Goal: Task Accomplishment & Management: Use online tool/utility

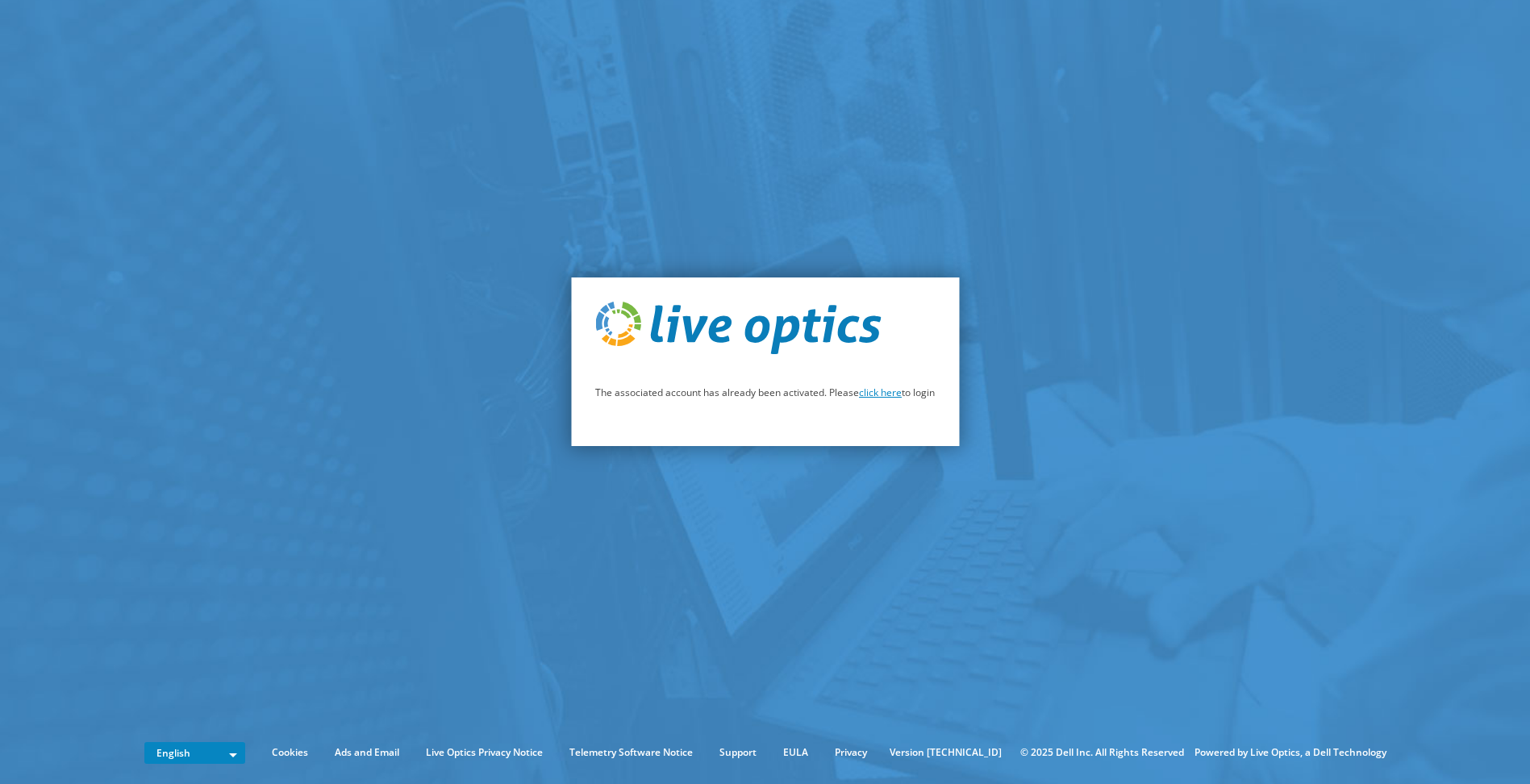
click at [876, 392] on link "click here" at bounding box center [880, 392] width 43 height 14
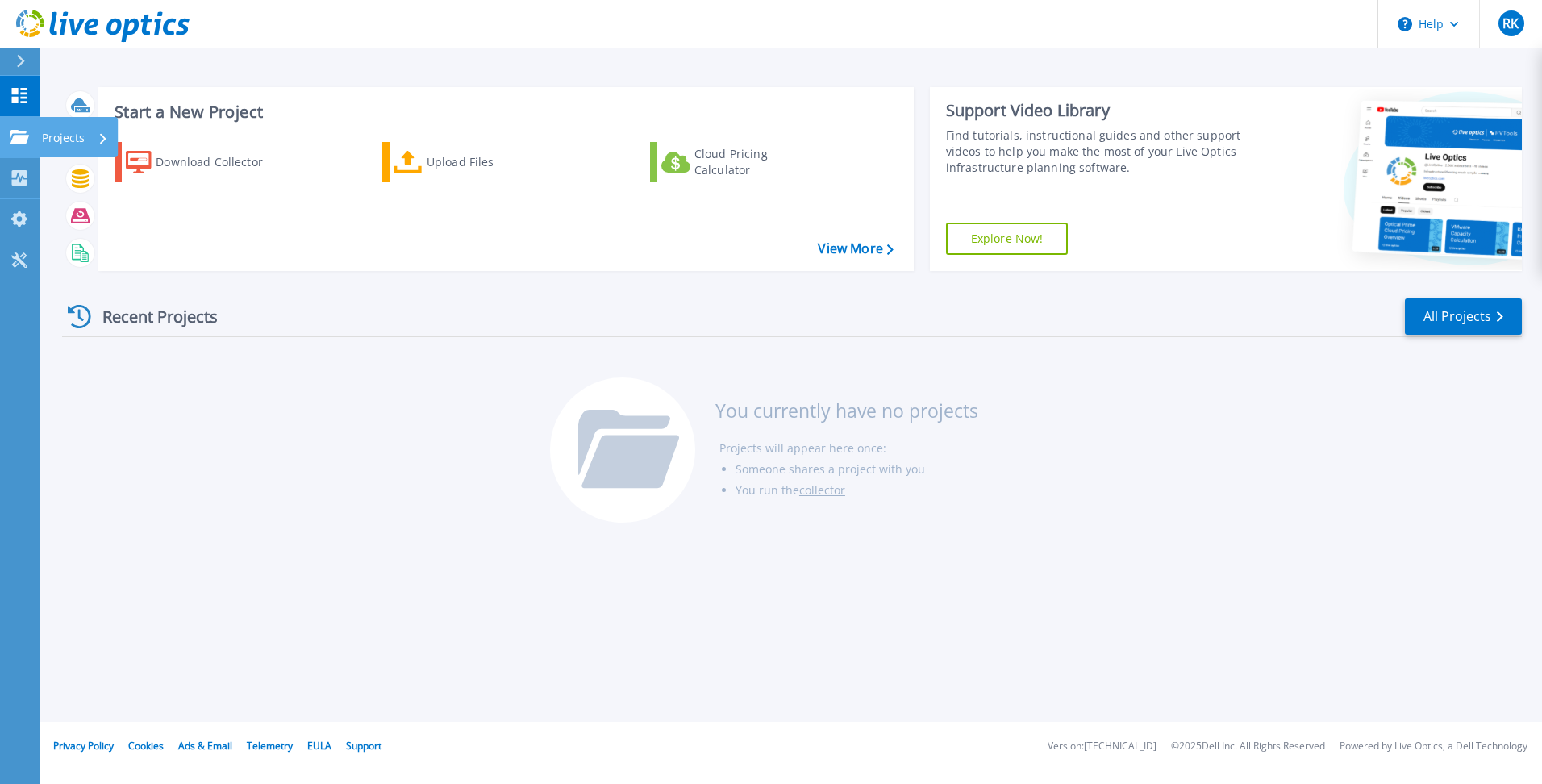
click at [43, 129] on p "Projects" at bounding box center [63, 138] width 43 height 42
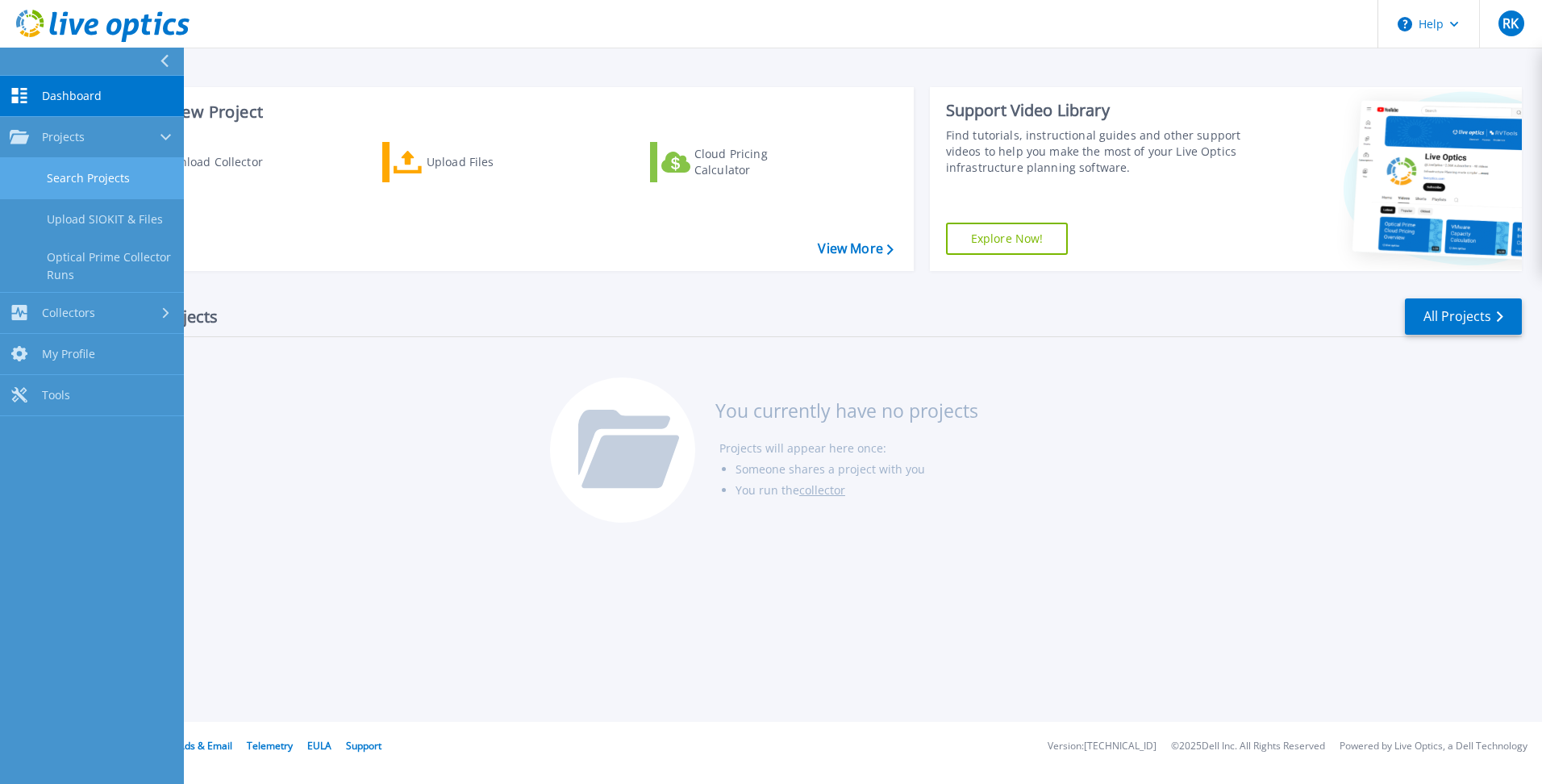
click at [71, 180] on link "Search Projects" at bounding box center [92, 178] width 184 height 41
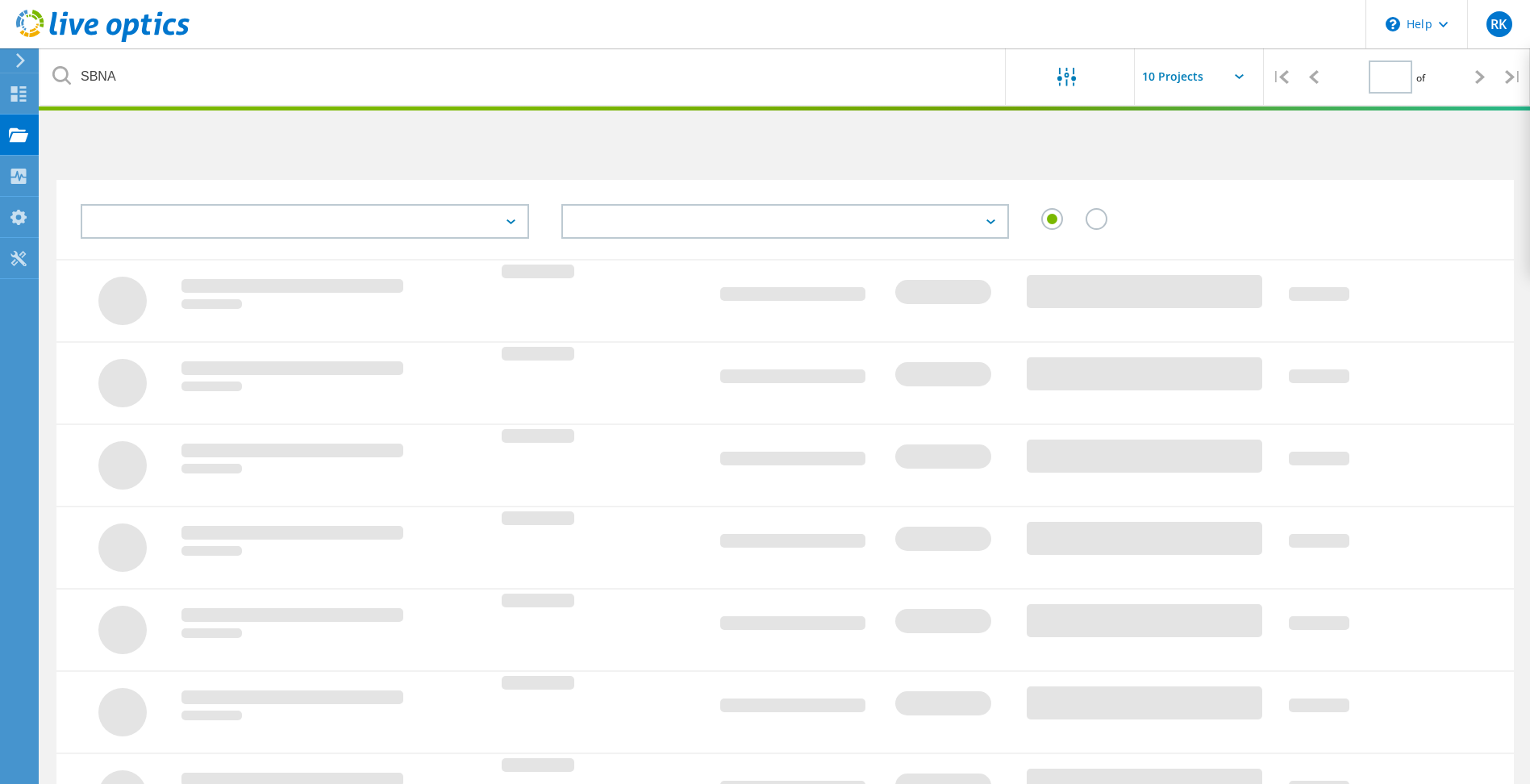
type input "1"
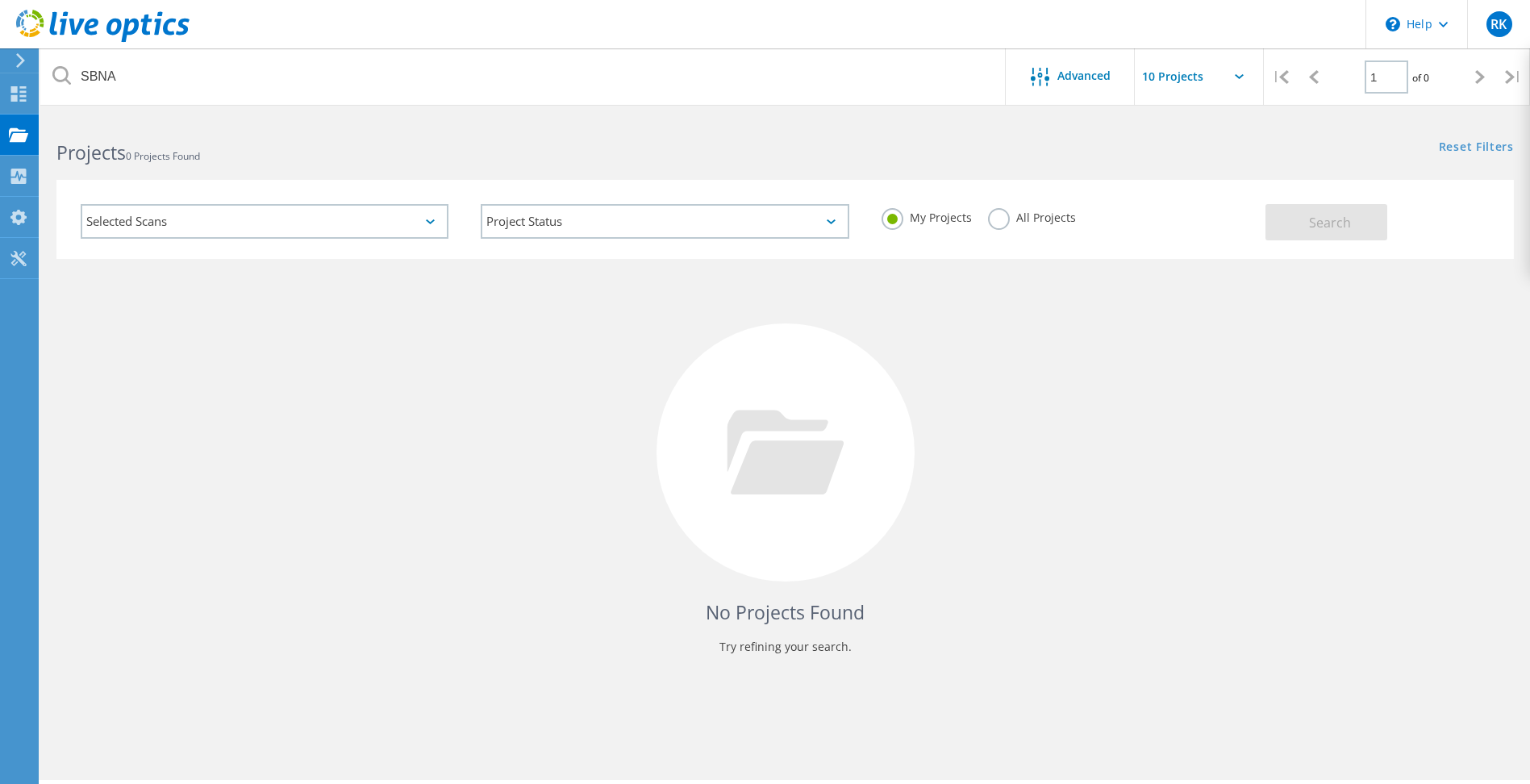
click at [417, 224] on div "Selected Scans" at bounding box center [264, 221] width 368 height 35
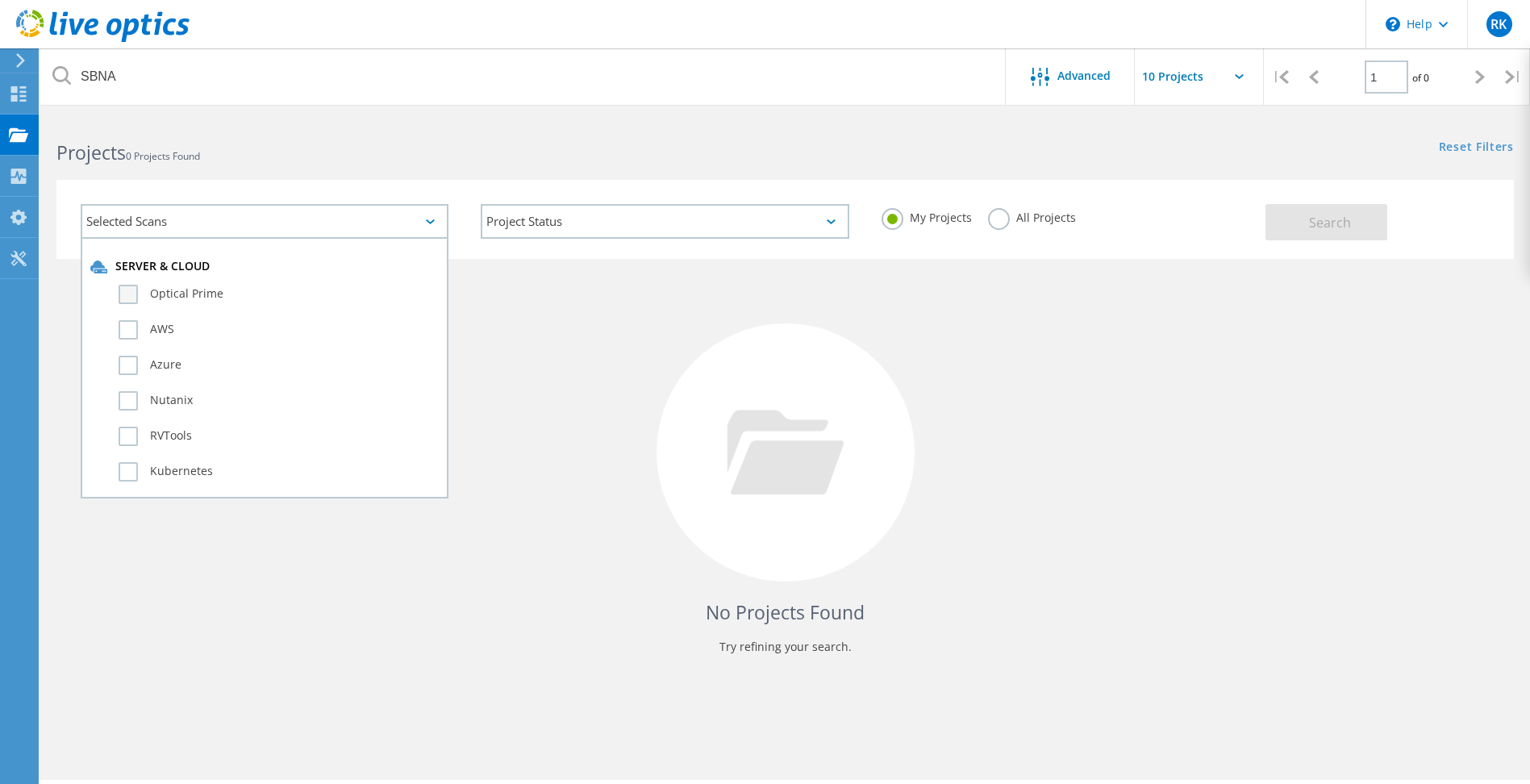
click at [247, 289] on label "Optical Prime" at bounding box center [279, 295] width 320 height 19
click at [0, 0] on input "Optical Prime" at bounding box center [0, 0] width 0 height 0
click at [131, 298] on label "Optical Prime" at bounding box center [279, 295] width 320 height 19
click at [0, 0] on input "Optical Prime" at bounding box center [0, 0] width 0 height 0
click at [426, 134] on div "Projects 0 Projects Found" at bounding box center [413, 138] width 745 height 43
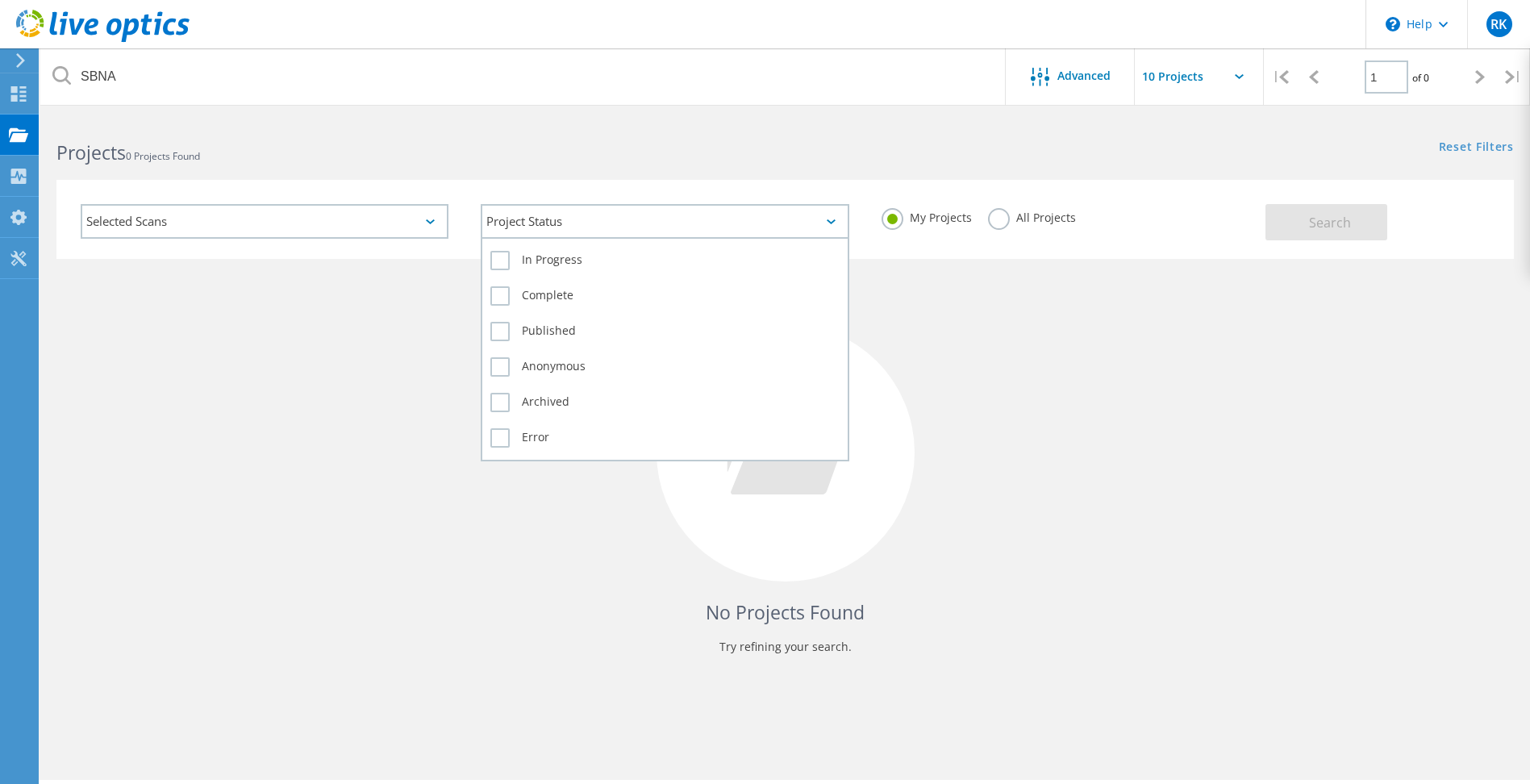
click at [827, 219] on icon at bounding box center [831, 222] width 9 height 5
click at [615, 270] on div "In Progress" at bounding box center [664, 264] width 349 height 36
click at [527, 263] on label "In Progress" at bounding box center [664, 260] width 349 height 19
click at [0, 0] on input "In Progress" at bounding box center [0, 0] width 0 height 0
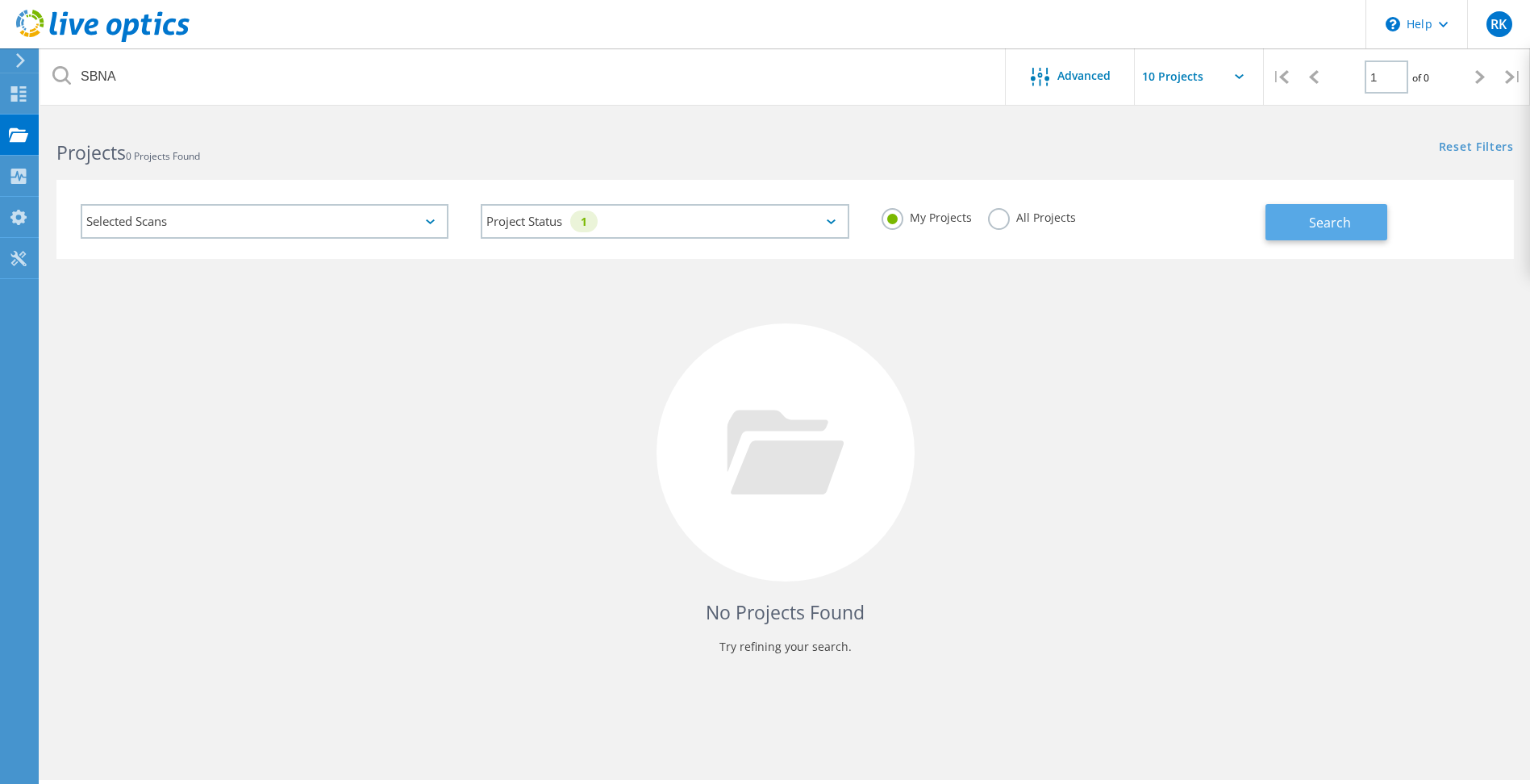
click at [1346, 210] on button "Search" at bounding box center [1326, 222] width 122 height 37
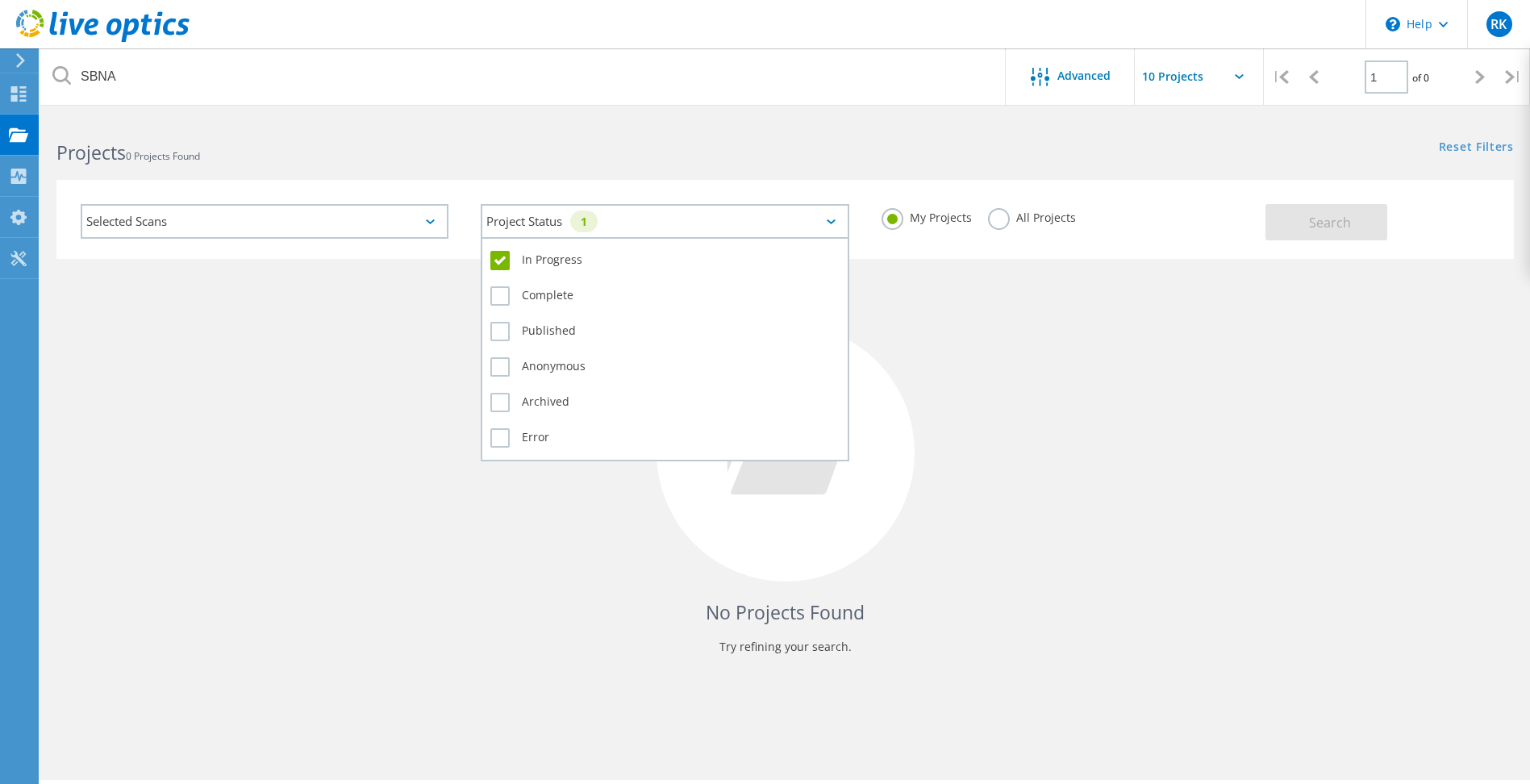
click at [830, 216] on div "Project Status 1" at bounding box center [664, 221] width 368 height 35
click at [489, 258] on div "In Progress Complete Published Anonymous Archived Error" at bounding box center [664, 349] width 368 height 225
click at [506, 264] on label "In Progress" at bounding box center [664, 260] width 349 height 19
click at [0, 0] on input "In Progress" at bounding box center [0, 0] width 0 height 0
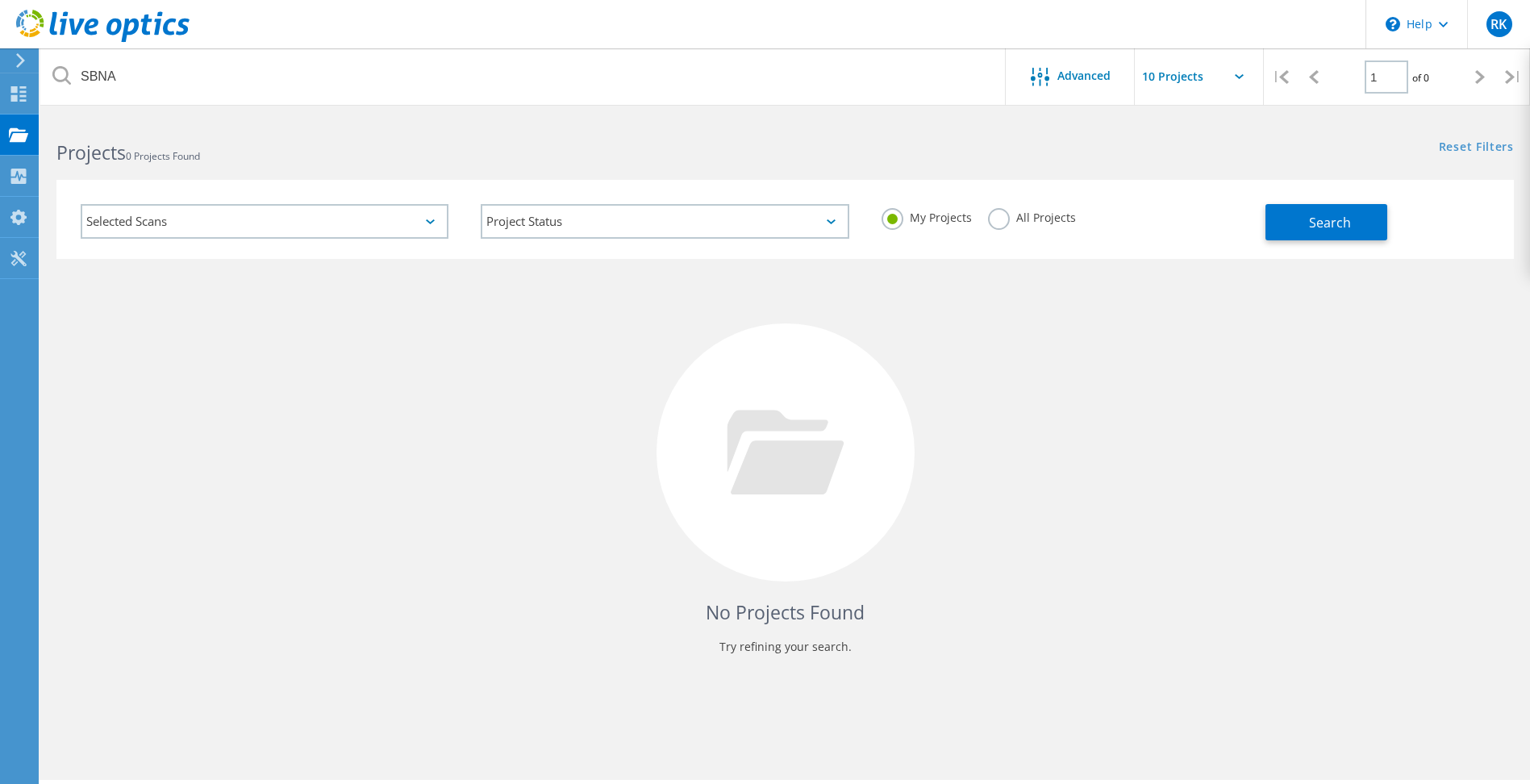
click at [724, 155] on h2 "Projects 0 Projects Found" at bounding box center [413, 153] width 713 height 26
click at [1102, 87] on div "Advanced" at bounding box center [1071, 78] width 129 height 20
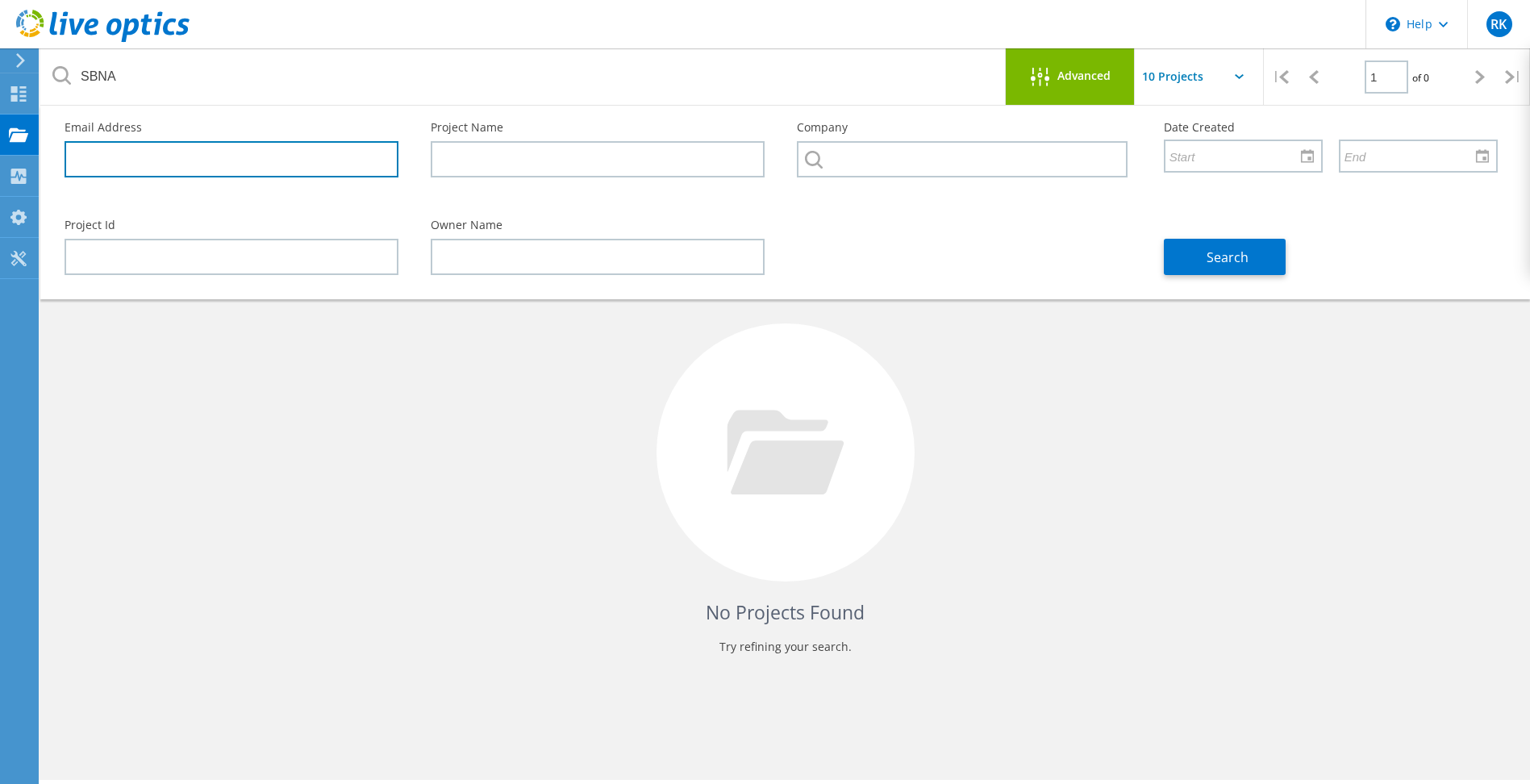
click at [316, 161] on input "text" at bounding box center [232, 159] width 334 height 37
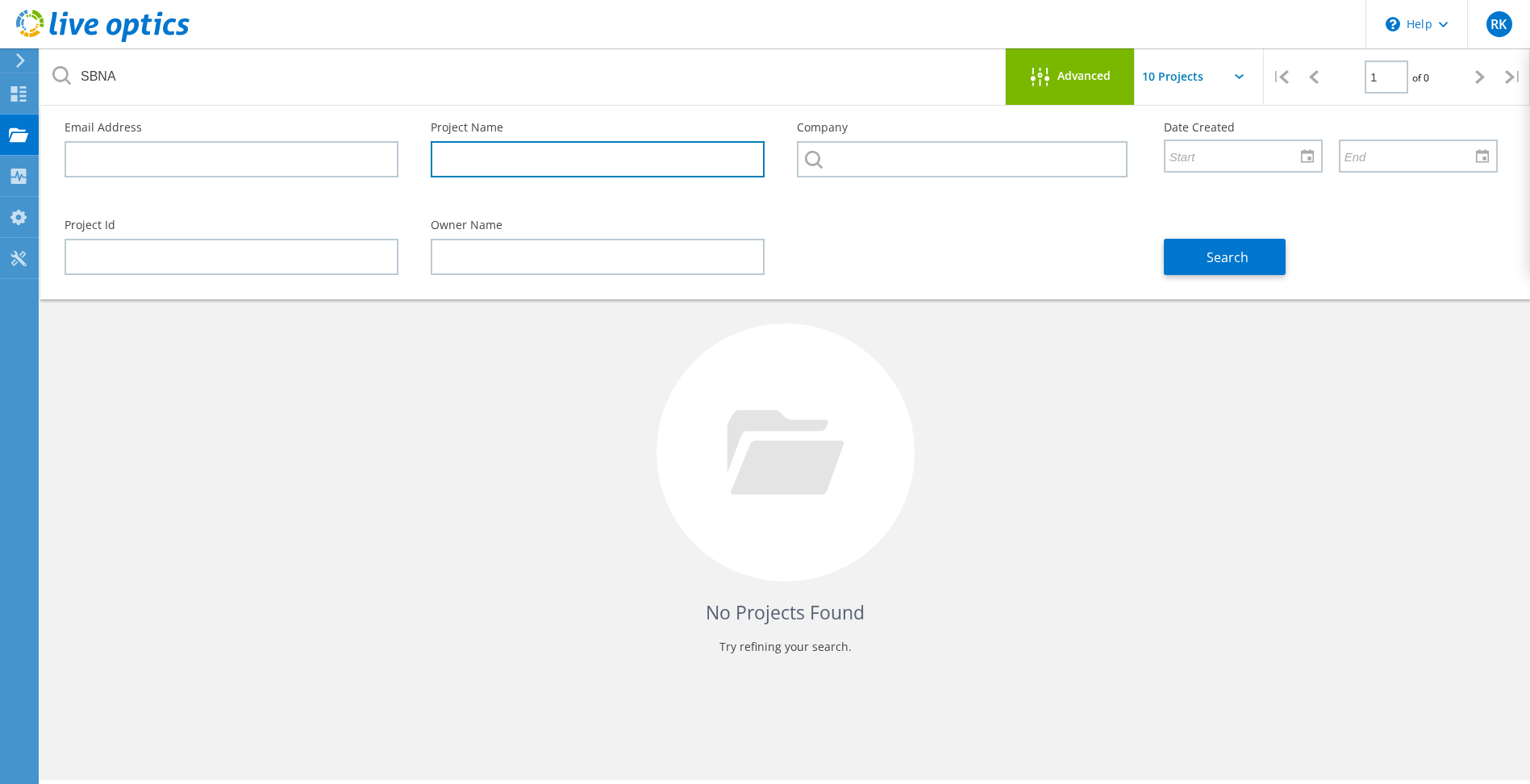
click at [507, 160] on input "text" at bounding box center [598, 159] width 334 height 37
click at [1056, 394] on div "No Projects Found Try refining your search." at bounding box center [785, 467] width 1457 height 417
click at [1055, 76] on div at bounding box center [1044, 78] width 26 height 20
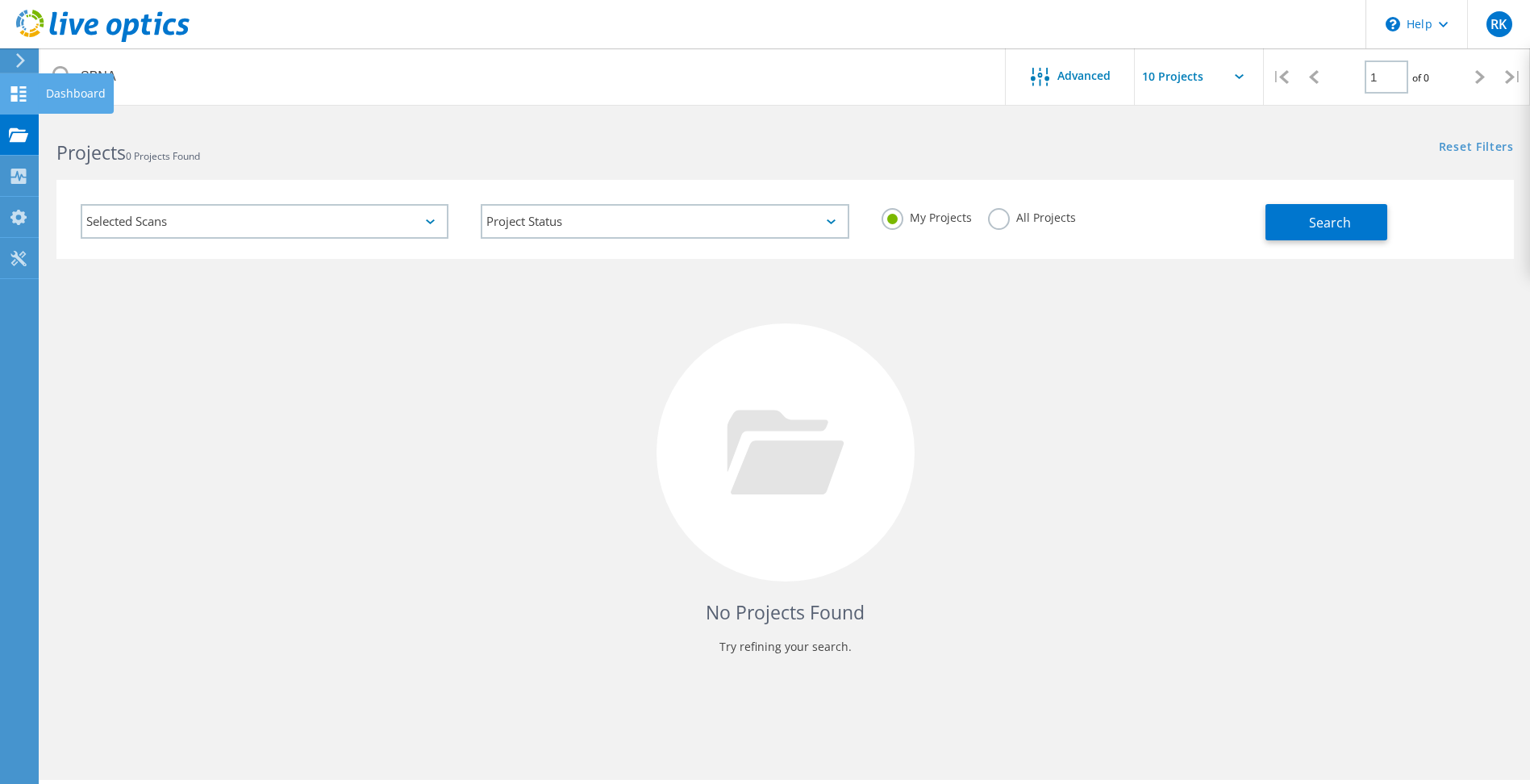
click at [19, 104] on div at bounding box center [18, 96] width 19 height 17
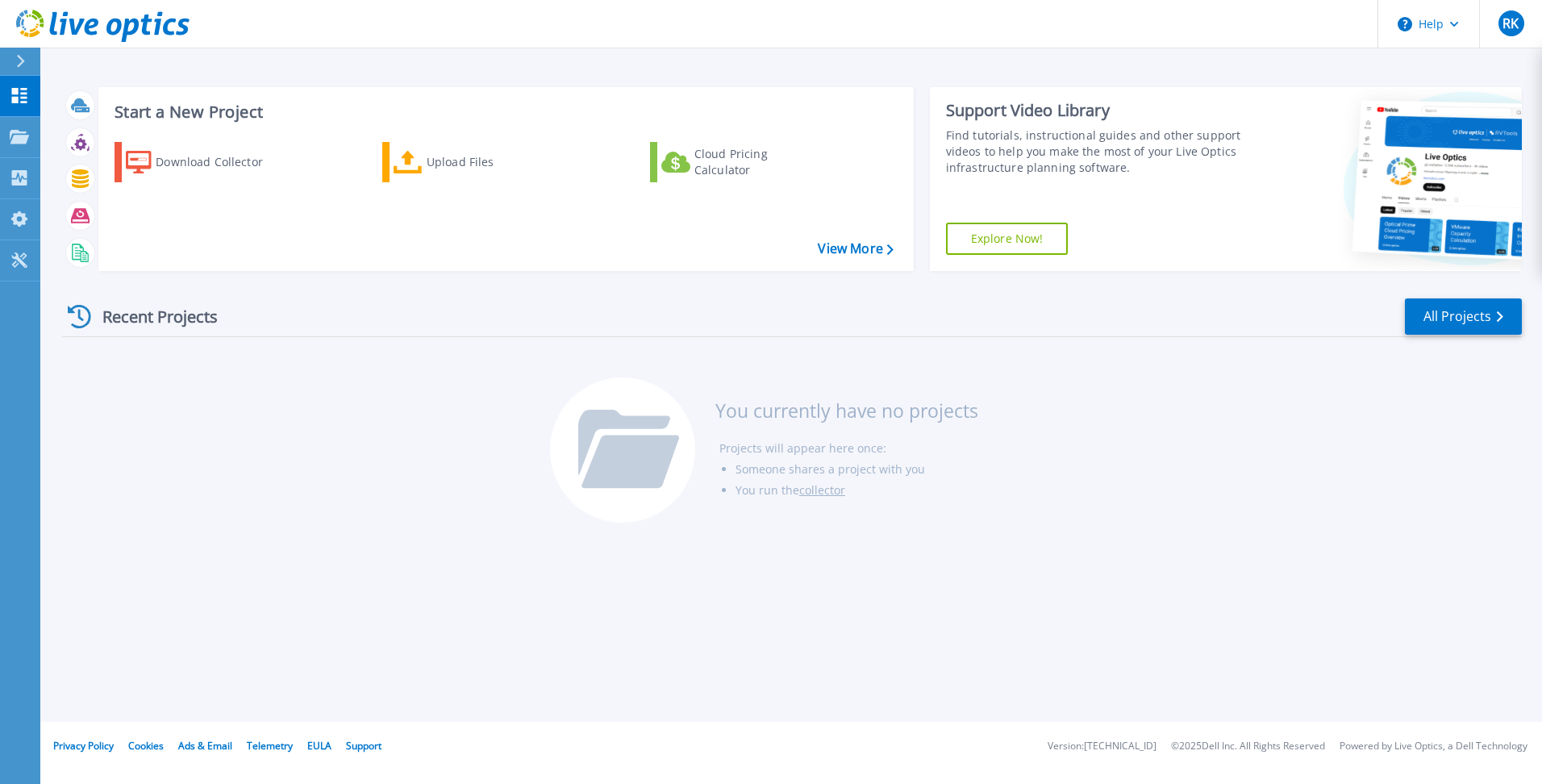
click at [1106, 369] on div "Recent Projects All Projects You currently have no projects Projects will appea…" at bounding box center [792, 412] width 1460 height 255
click at [455, 164] on div "Upload Files" at bounding box center [491, 162] width 129 height 32
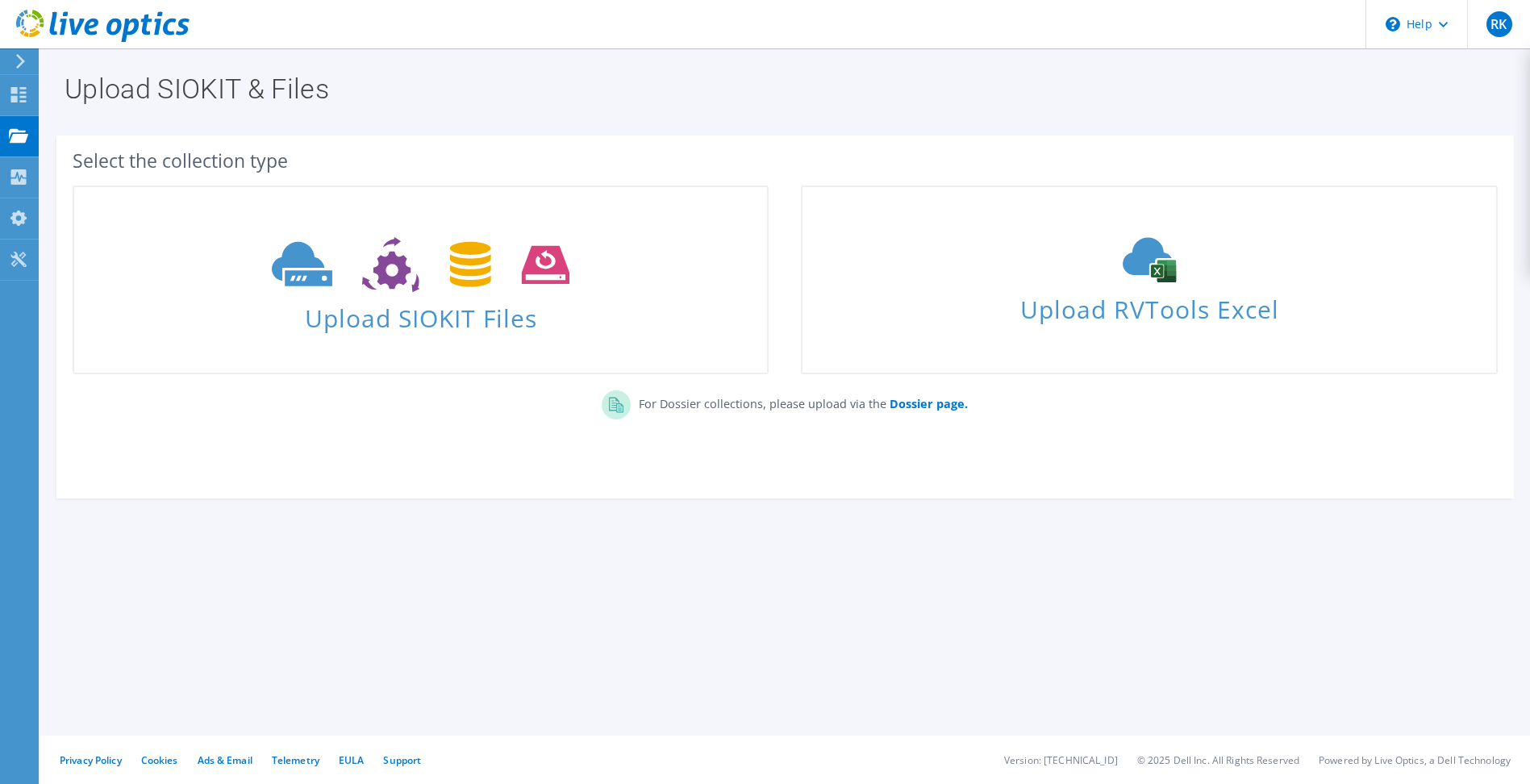
click at [834, 125] on div "Select the collection type Upload SIOKIT Files Dossier page." at bounding box center [785, 317] width 1474 height 395
drag, startPoint x: 1017, startPoint y: 552, endPoint x: 1017, endPoint y: 527, distance: 25.0
click at [1017, 552] on section "Upload SIOKIT & Files Select the collection type Upload SIOKIT Files" at bounding box center [785, 322] width 1490 height 547
click at [15, 94] on icon at bounding box center [18, 95] width 19 height 16
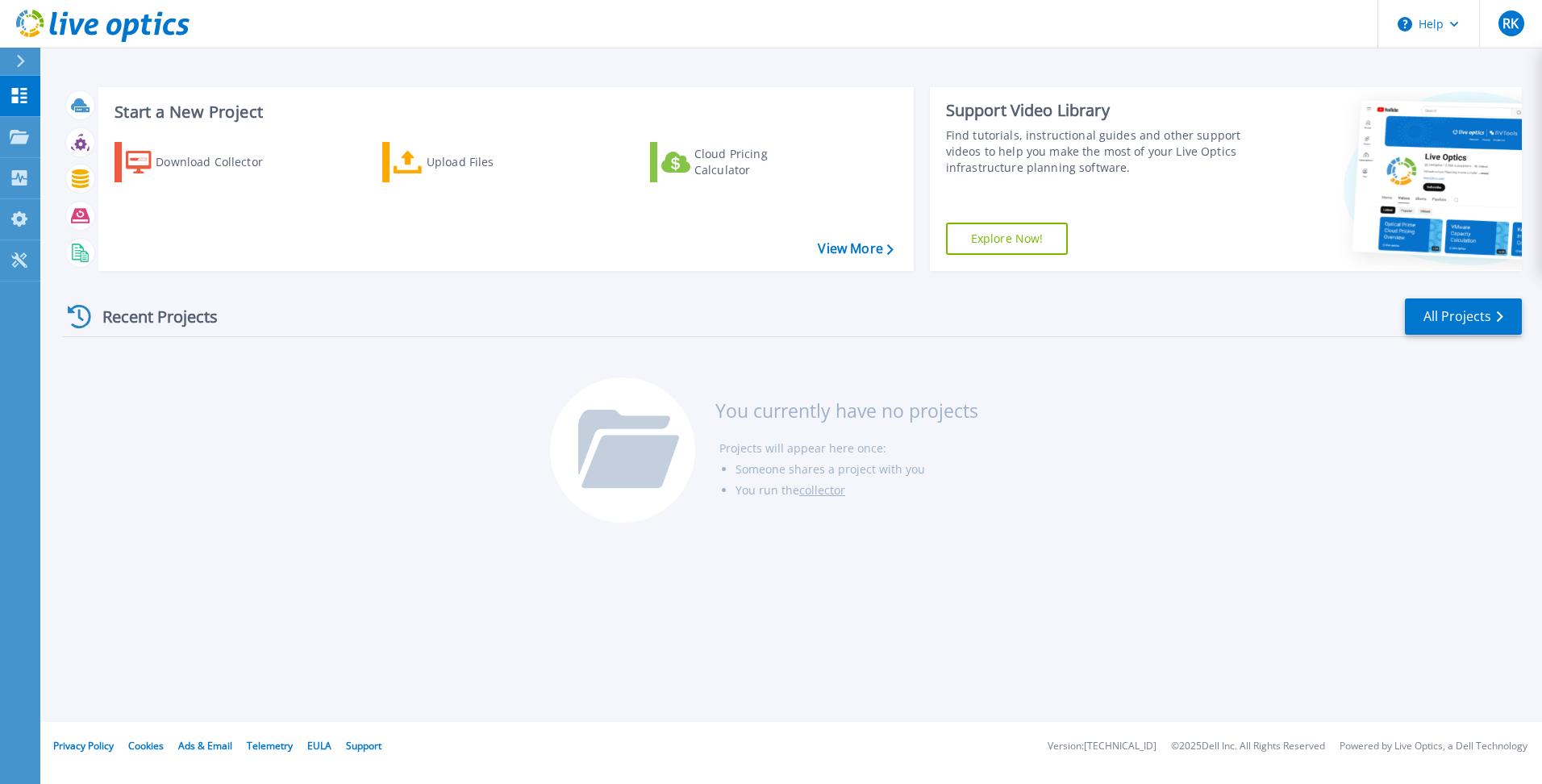
click at [1261, 412] on div "Recent Projects All Projects You currently have no projects Projects will appea…" at bounding box center [792, 412] width 1460 height 255
click at [22, 176] on icon at bounding box center [19, 178] width 19 height 16
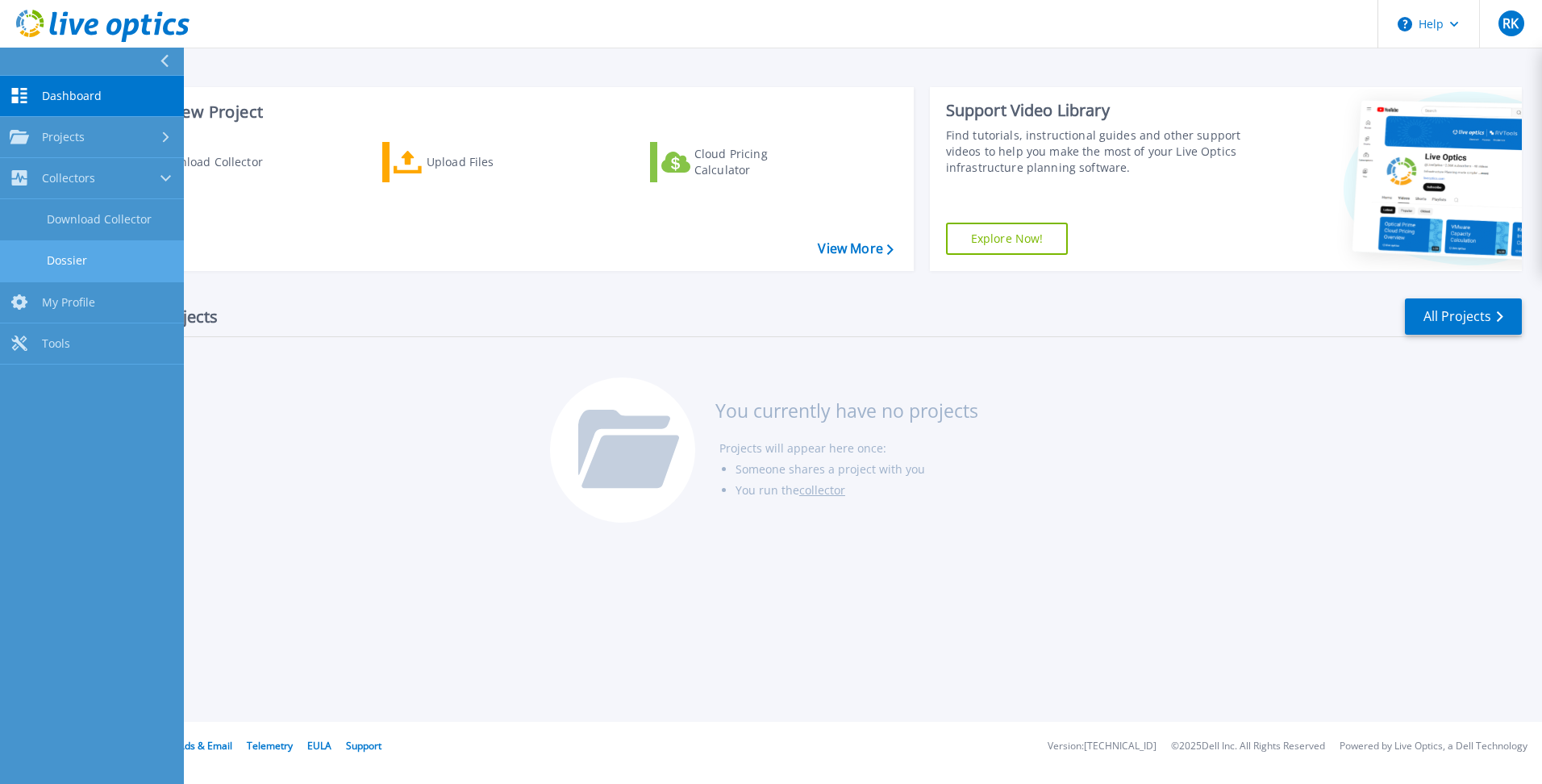
click at [110, 246] on link "Dossier" at bounding box center [92, 260] width 184 height 41
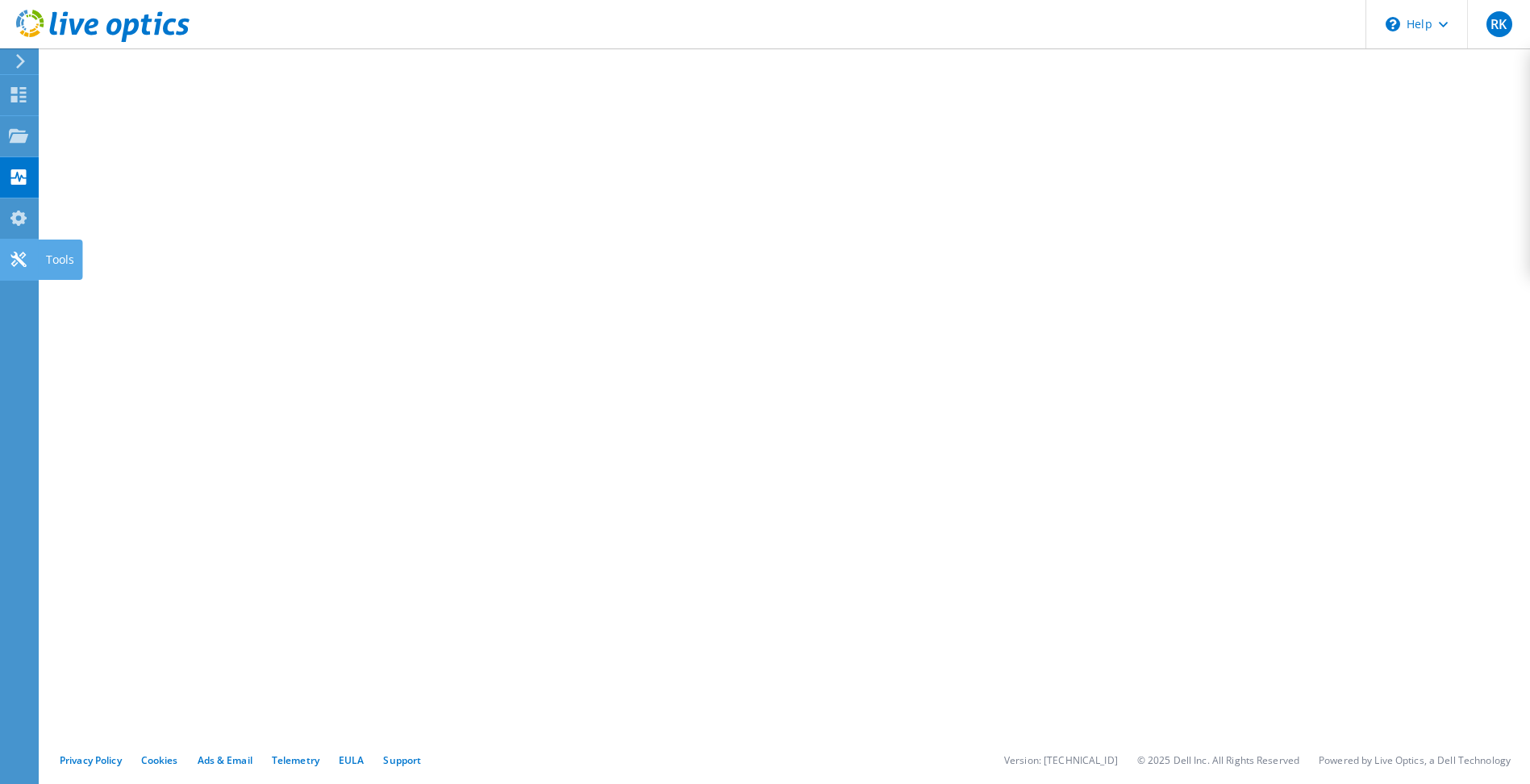
click at [20, 260] on use at bounding box center [18, 260] width 16 height 16
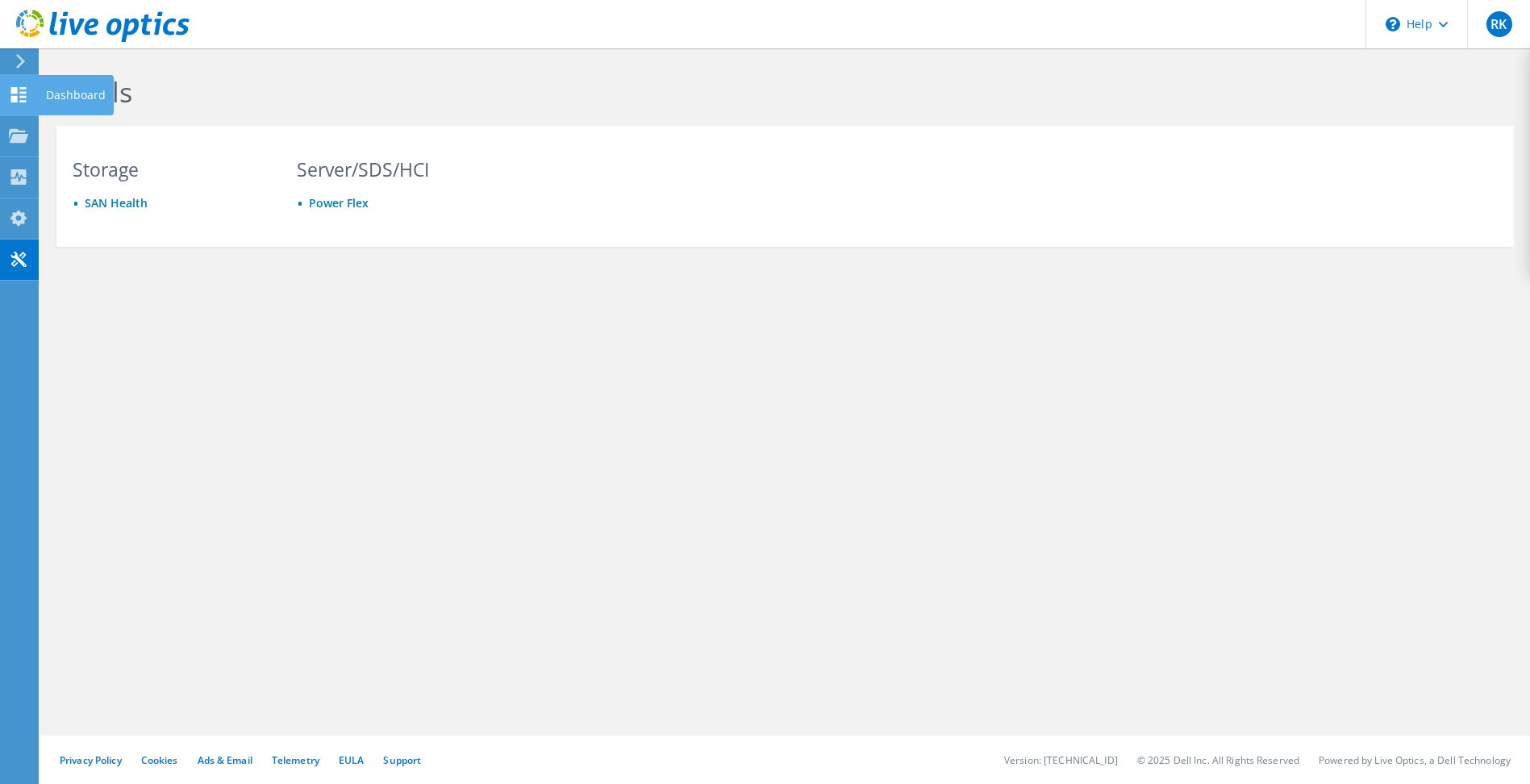
click at [24, 88] on use at bounding box center [19, 95] width 16 height 16
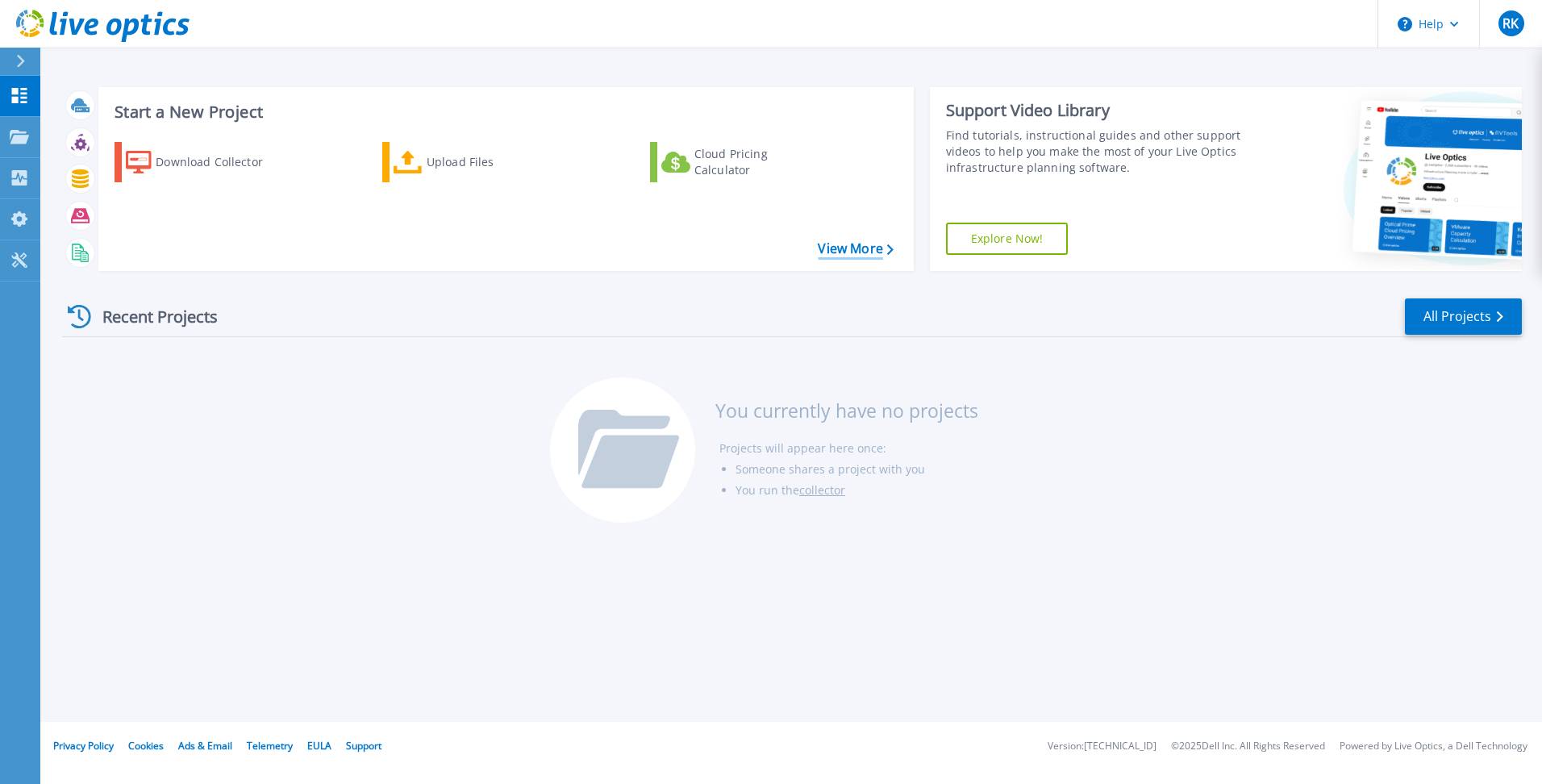
click at [849, 247] on link "View More" at bounding box center [856, 249] width 75 height 16
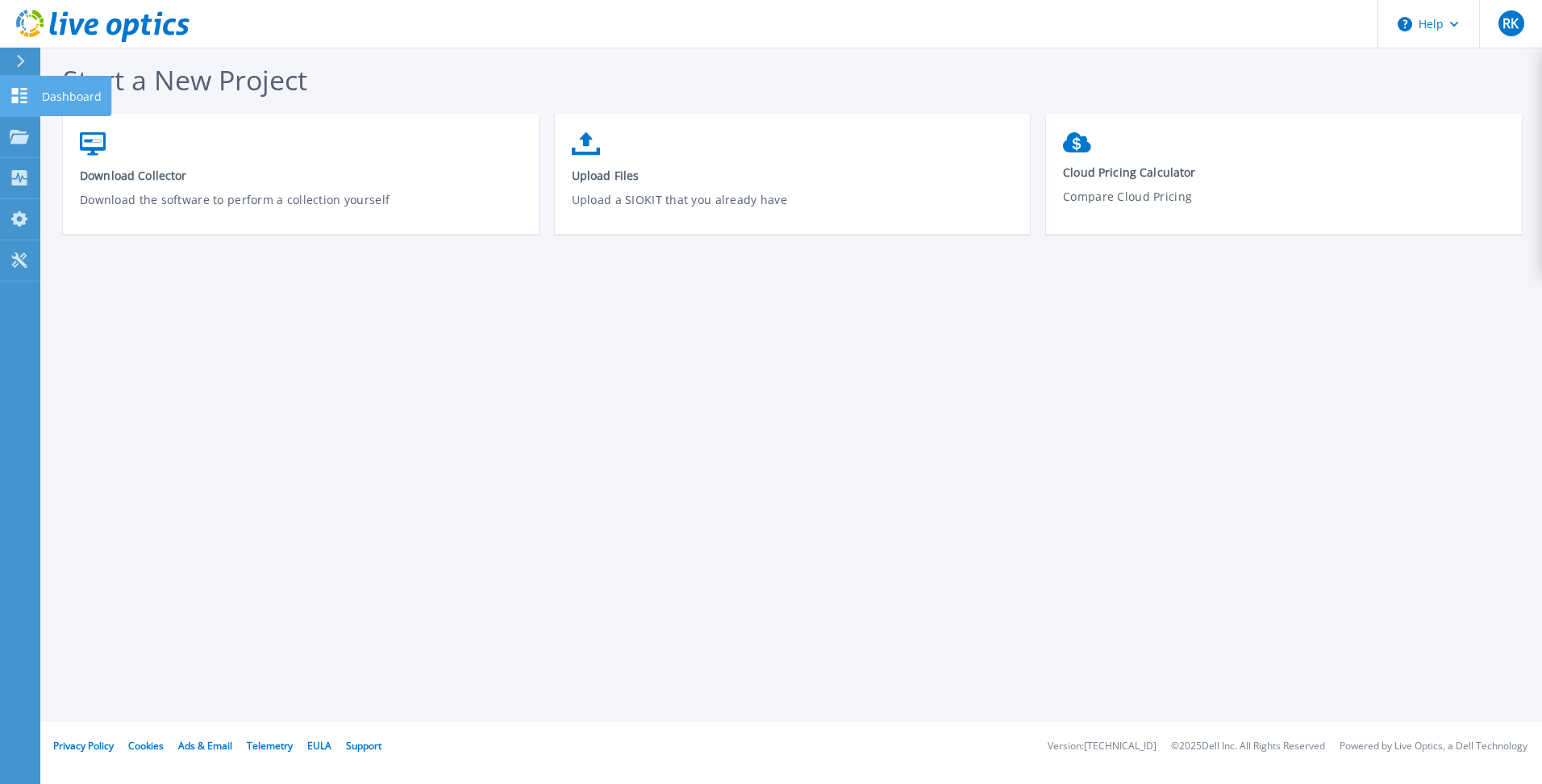
drag, startPoint x: 9, startPoint y: 95, endPoint x: 64, endPoint y: 114, distance: 58.2
click at [10, 95] on link "Dashboard Dashboard" at bounding box center [20, 96] width 40 height 41
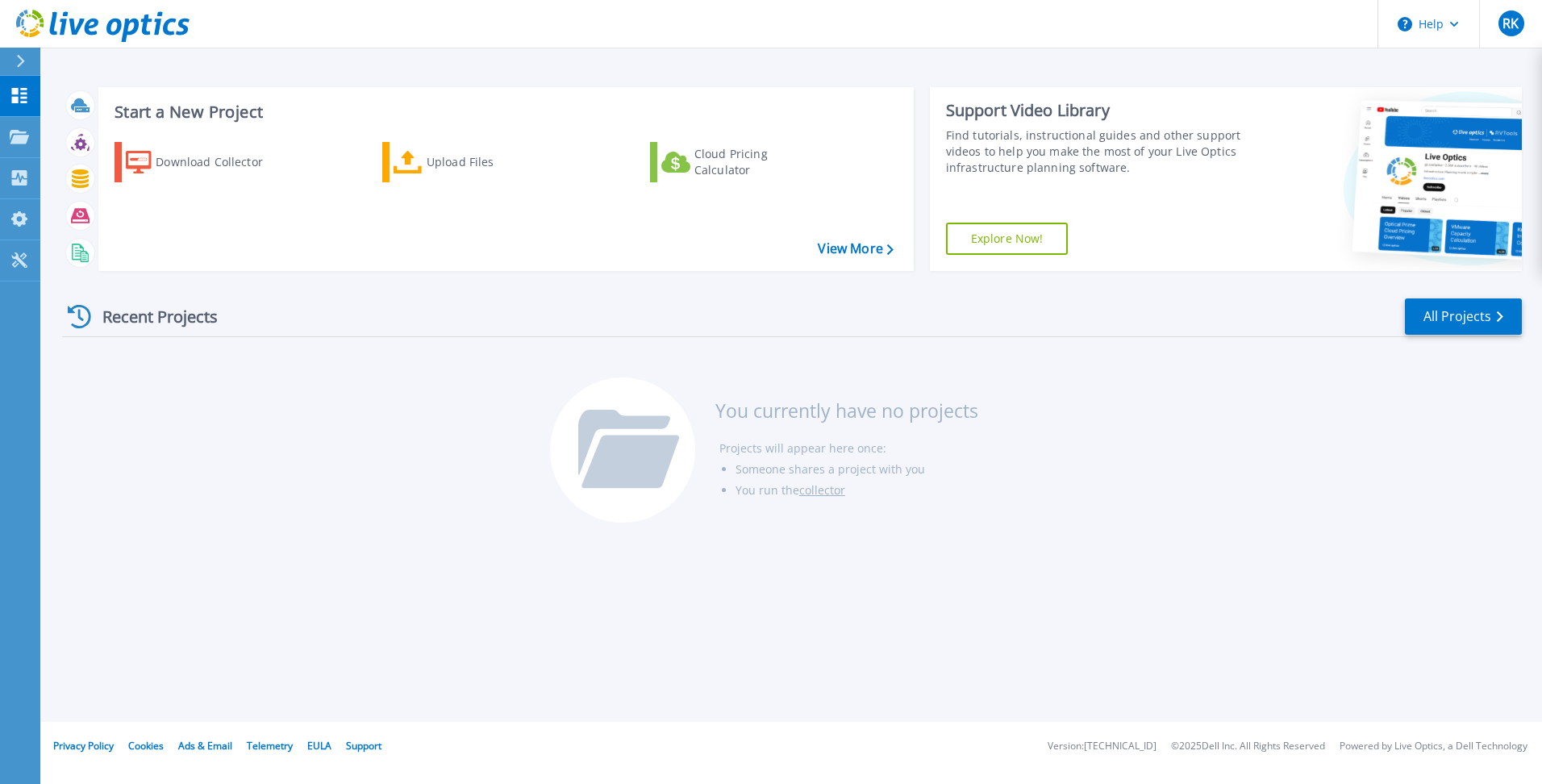
click at [822, 489] on link "collector" at bounding box center [822, 490] width 46 height 16
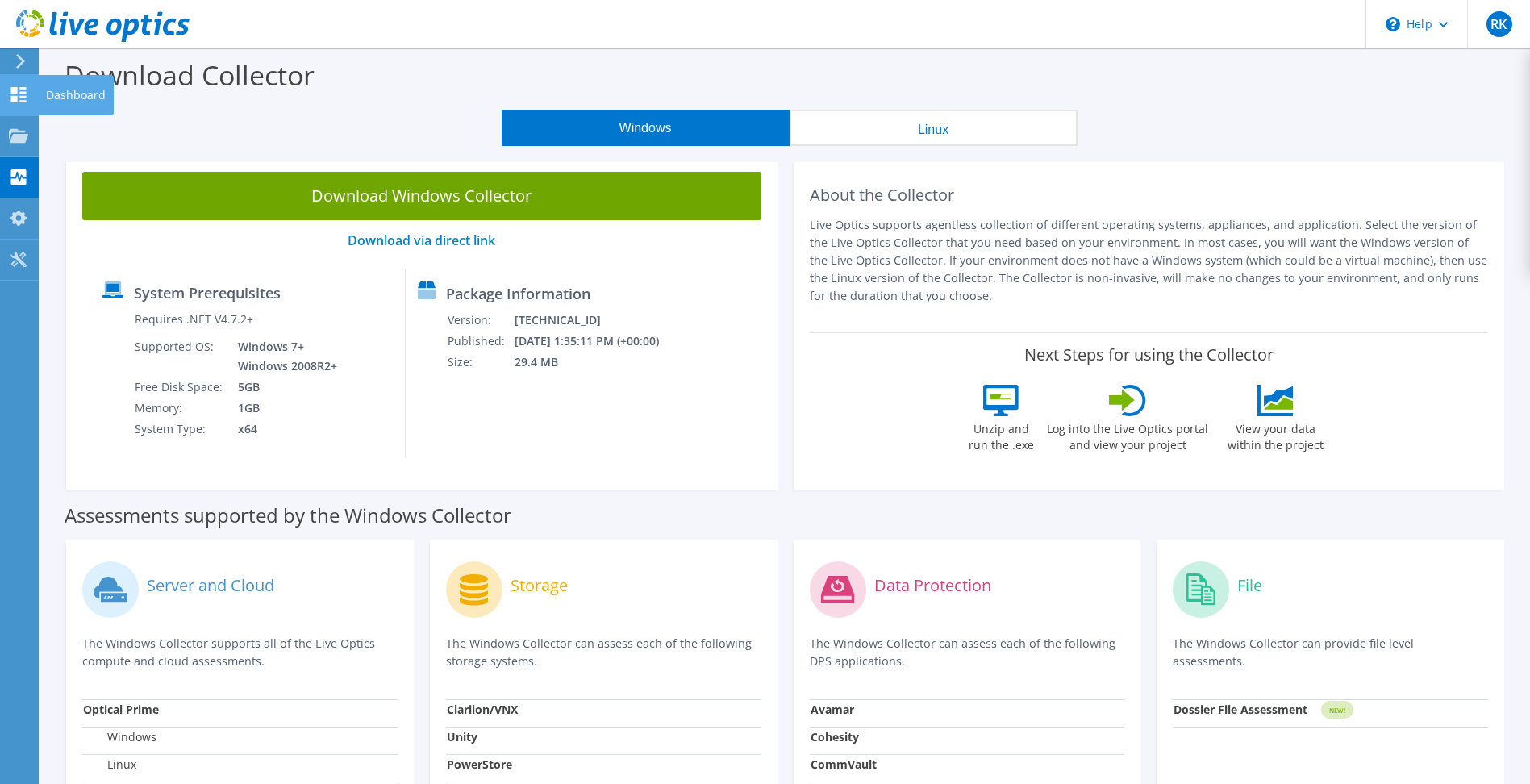
click at [26, 98] on use at bounding box center [19, 95] width 16 height 16
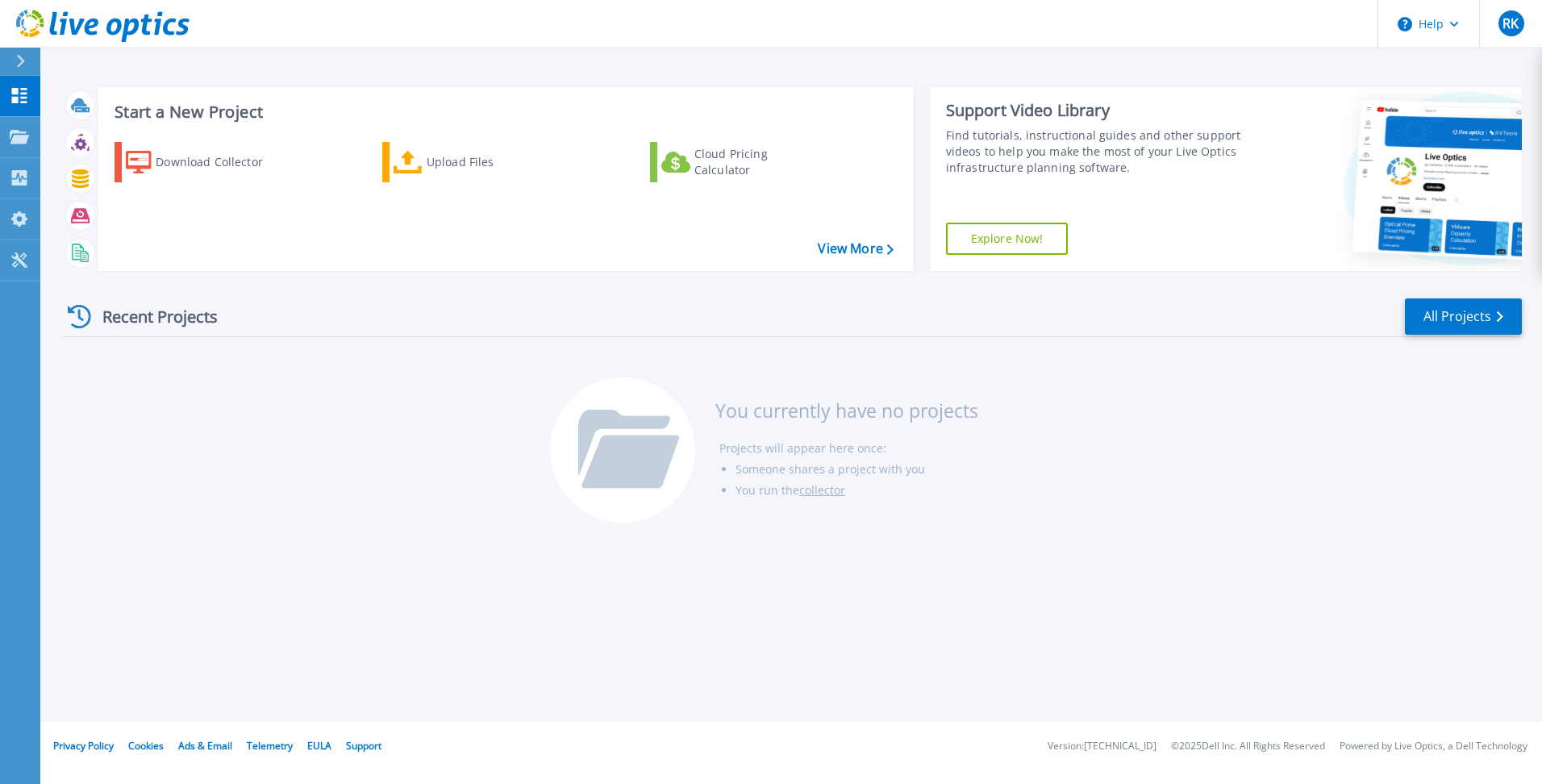
click at [305, 58] on div "Start a New Project Download Collector Upload Files Cloud Pricing Calculator Vi…" at bounding box center [791, 361] width 1502 height 722
click at [27, 63] on div at bounding box center [28, 60] width 26 height 27
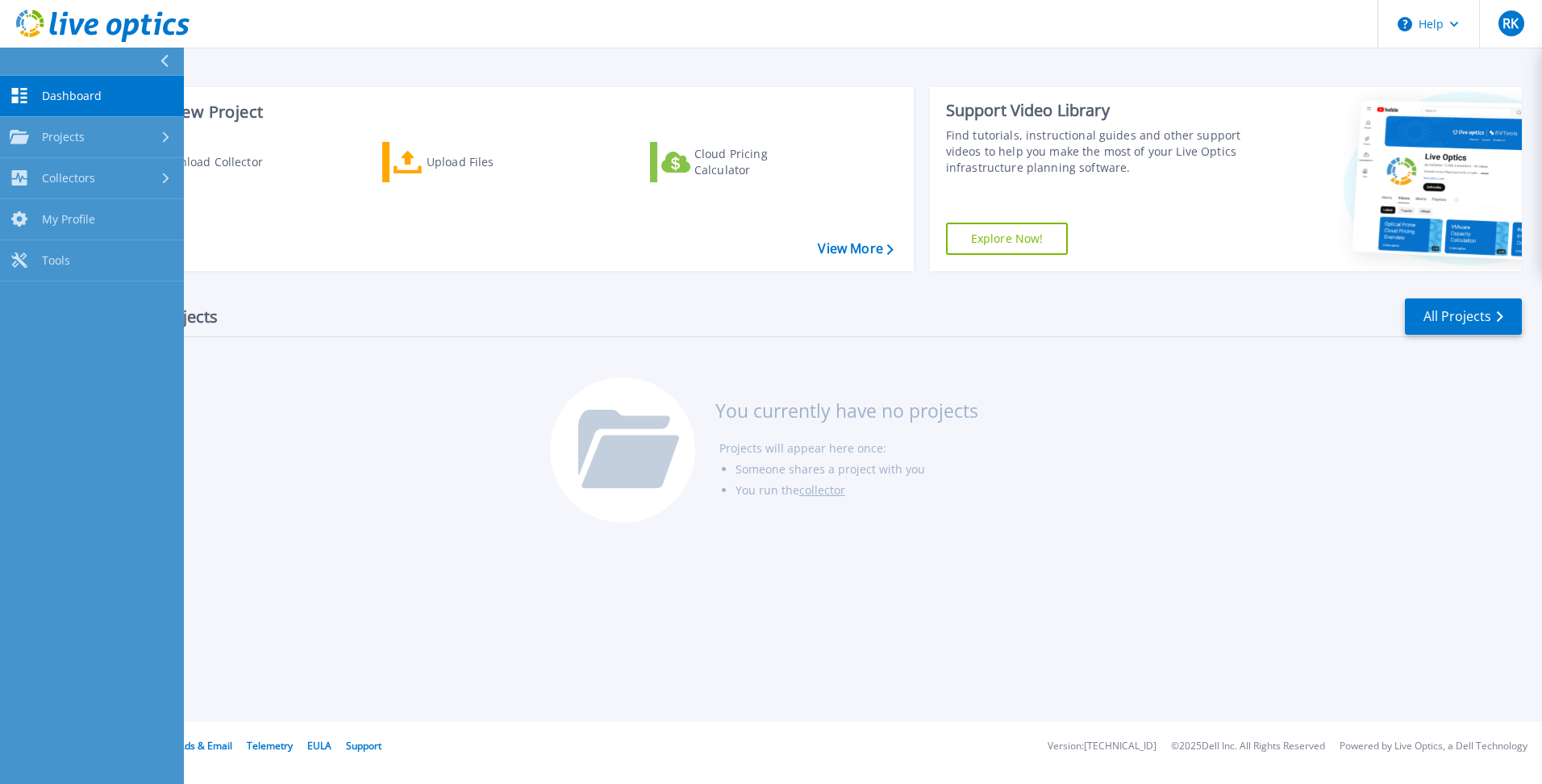
click at [166, 58] on icon at bounding box center [164, 61] width 8 height 13
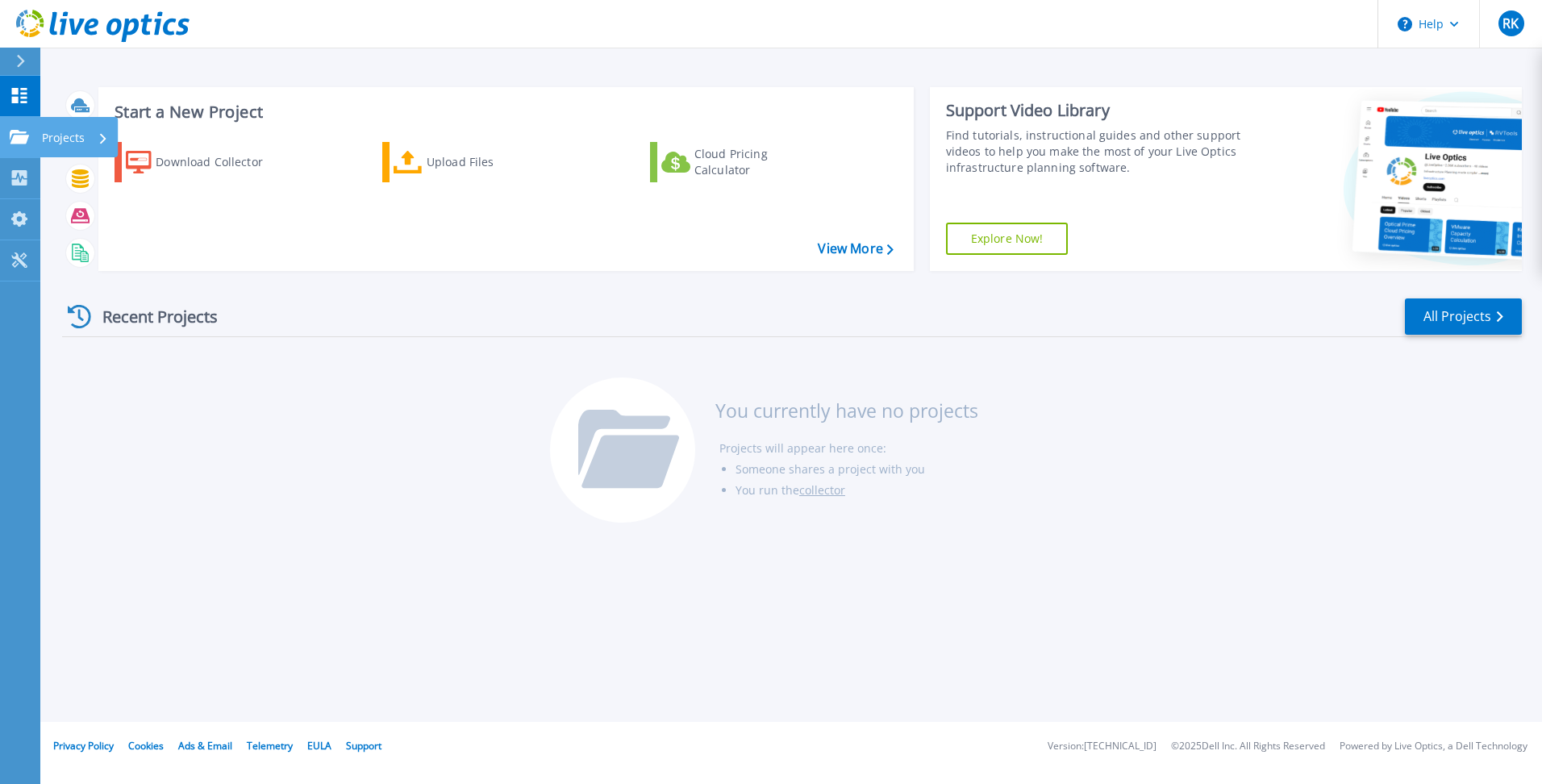
click at [12, 135] on icon at bounding box center [19, 137] width 19 height 14
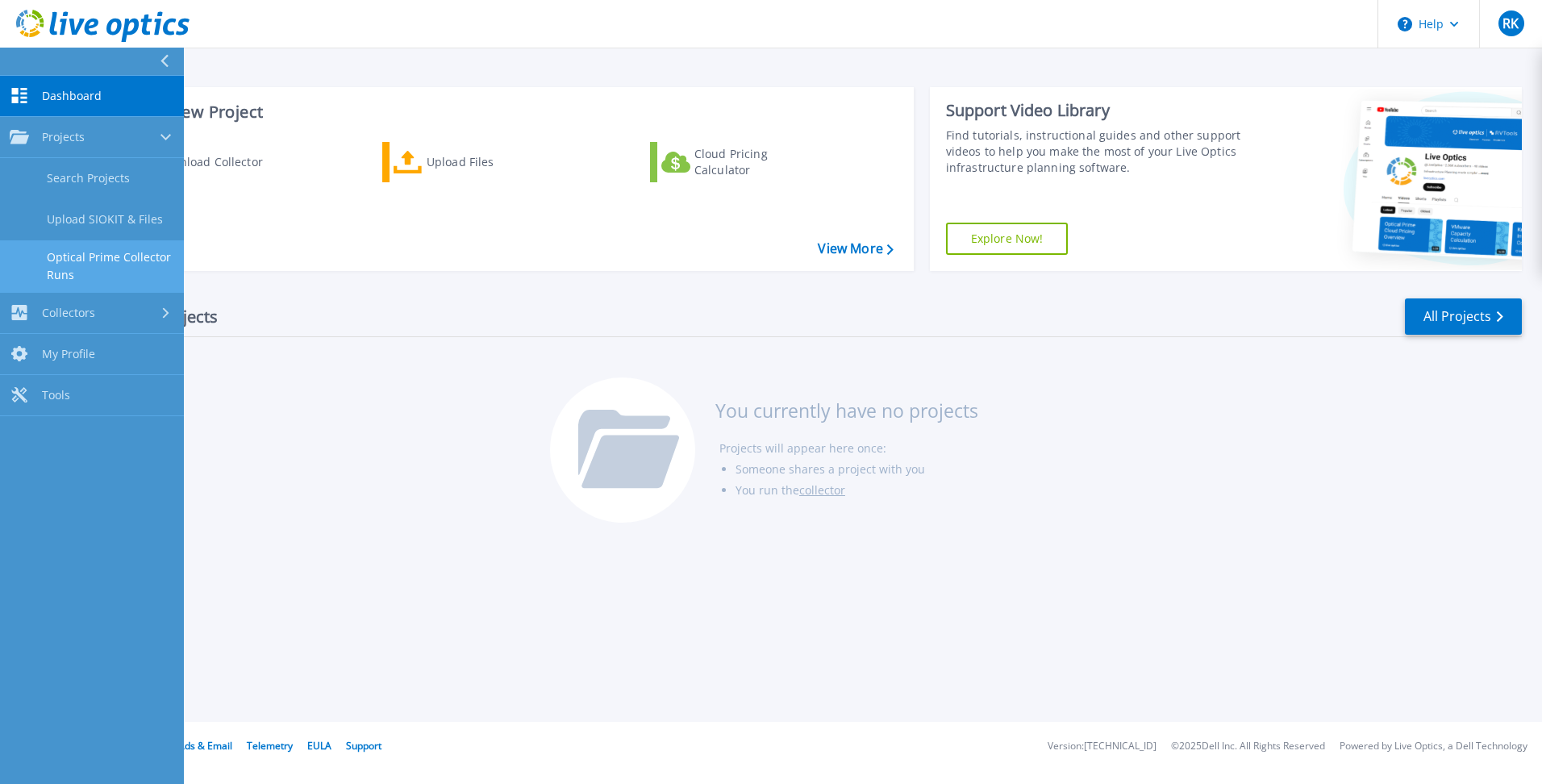
click at [105, 256] on link "Optical Prime Collector Runs" at bounding box center [92, 266] width 184 height 52
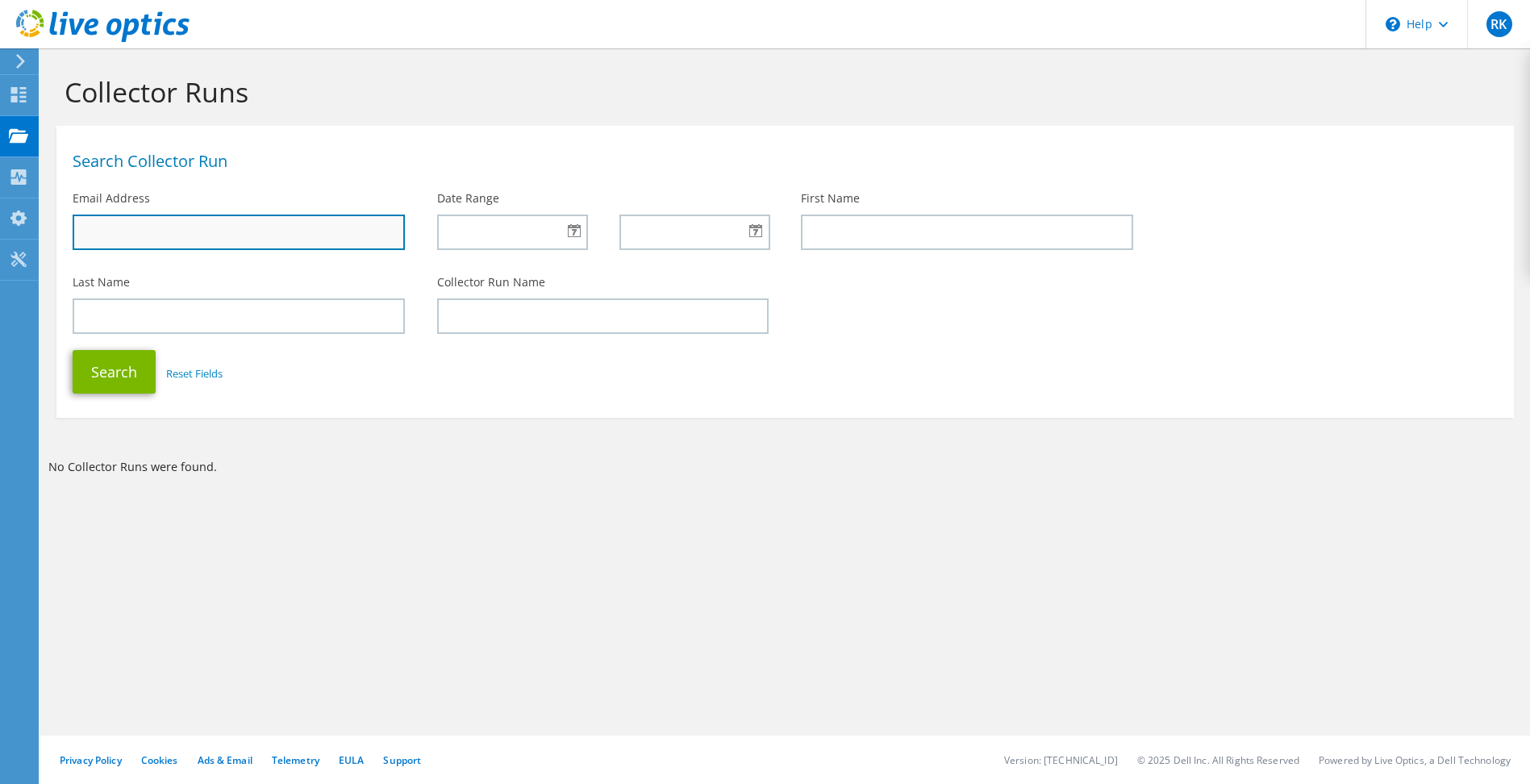
click at [315, 235] on input "text" at bounding box center [239, 232] width 332 height 36
type input "rkelleher"
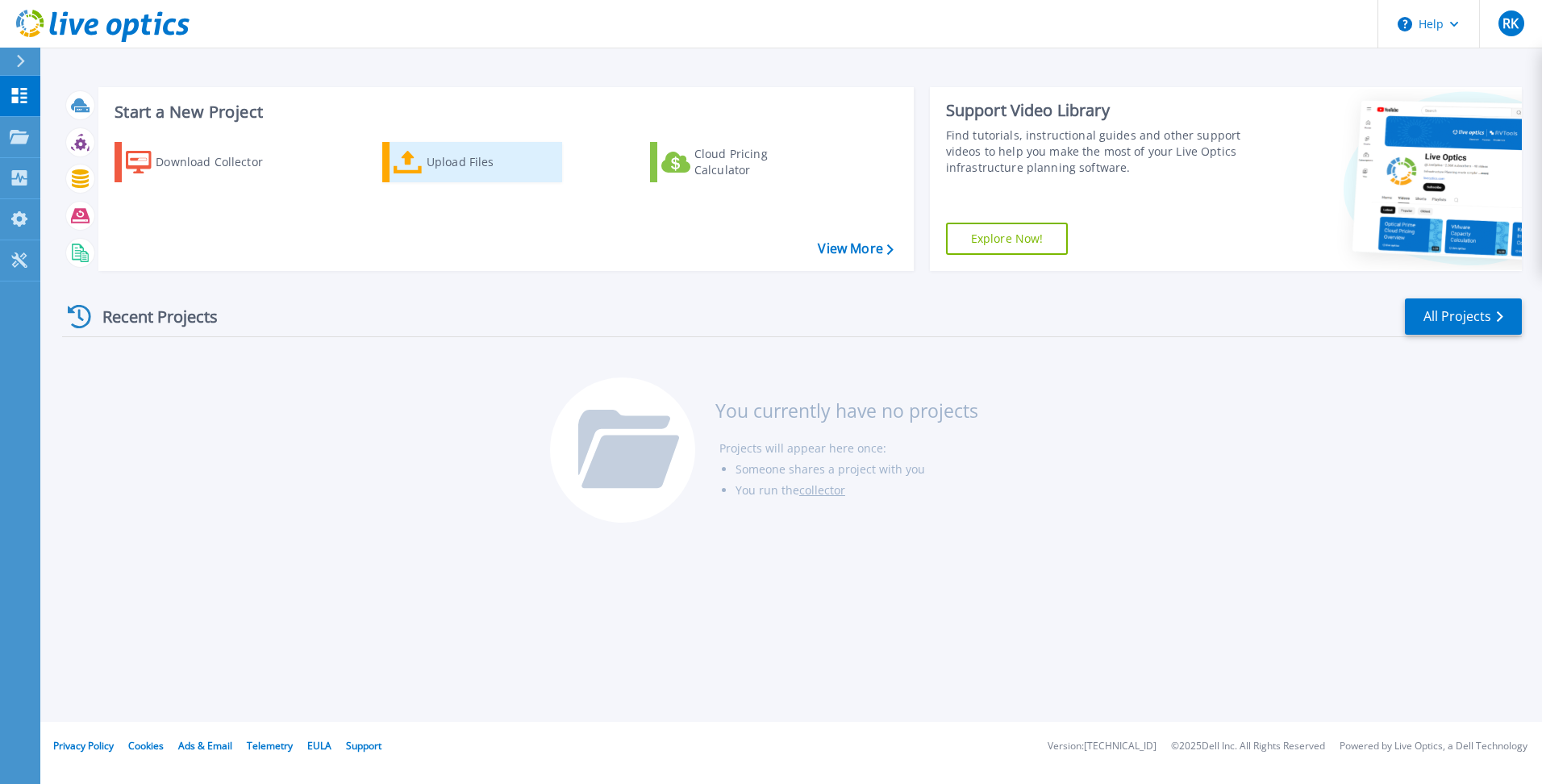
click at [458, 165] on div "Upload Files" at bounding box center [491, 162] width 129 height 32
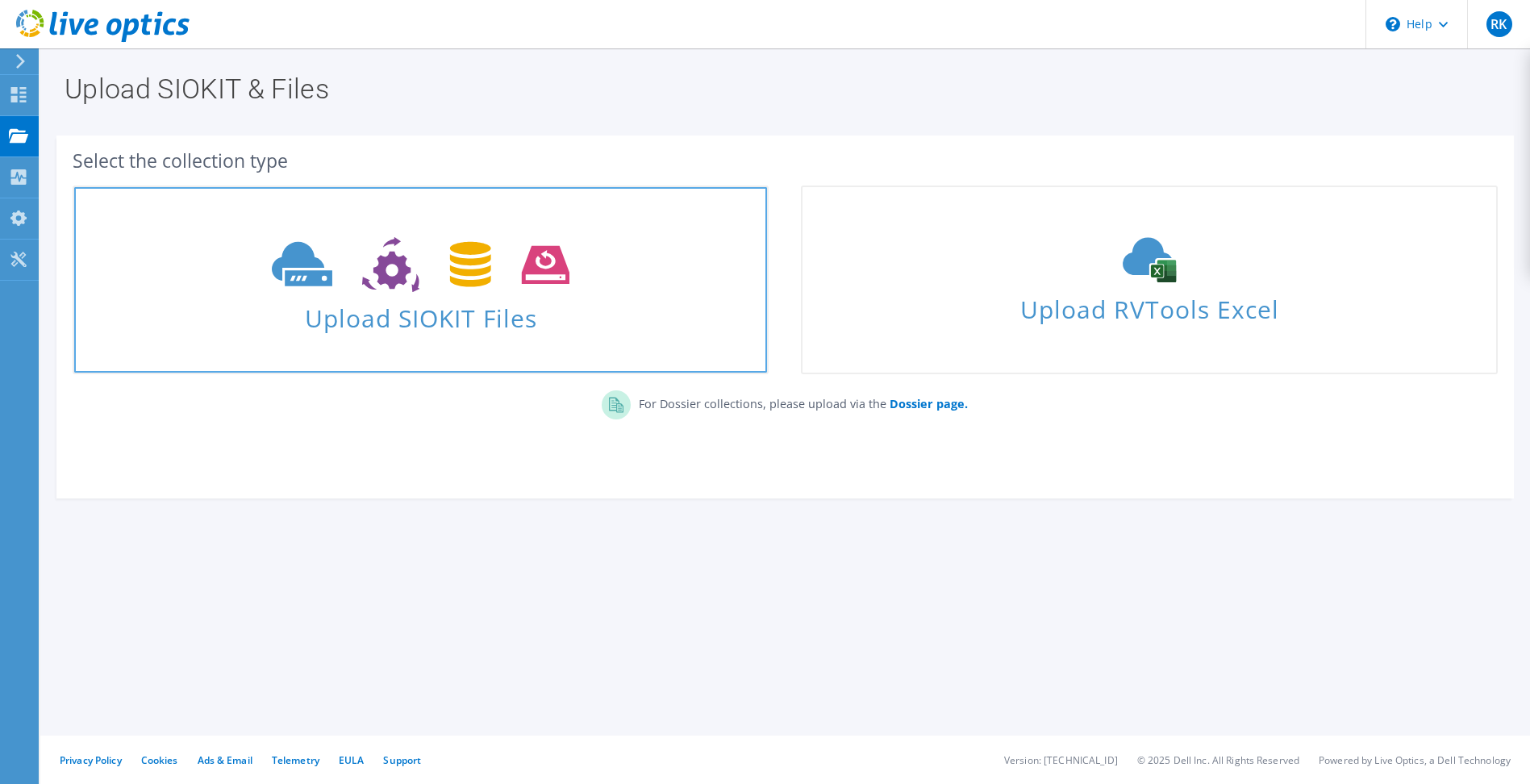
click at [404, 317] on span "Upload SIOKIT Files" at bounding box center [421, 314] width 693 height 35
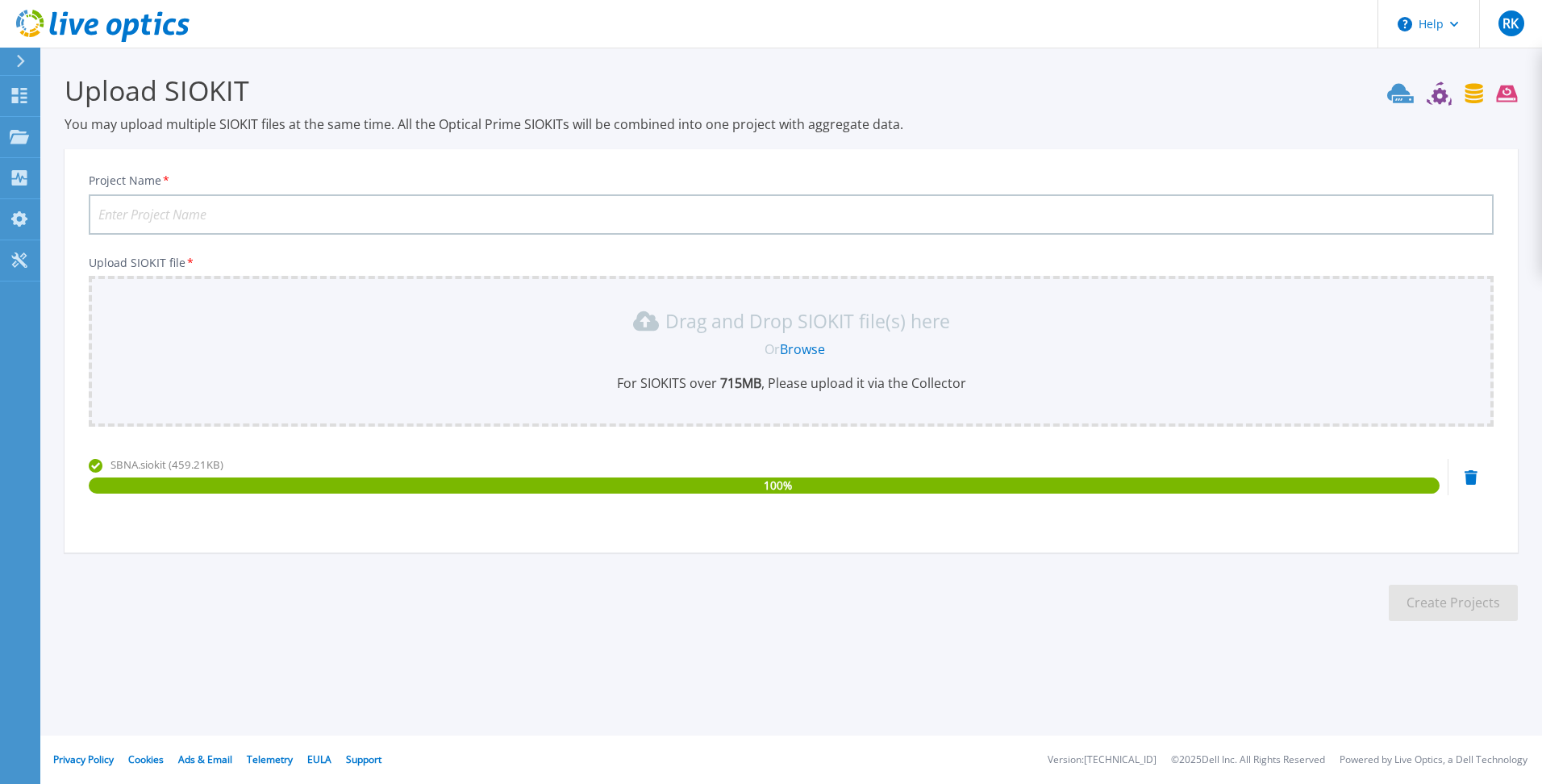
click at [825, 536] on div "Project Name * Upload SIOKIT file * Drag and Drop SIOKIT file(s) here Or Browse…" at bounding box center [791, 356] width 1454 height 392
click at [220, 199] on input "Project Name *" at bounding box center [790, 214] width 1405 height 40
type input "SBNA"
click at [1476, 608] on button "Create Projects" at bounding box center [1454, 603] width 129 height 37
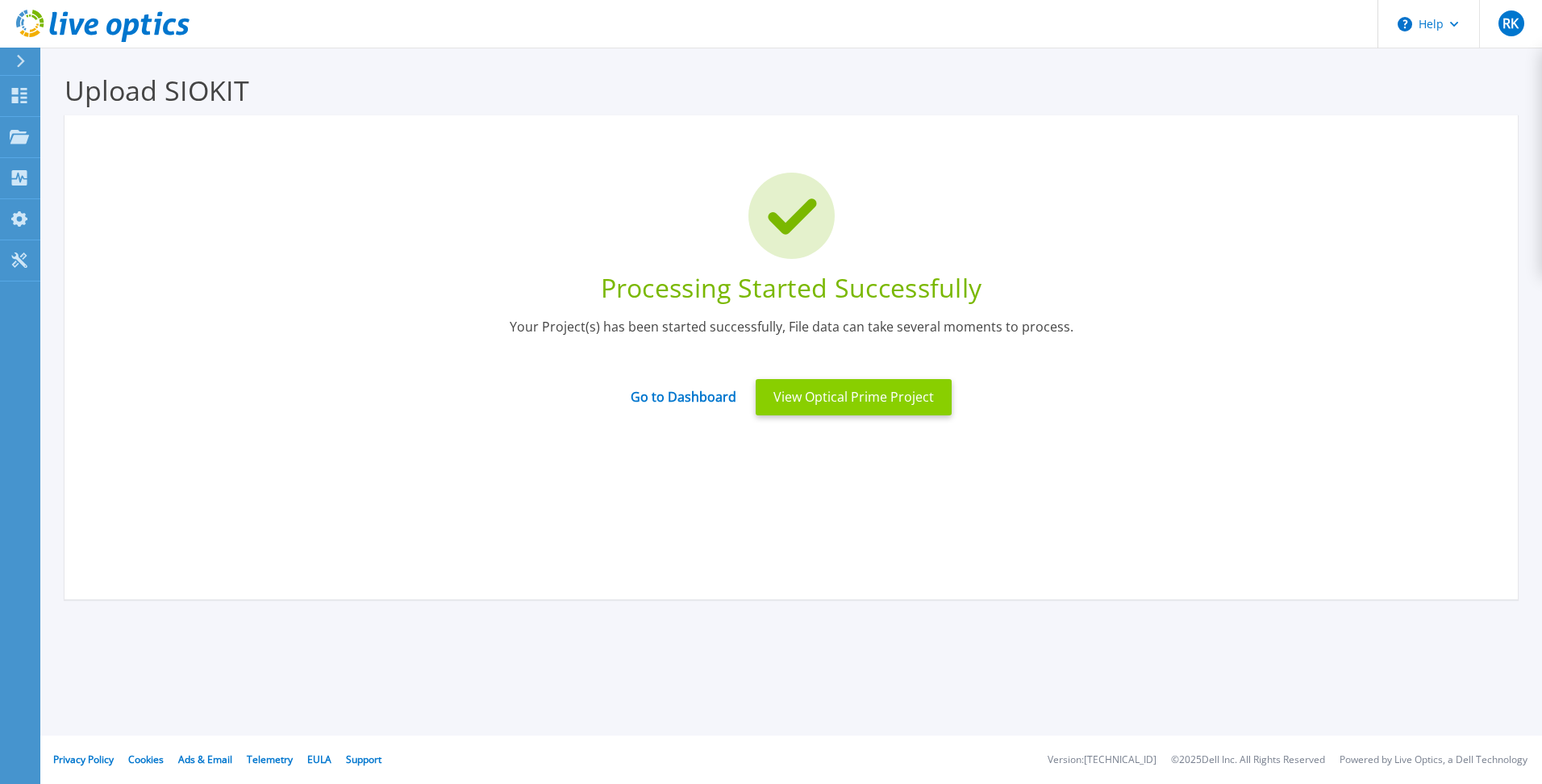
click at [869, 399] on button "View Optical Prime Project" at bounding box center [854, 398] width 196 height 37
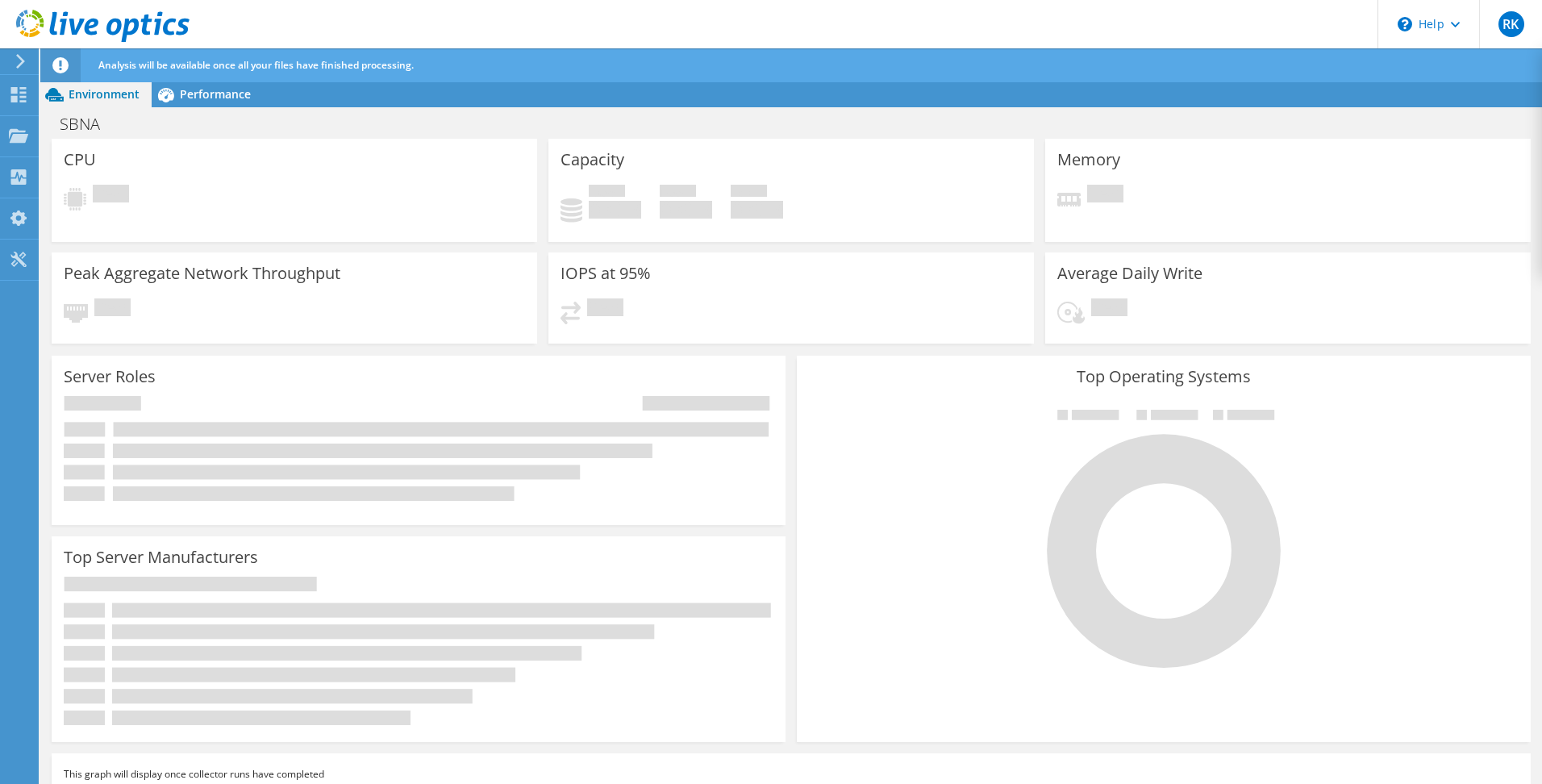
click at [274, 142] on div "CPU Pending" at bounding box center [294, 191] width 485 height 103
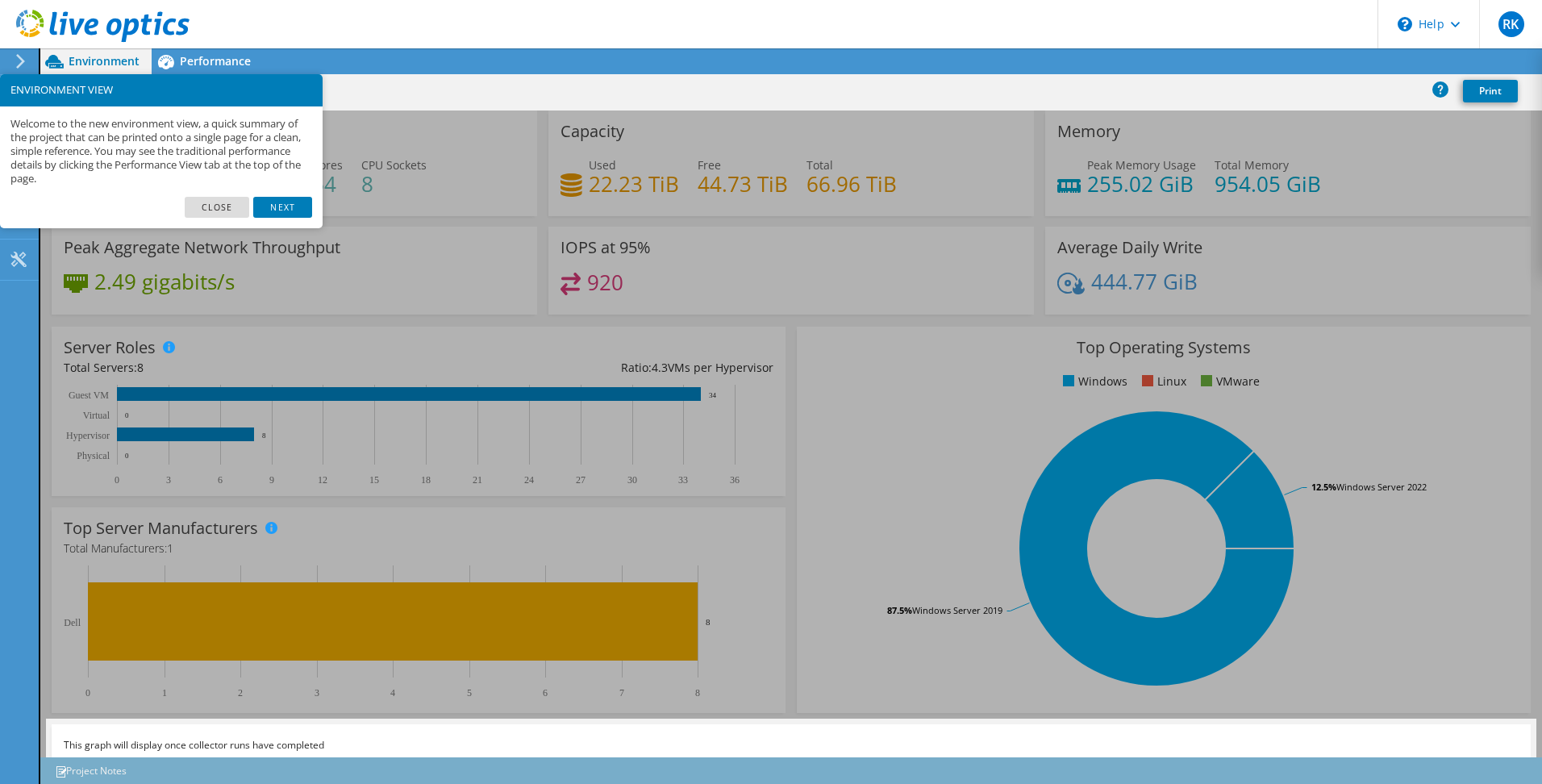
scroll to position [245, 0]
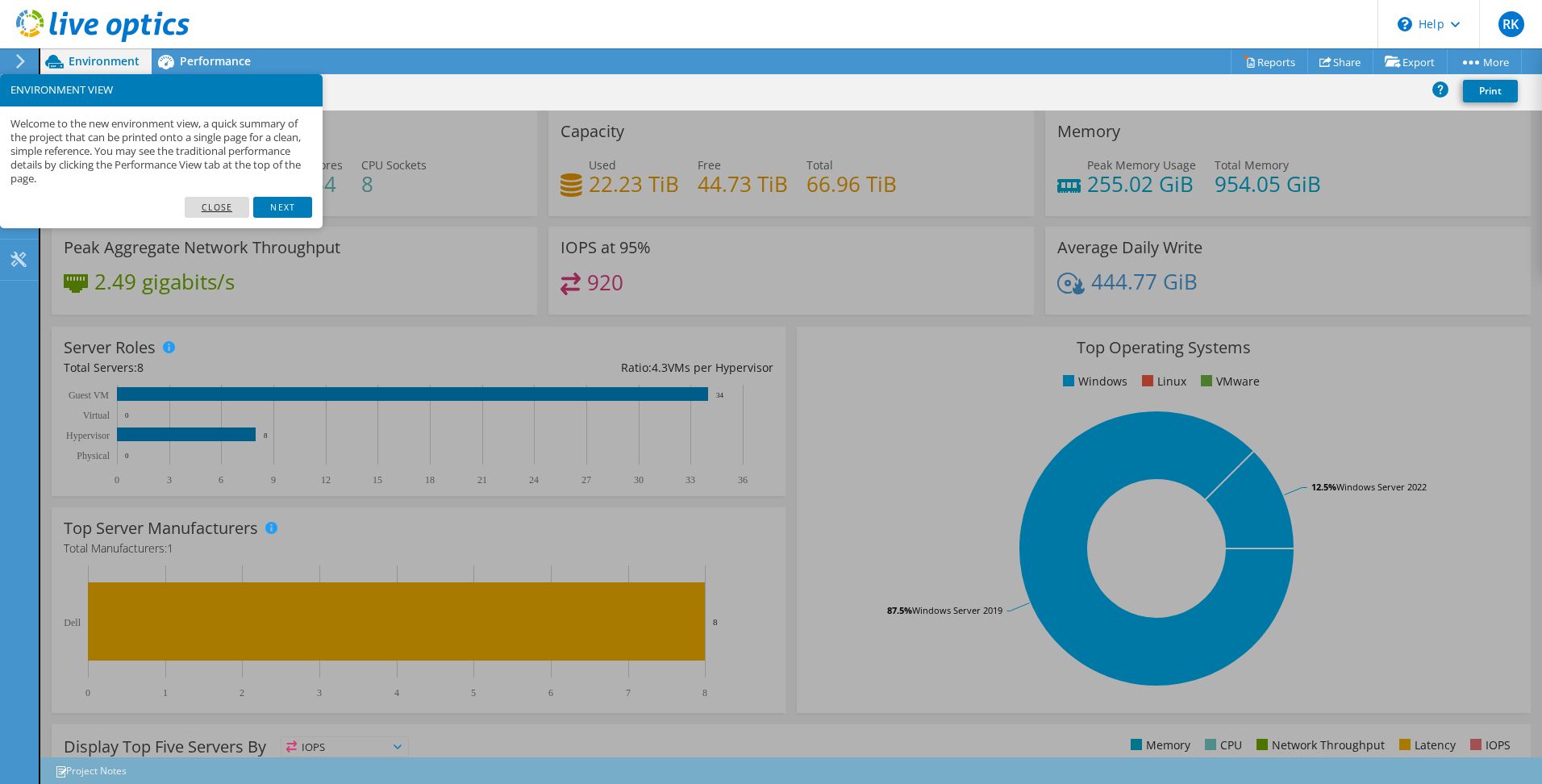
click at [223, 208] on link "Close" at bounding box center [217, 207] width 66 height 21
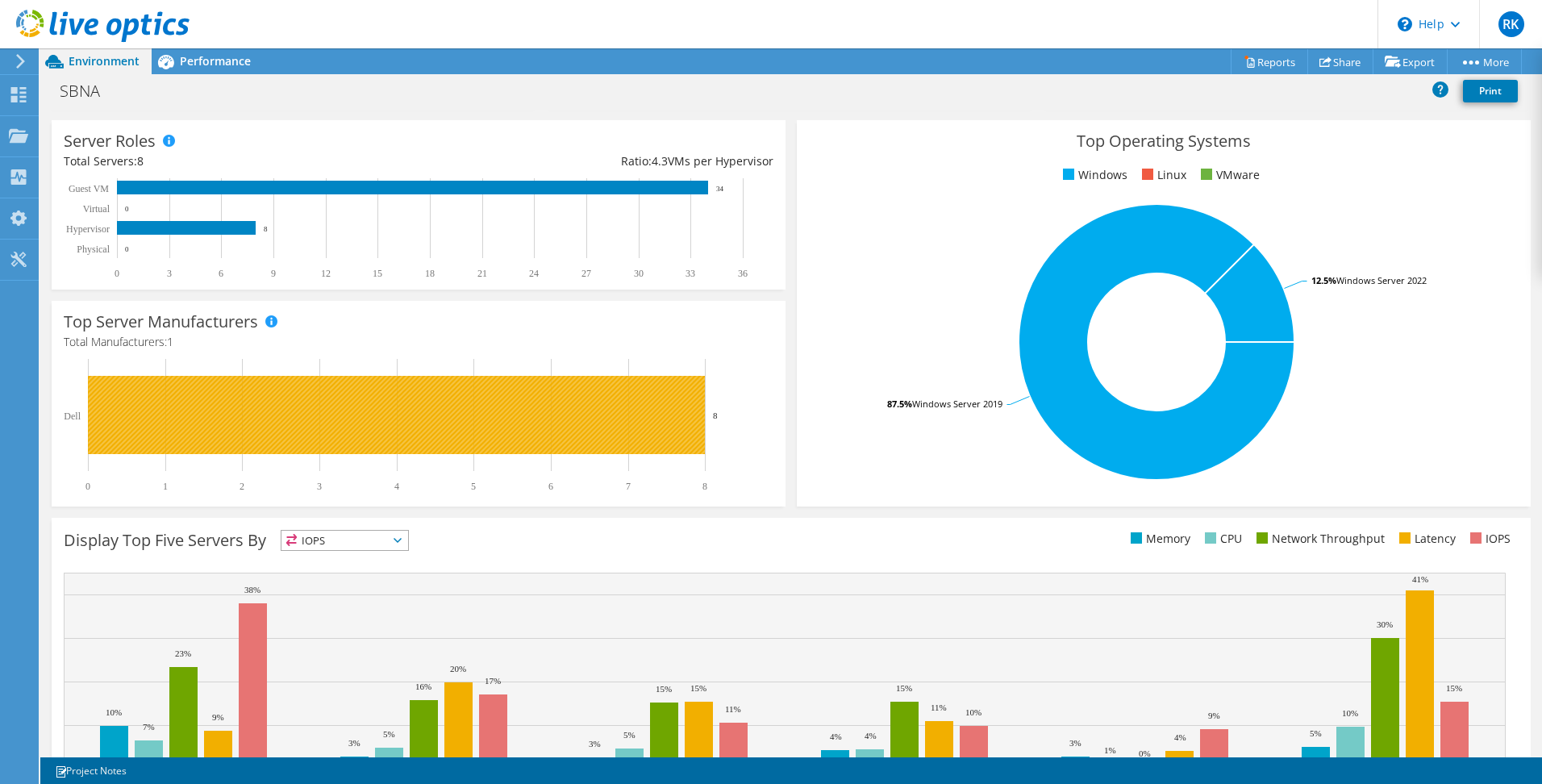
scroll to position [0, 0]
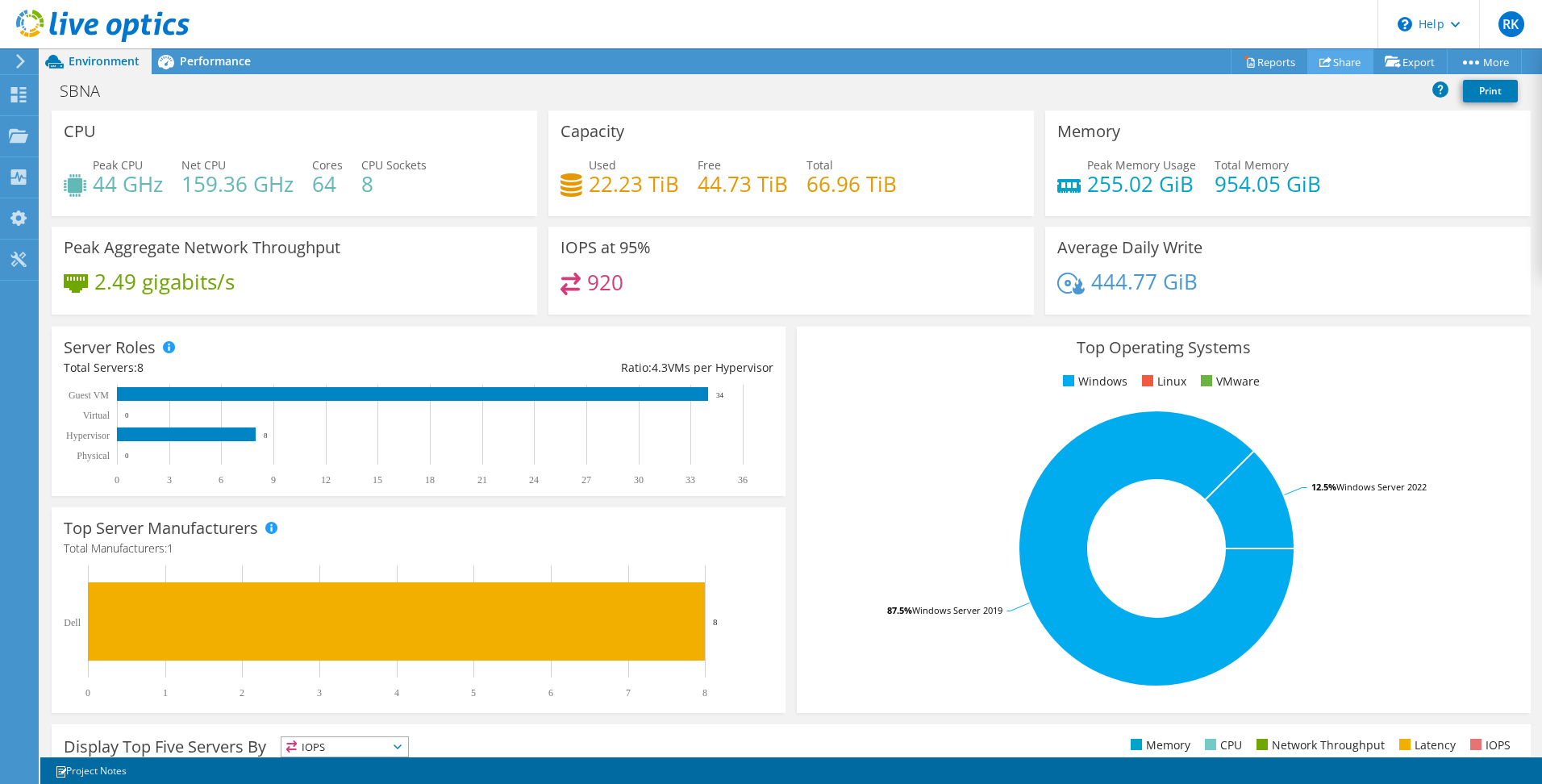
click at [1330, 61] on link "Share" at bounding box center [1341, 61] width 66 height 25
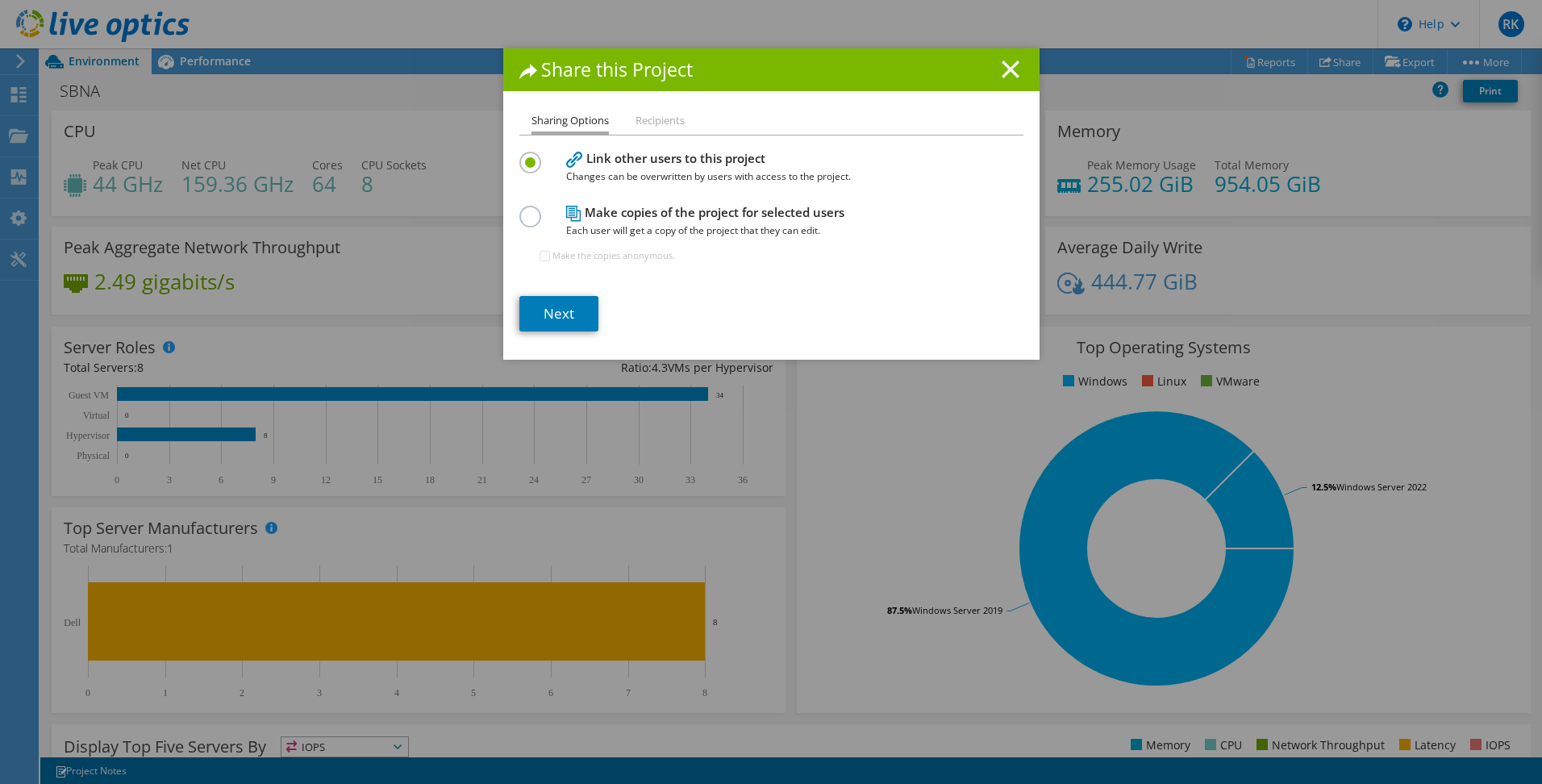
click at [1008, 68] on icon at bounding box center [1011, 69] width 17 height 17
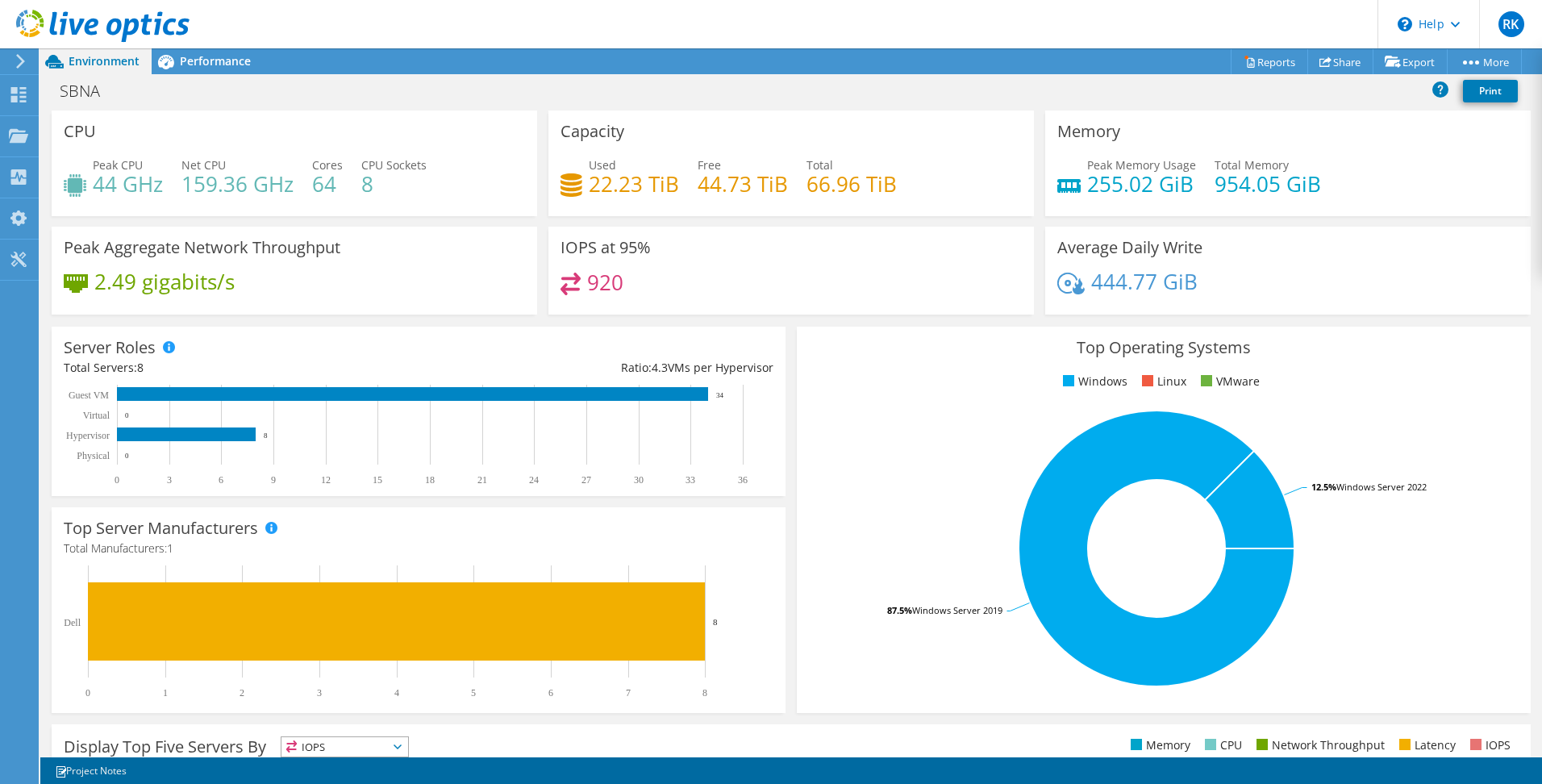
scroll to position [162, 0]
click at [543, 309] on div "IOPS at 95% 920" at bounding box center [791, 270] width 497 height 88
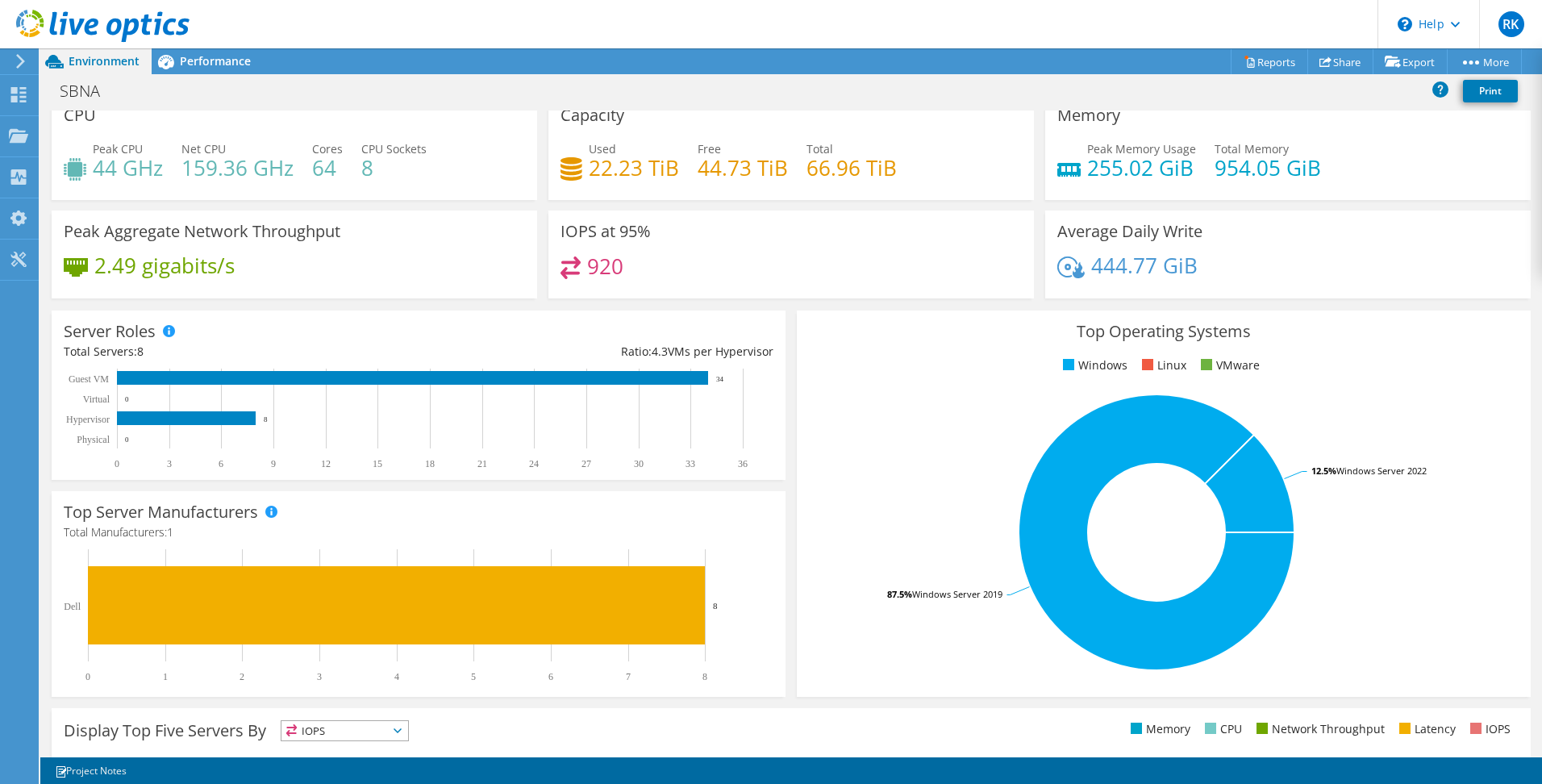
scroll to position [0, 0]
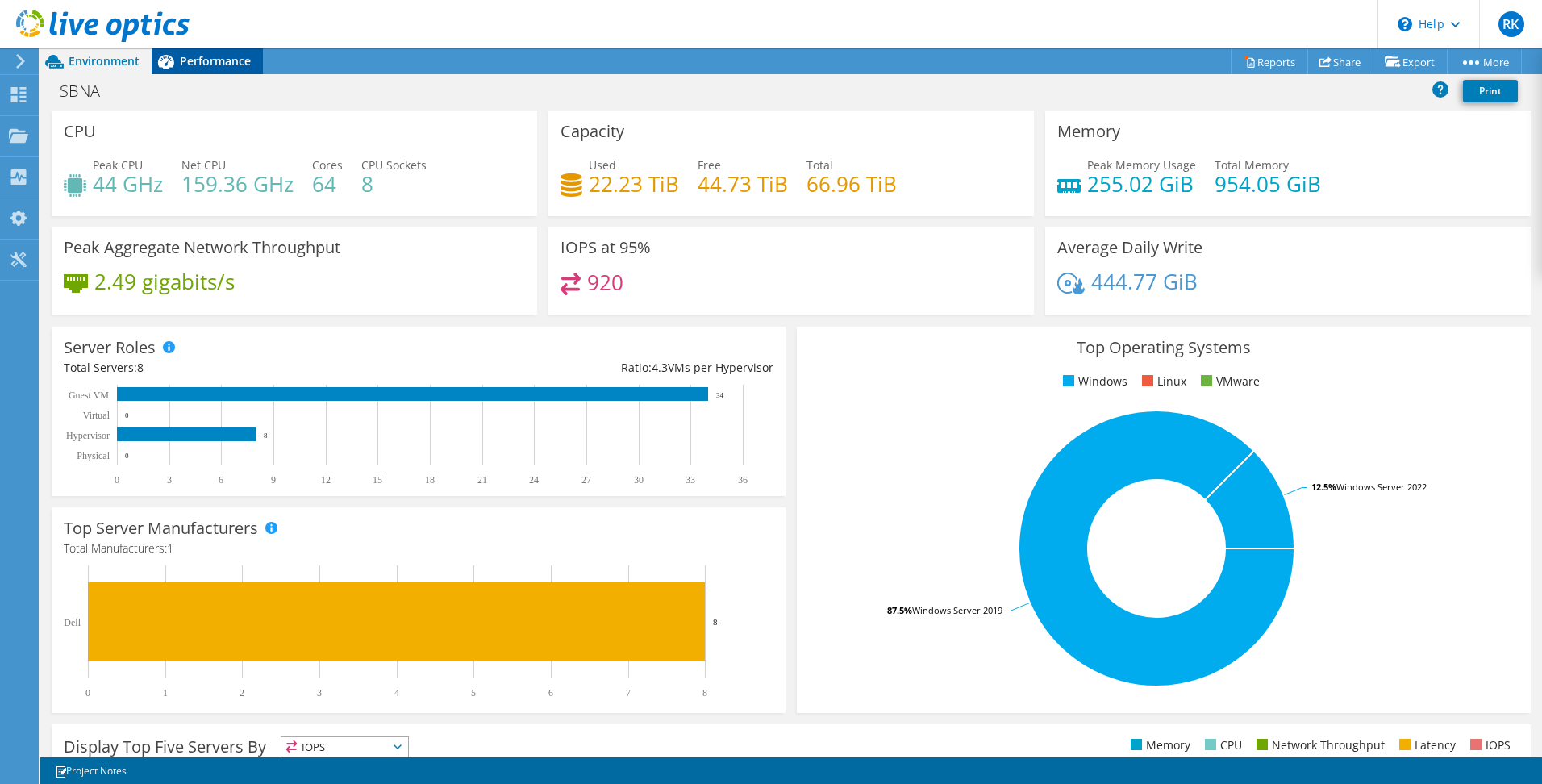
click at [224, 52] on div "Performance" at bounding box center [206, 61] width 111 height 26
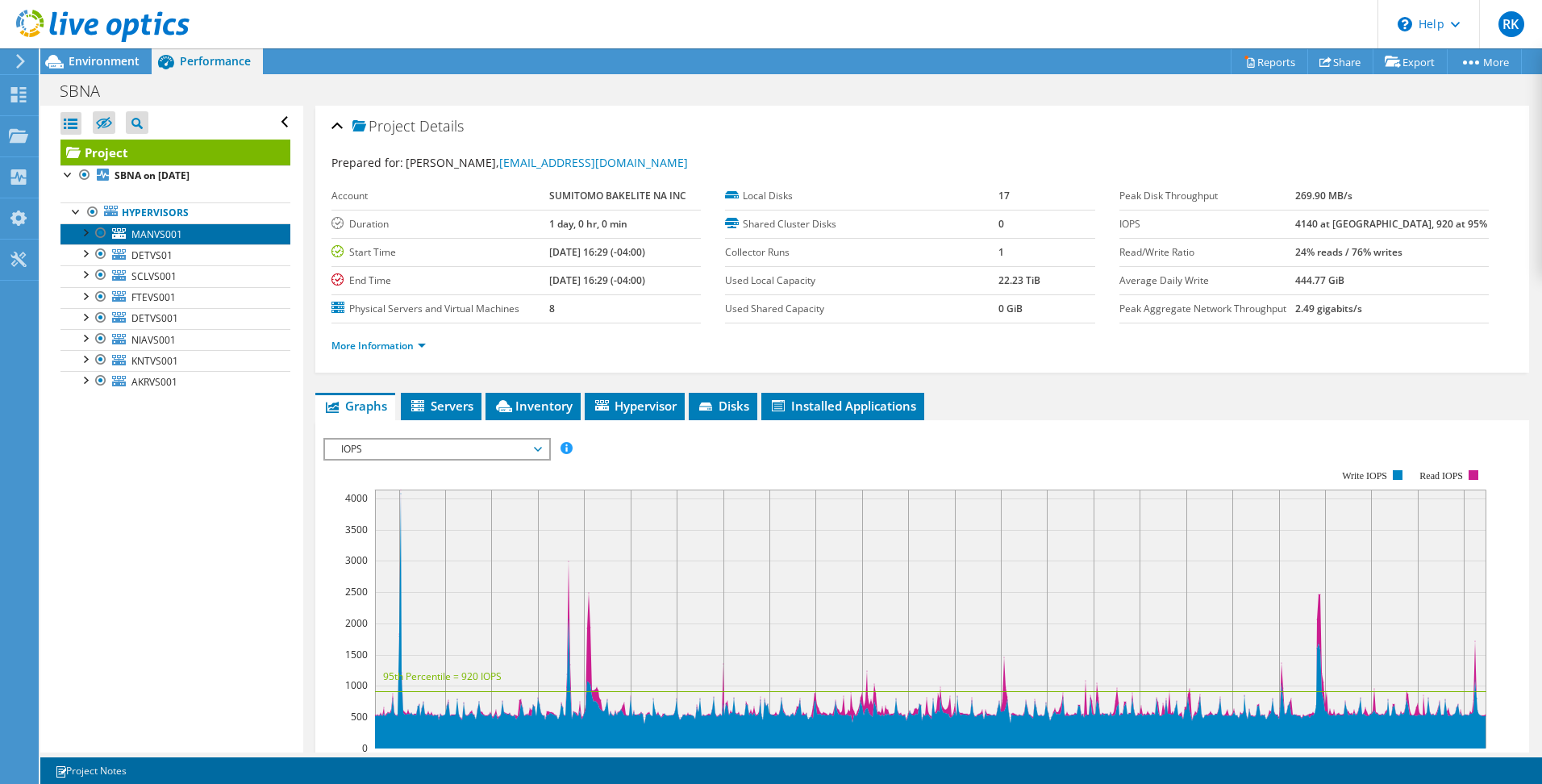
click at [167, 232] on span "MANVS001" at bounding box center [156, 234] width 51 height 14
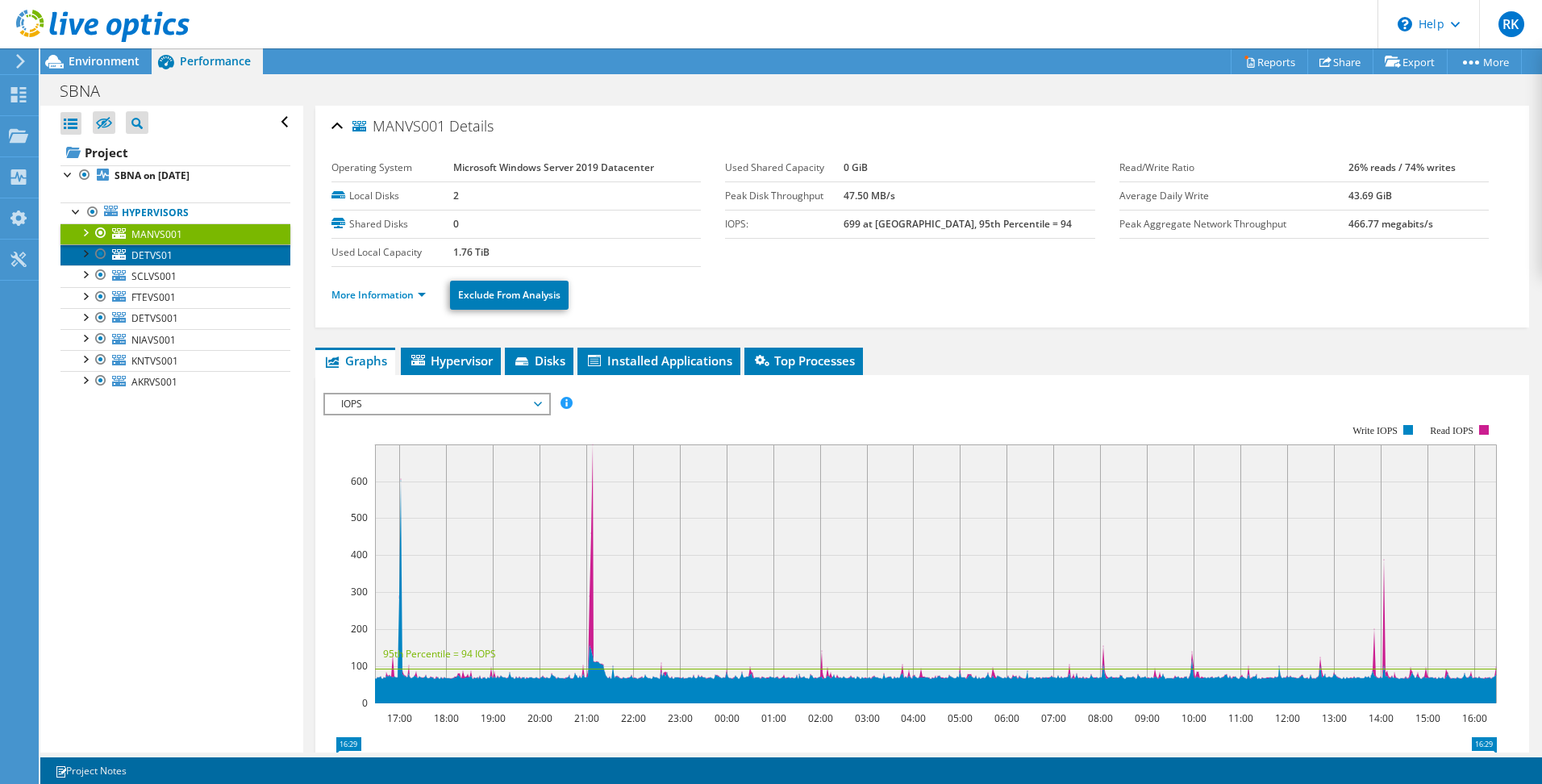
click at [189, 259] on link "DETVS01" at bounding box center [175, 255] width 230 height 21
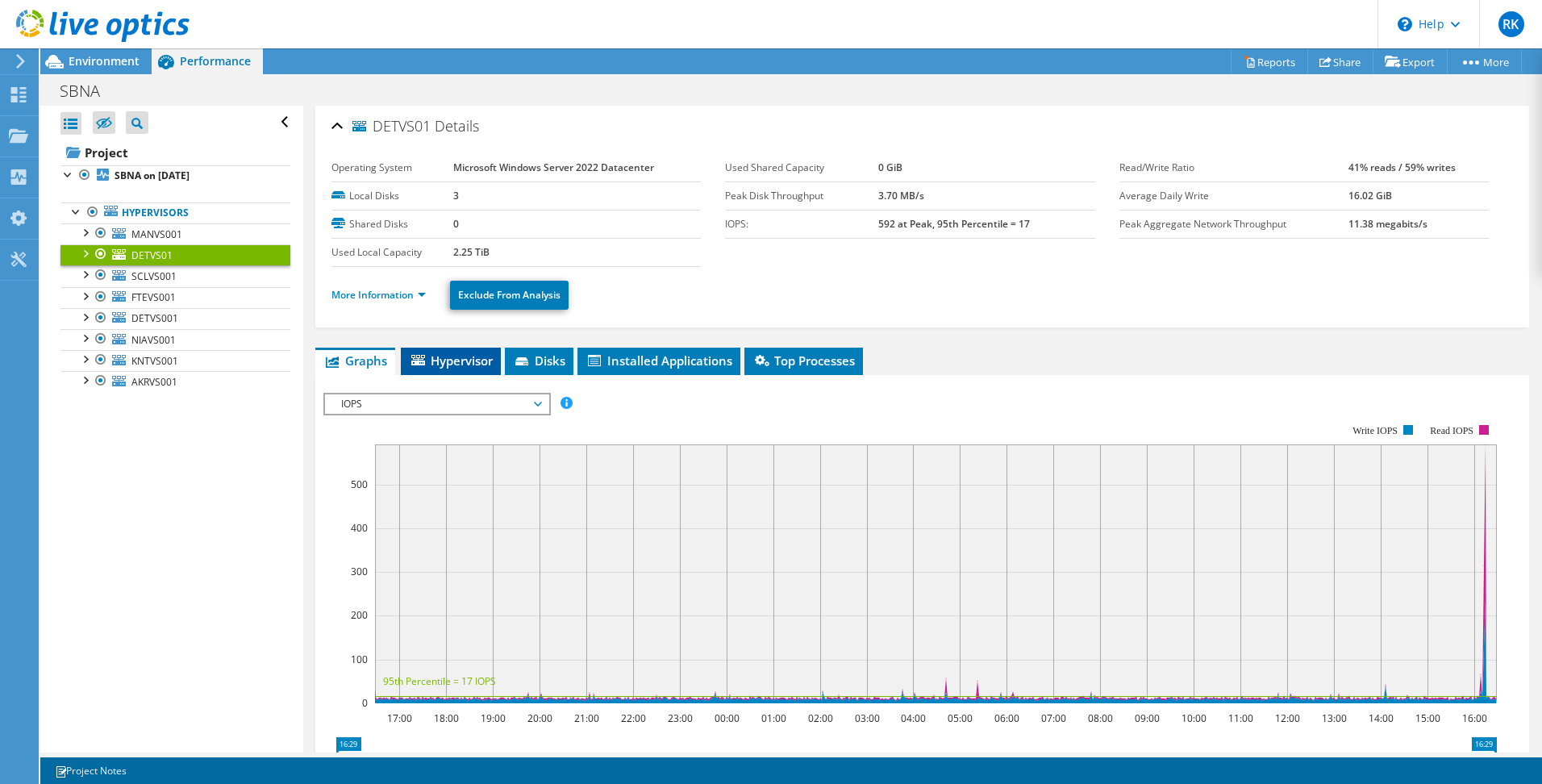
click at [441, 360] on span "Hypervisor" at bounding box center [451, 360] width 84 height 16
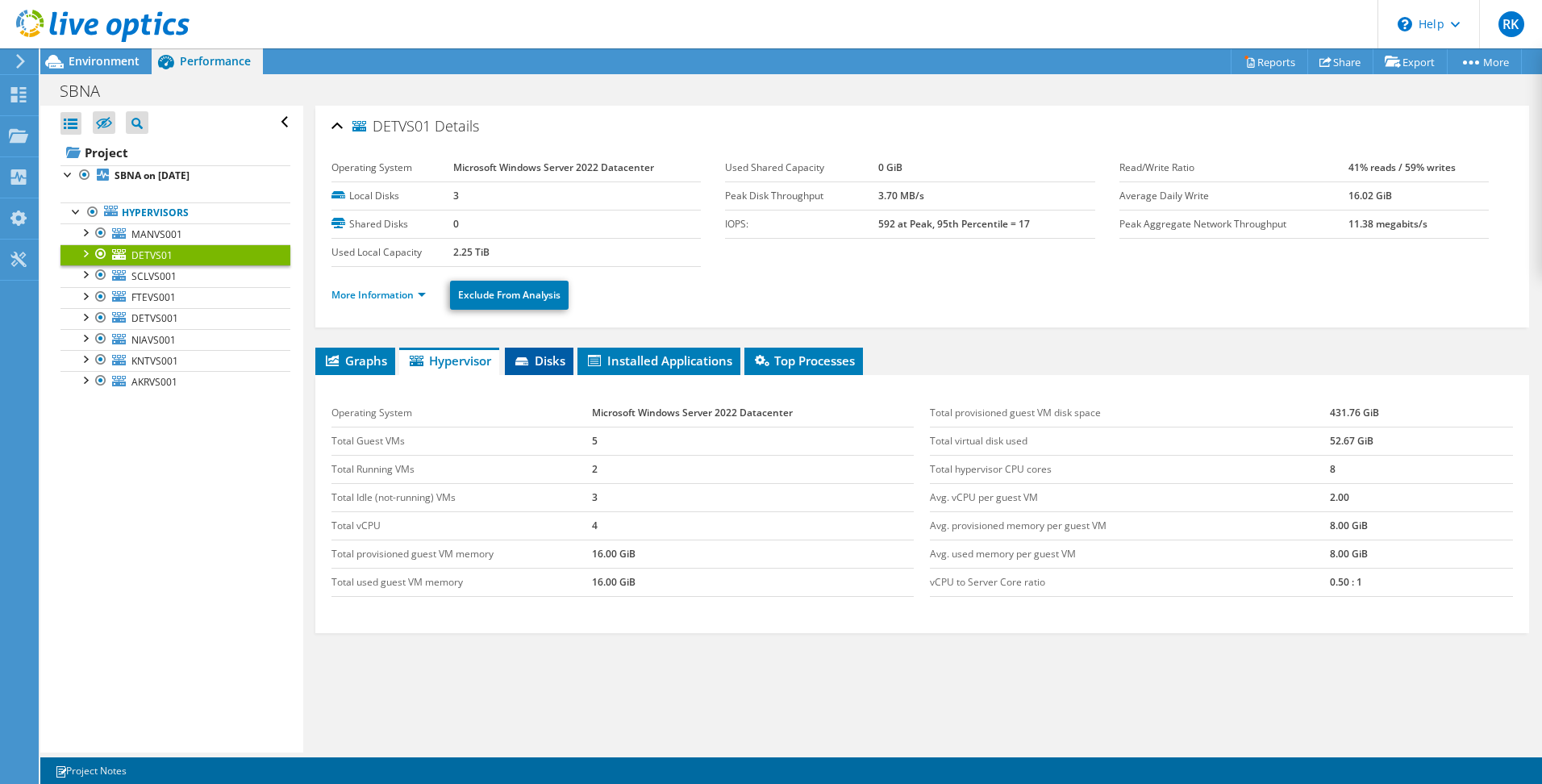
click at [546, 358] on span "Disks" at bounding box center [539, 360] width 52 height 16
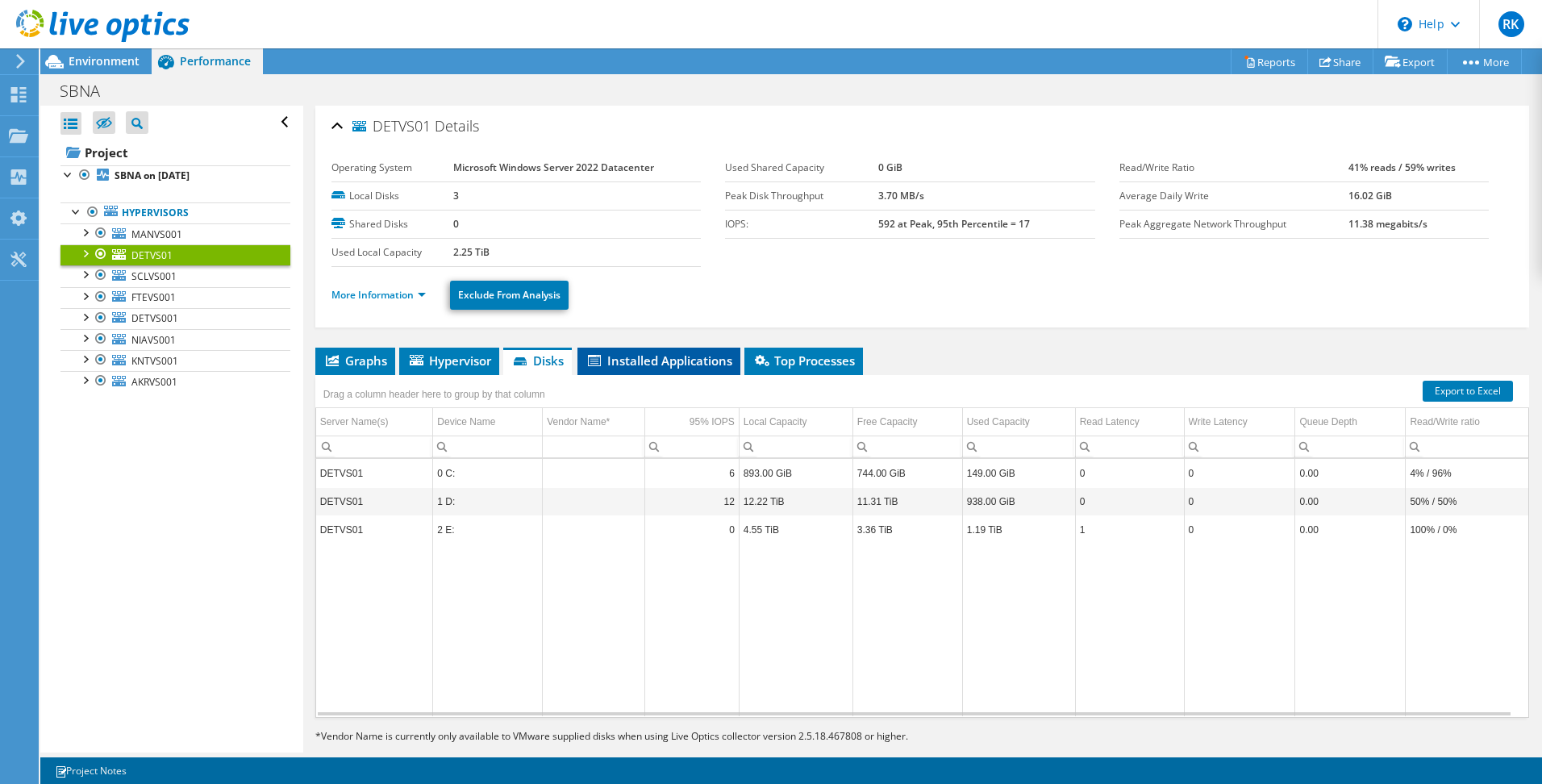
click at [678, 358] on span "Installed Applications" at bounding box center [659, 360] width 147 height 16
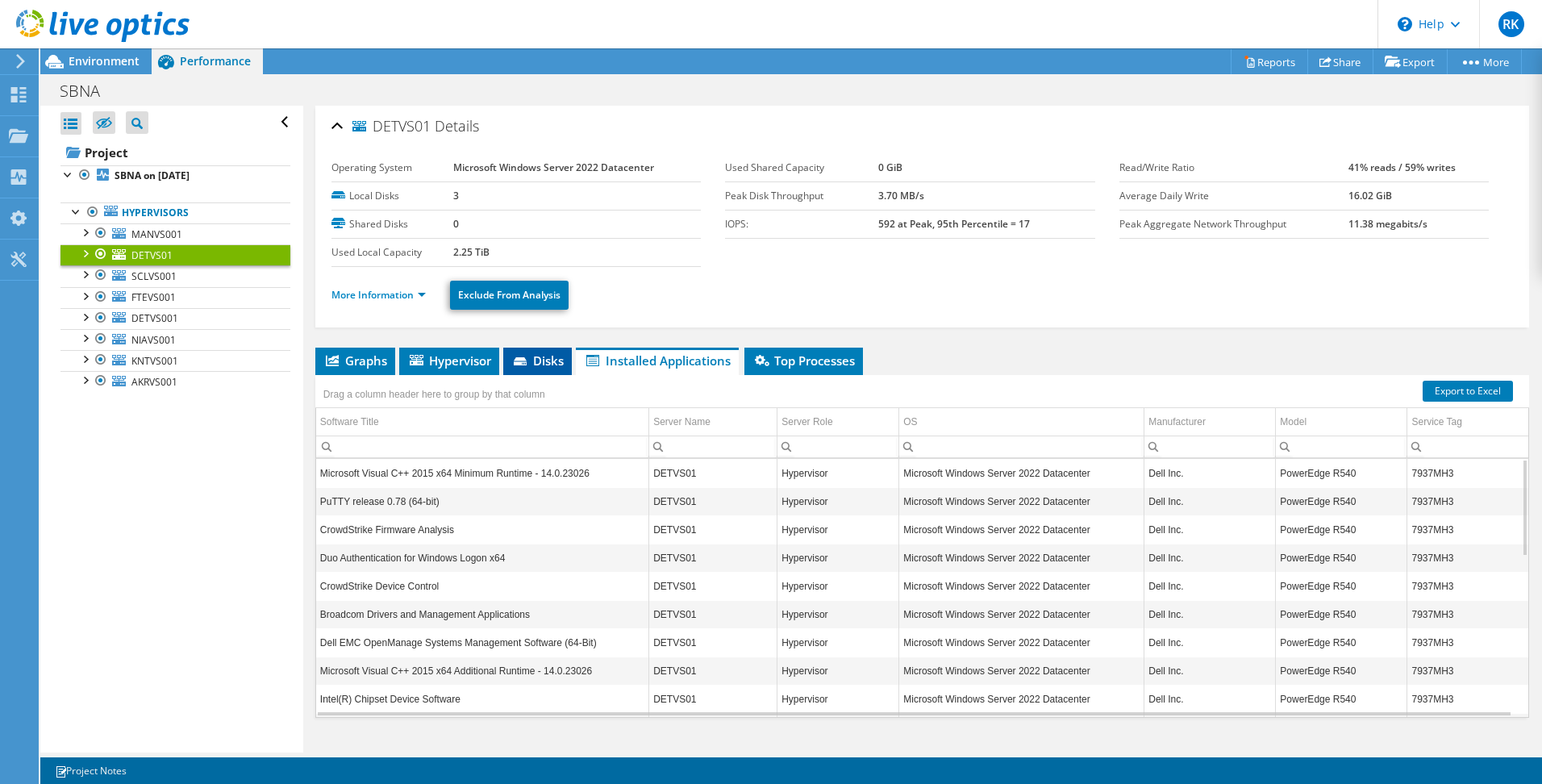
click at [530, 355] on span "Disks" at bounding box center [538, 360] width 52 height 16
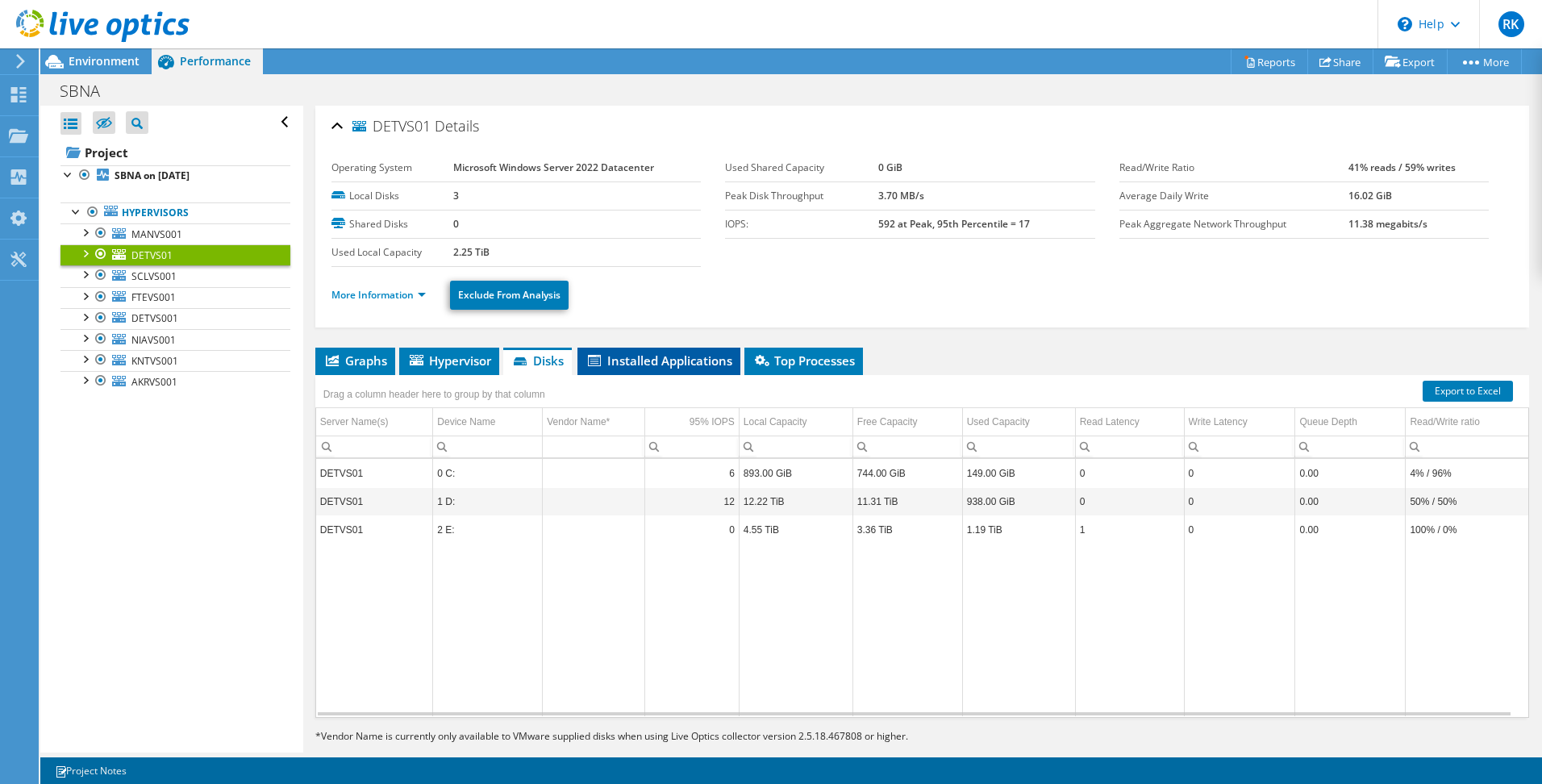
click at [670, 370] on li "Installed Applications" at bounding box center [659, 361] width 163 height 27
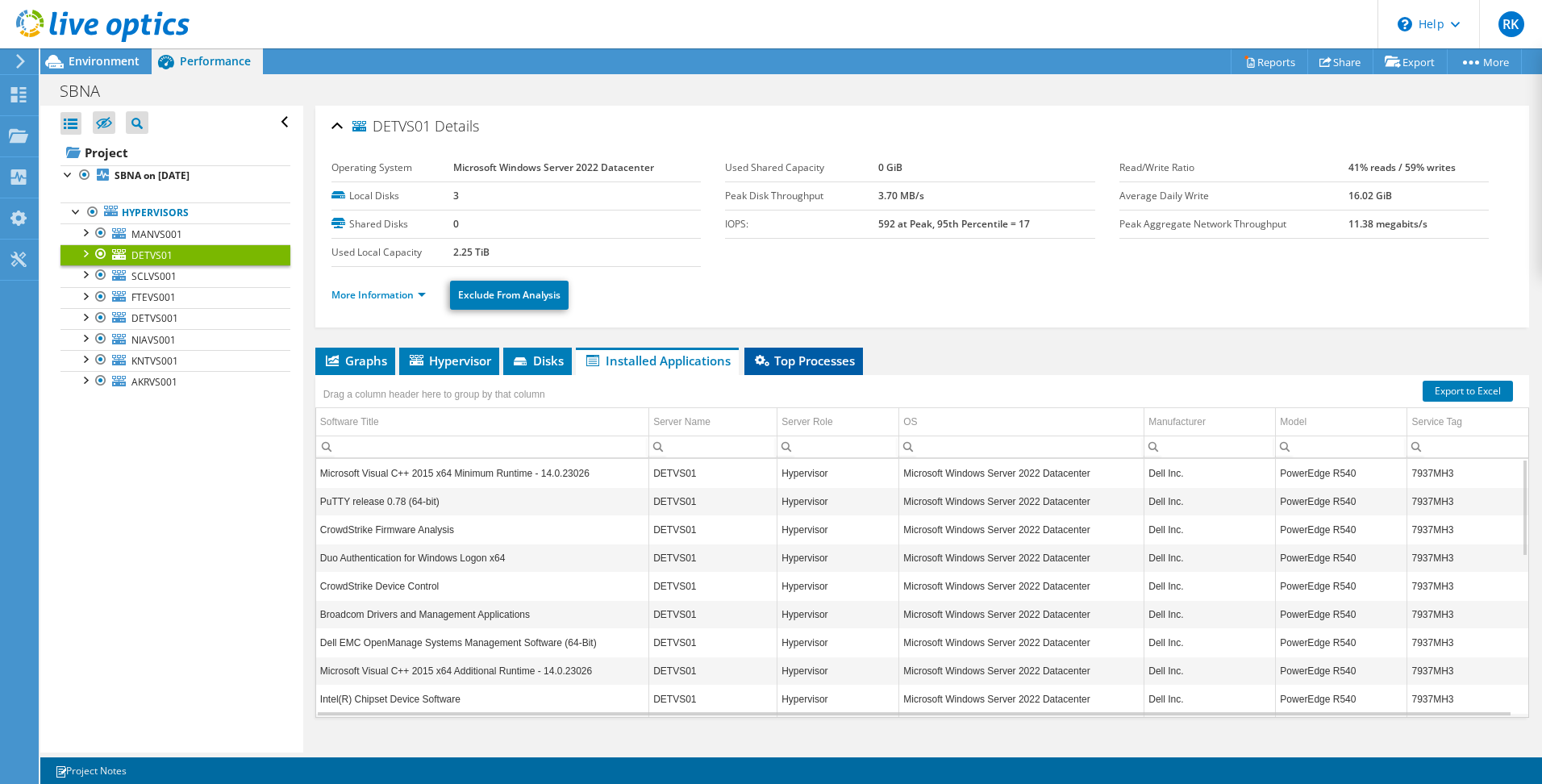
click at [798, 370] on li "Top Processes" at bounding box center [804, 361] width 119 height 27
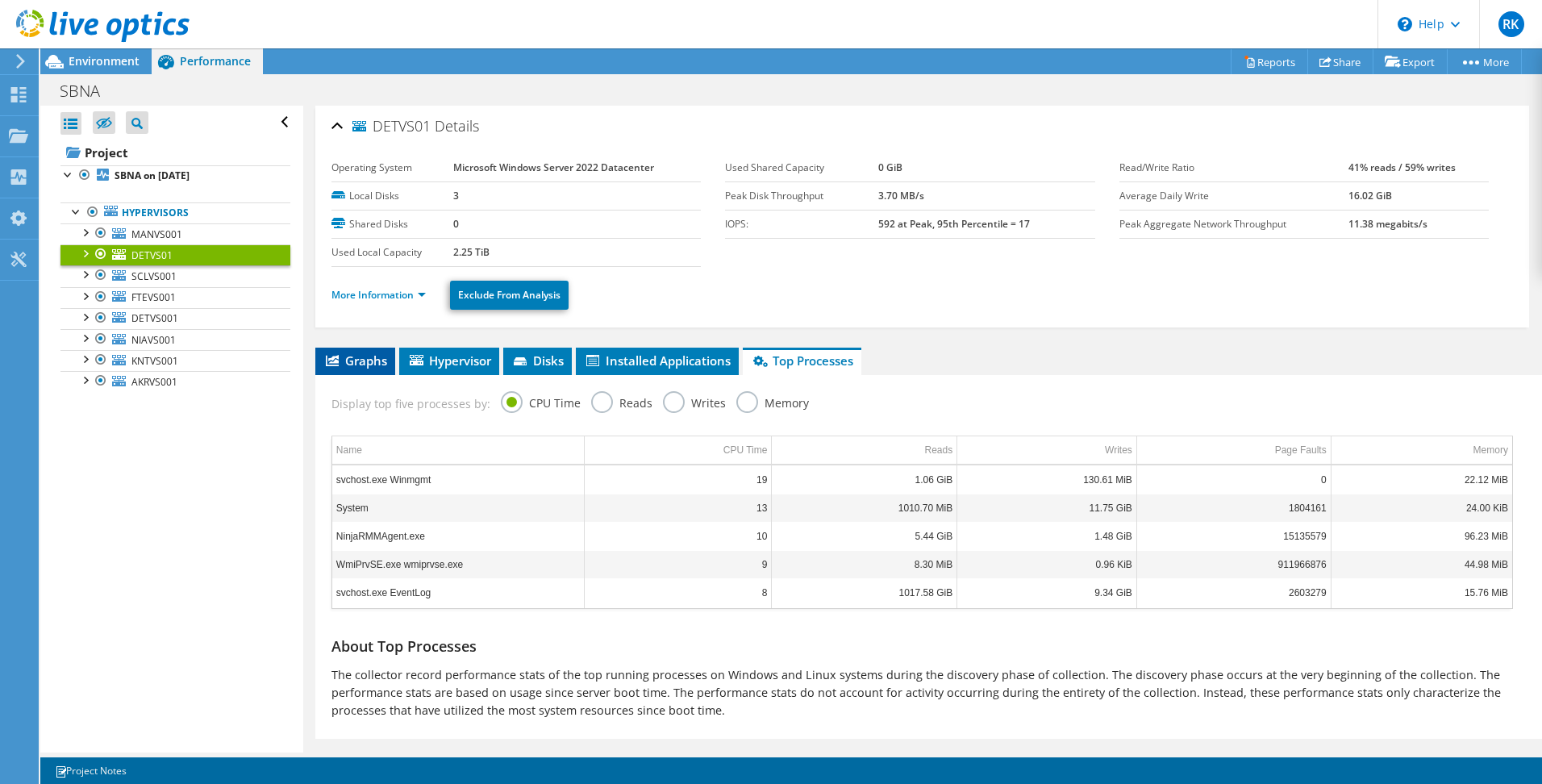
click at [329, 353] on span "Graphs" at bounding box center [355, 360] width 64 height 16
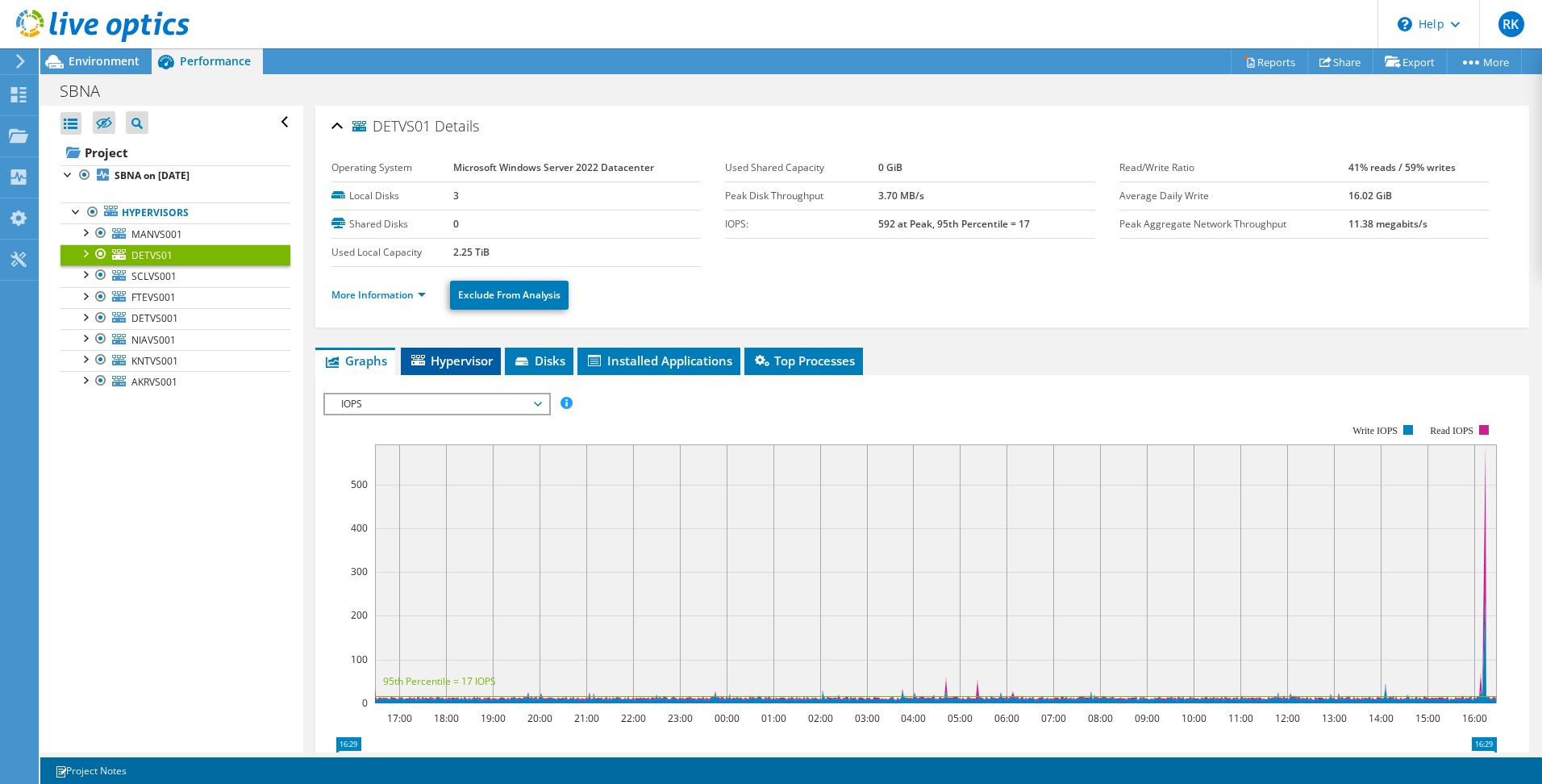
drag, startPoint x: 469, startPoint y: 357, endPoint x: 491, endPoint y: 363, distance: 22.8
click at [468, 357] on span "Hypervisor" at bounding box center [451, 360] width 84 height 16
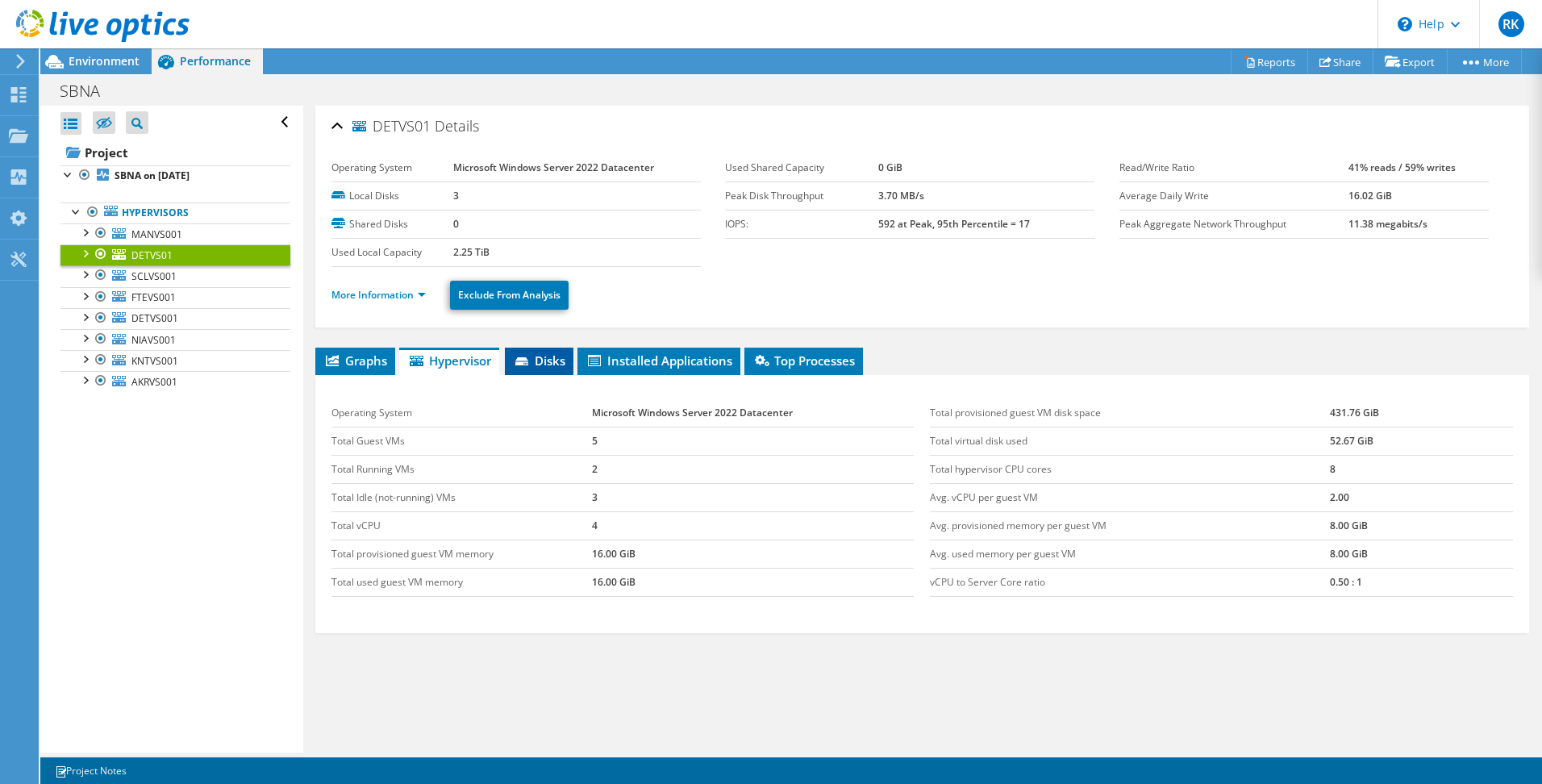
click at [552, 367] on span "Disks" at bounding box center [539, 360] width 52 height 16
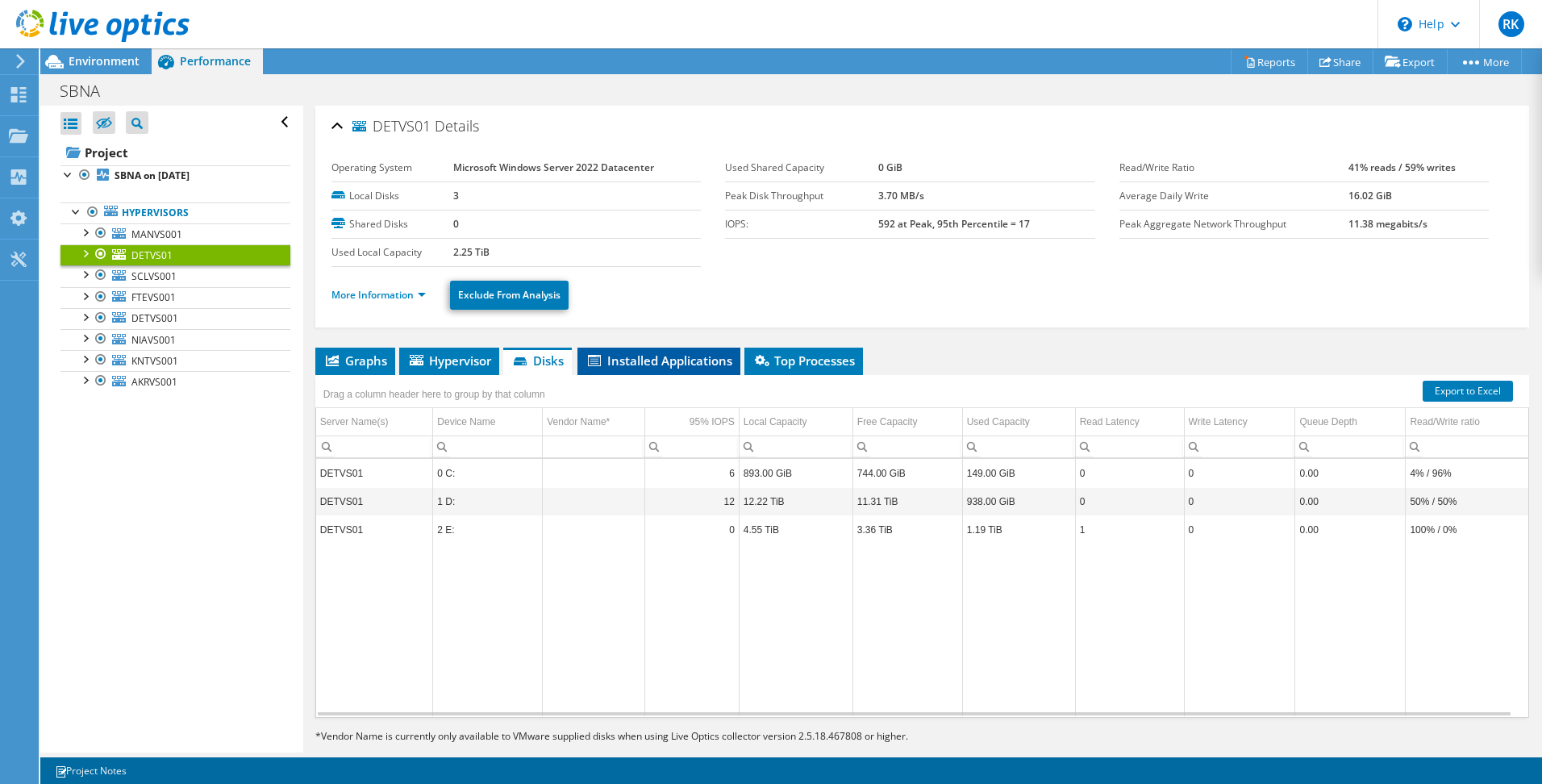
click at [662, 359] on span "Installed Applications" at bounding box center [659, 360] width 147 height 16
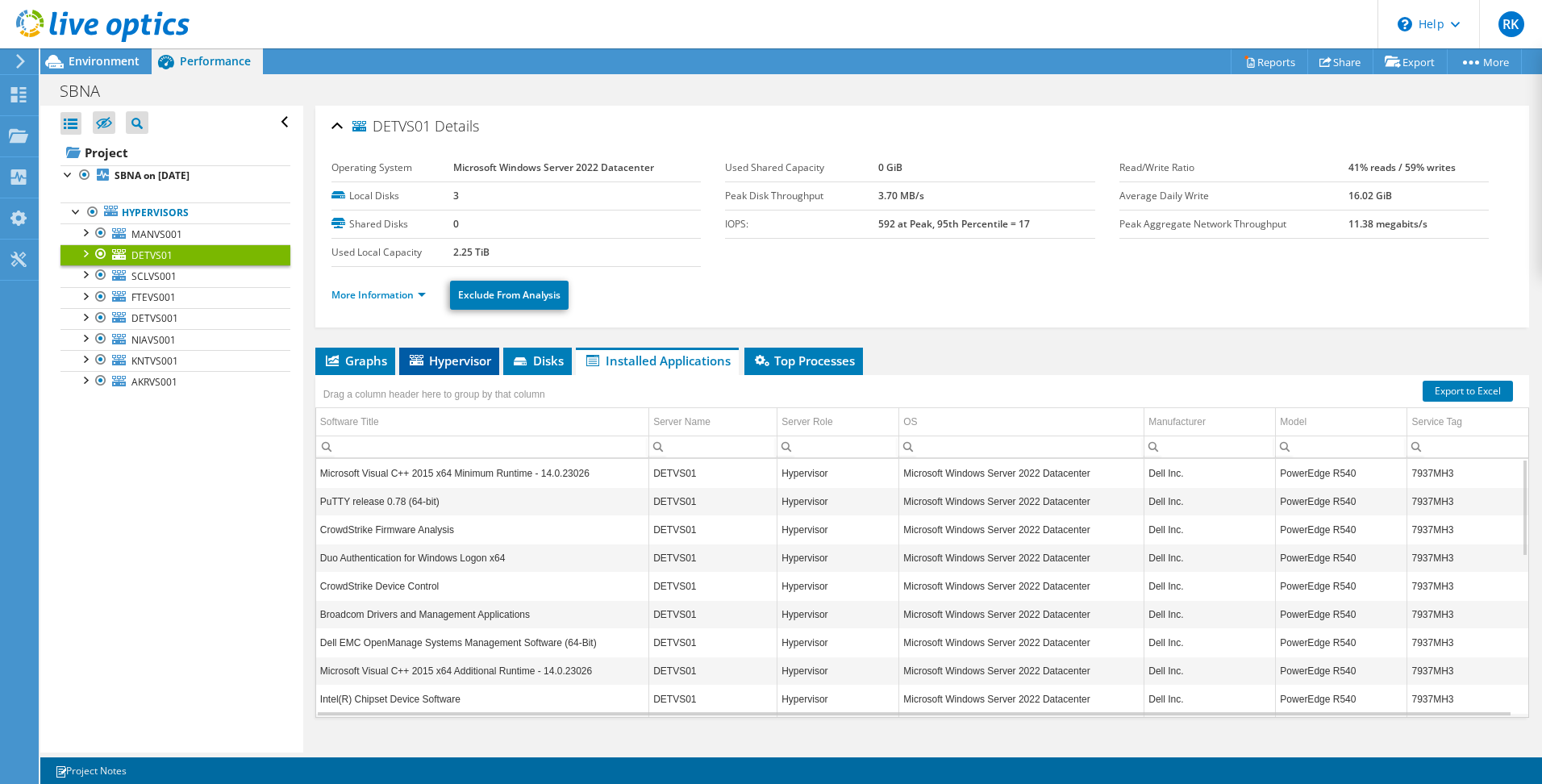
click at [451, 357] on span "Hypervisor" at bounding box center [449, 360] width 84 height 16
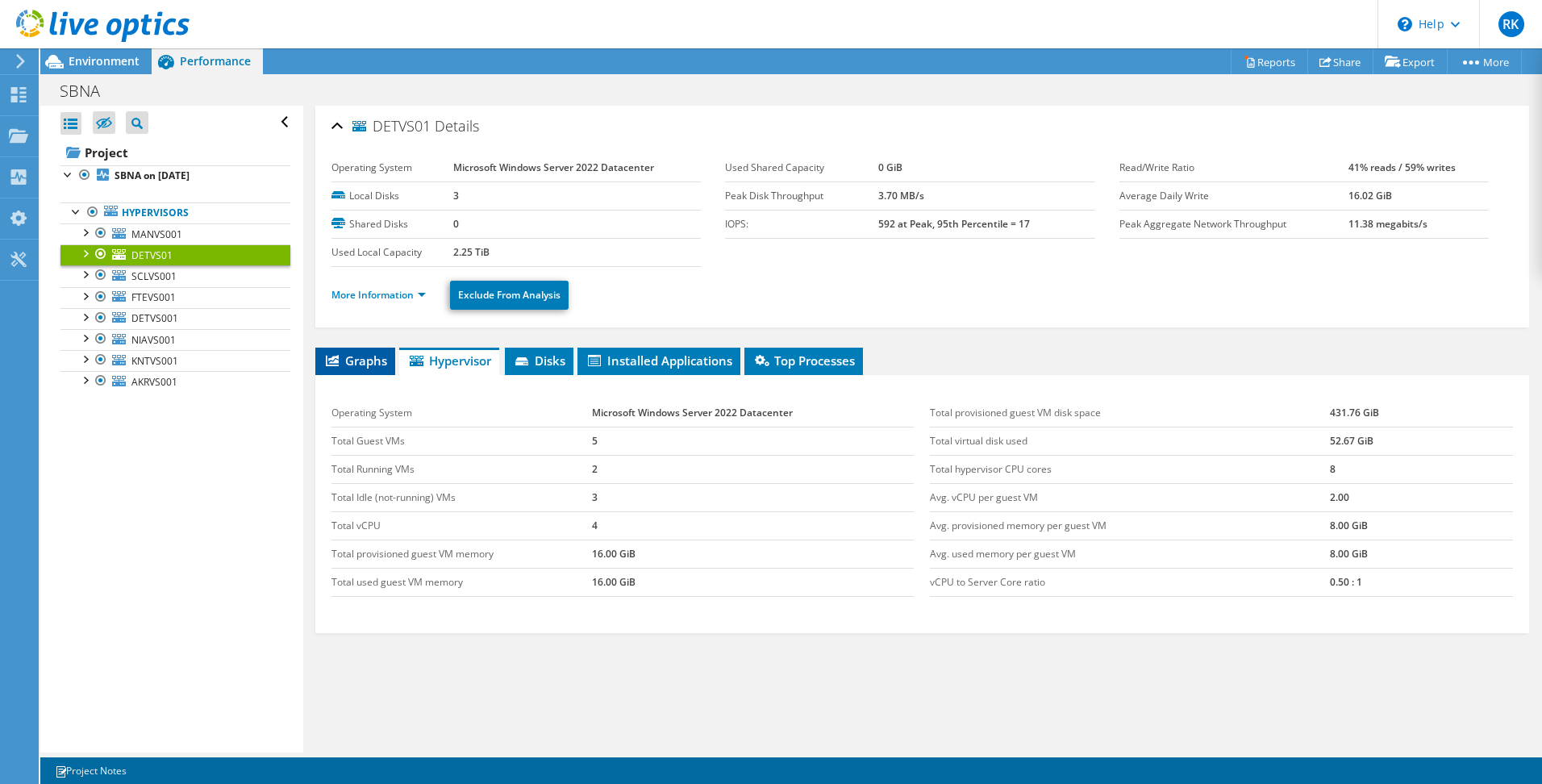
click at [347, 371] on li "Graphs" at bounding box center [355, 361] width 80 height 27
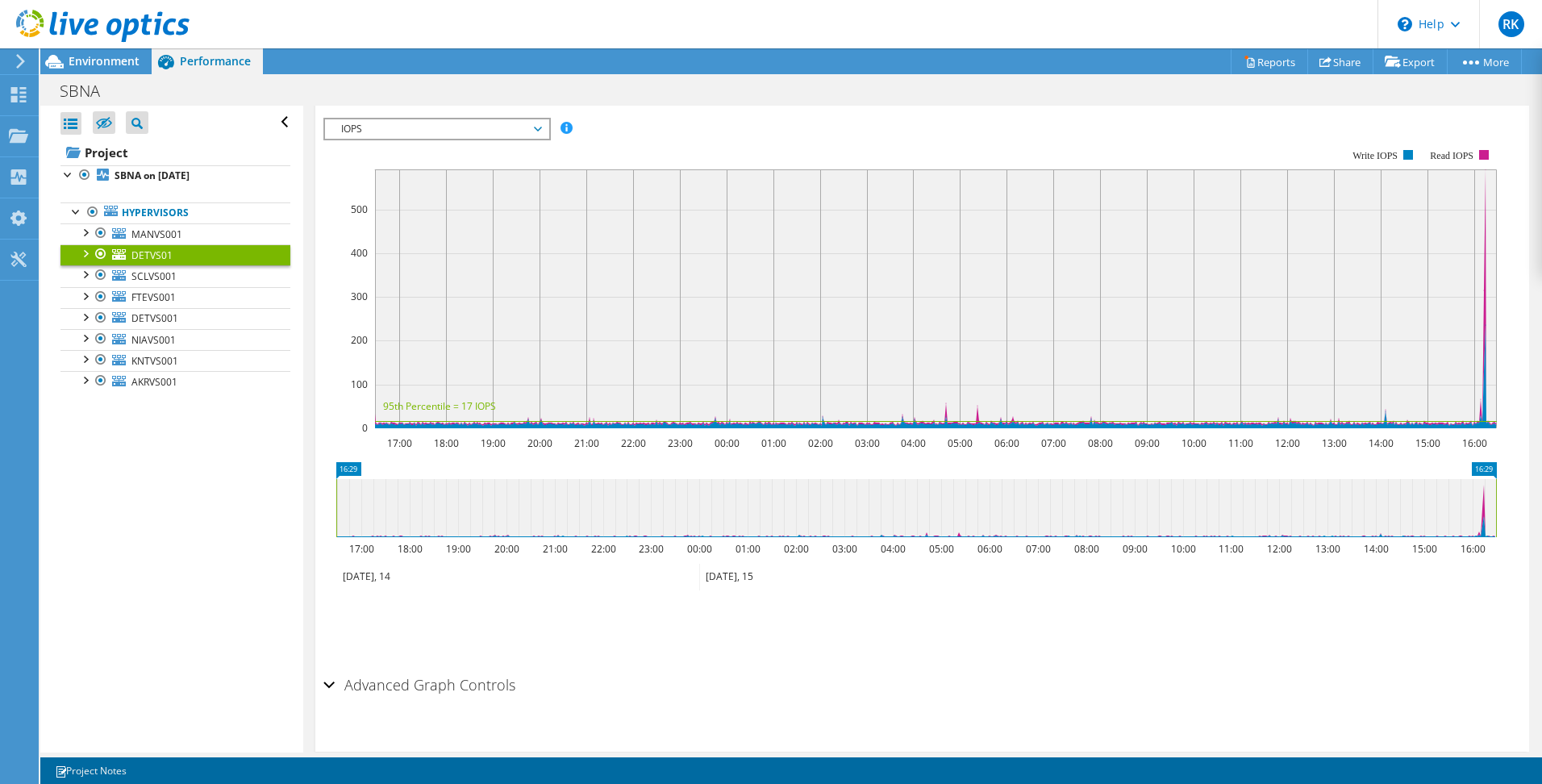
scroll to position [302, 0]
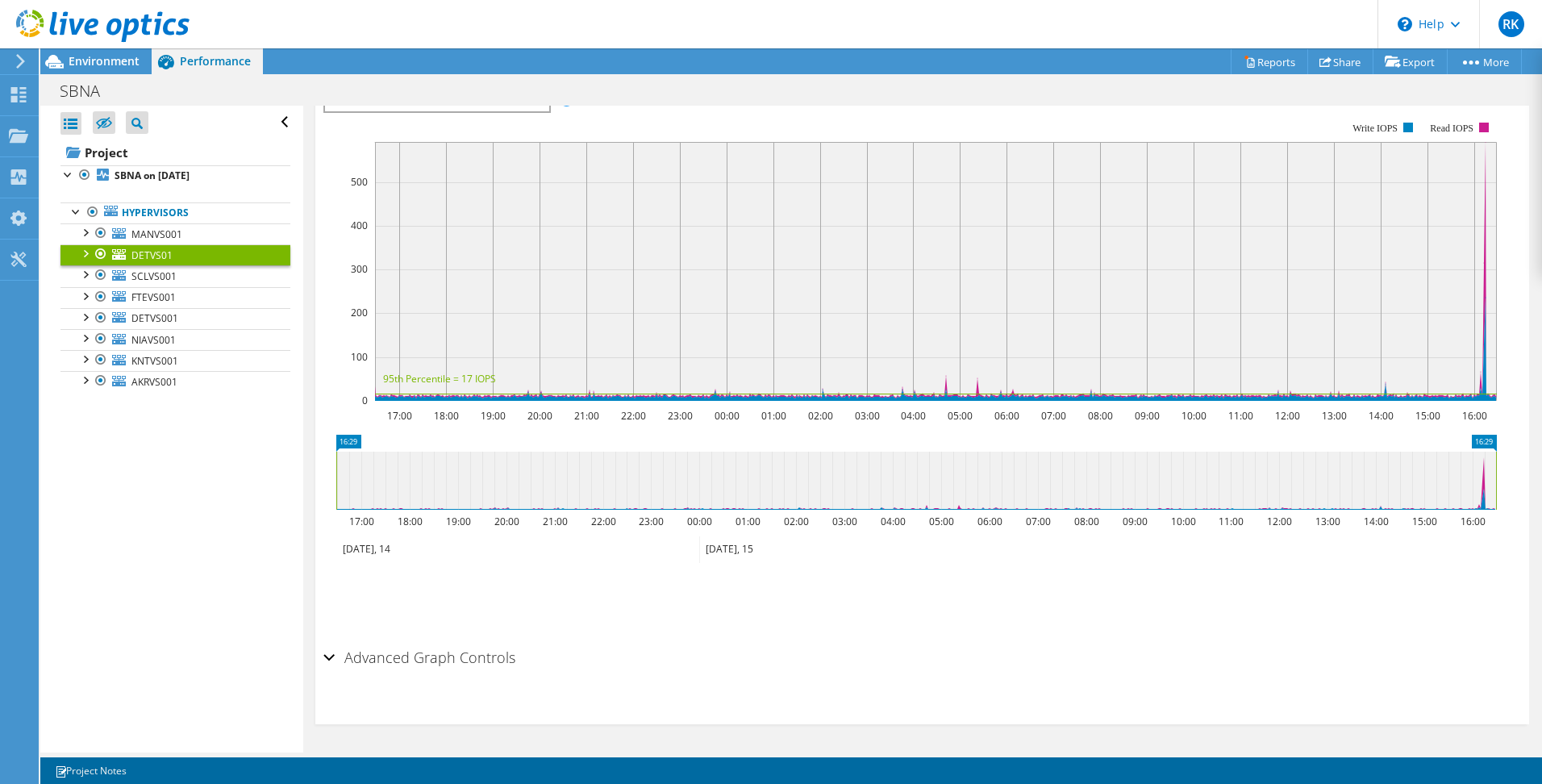
click at [329, 659] on div "Advanced Graph Controls" at bounding box center [922, 659] width 1198 height 35
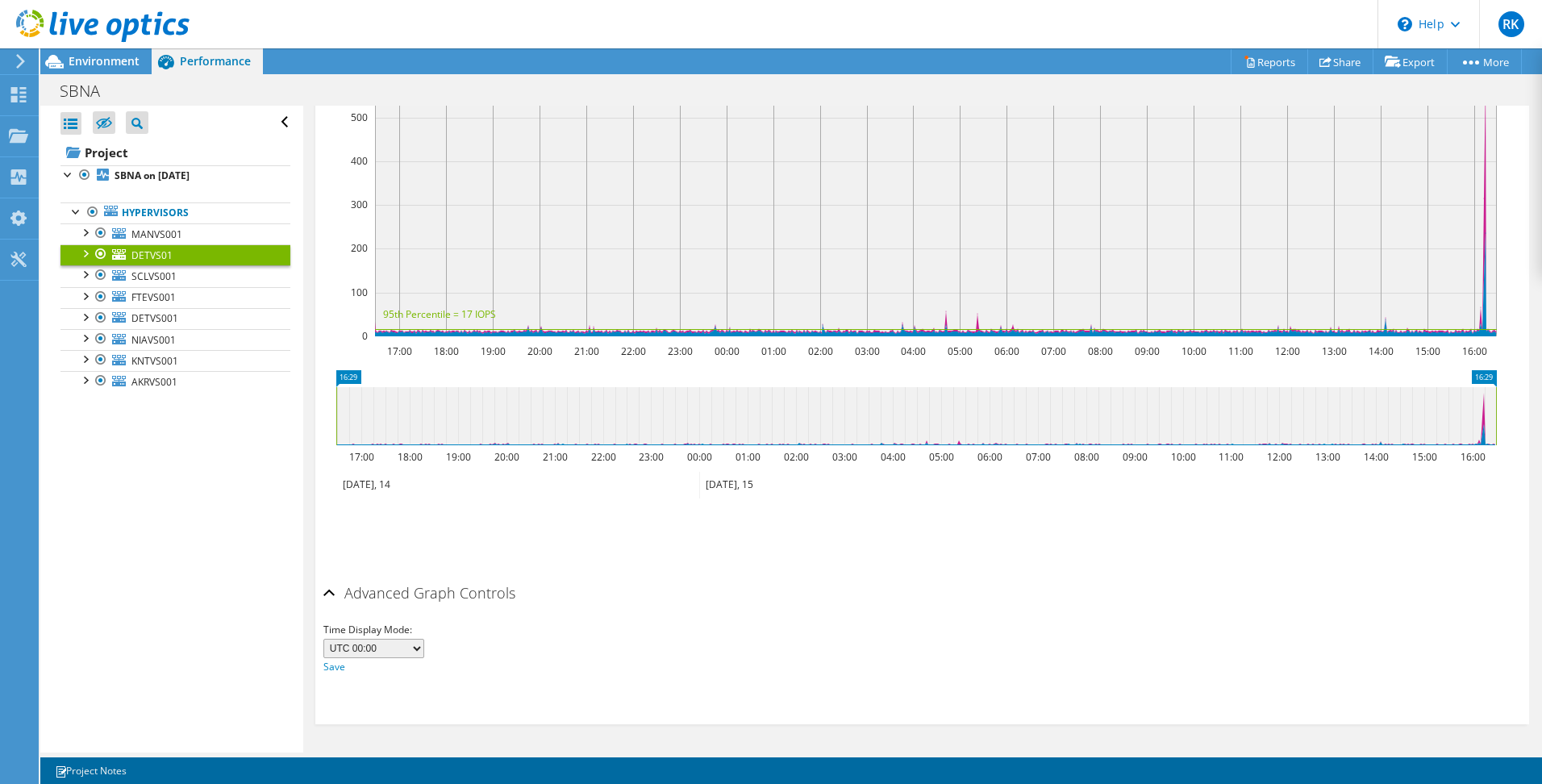
click at [330, 593] on div "Advanced Graph Controls" at bounding box center [922, 594] width 1198 height 35
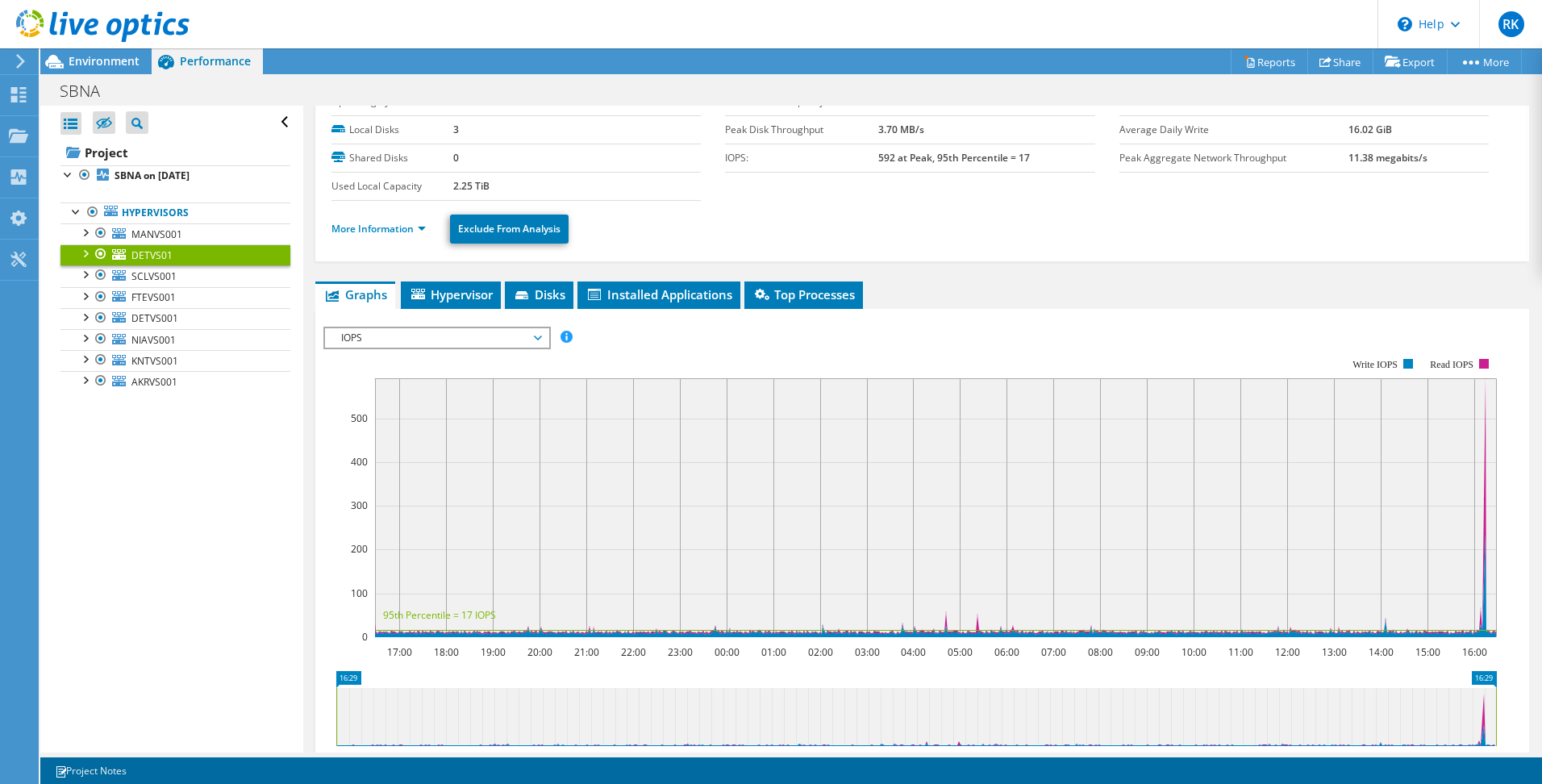
scroll to position [0, 0]
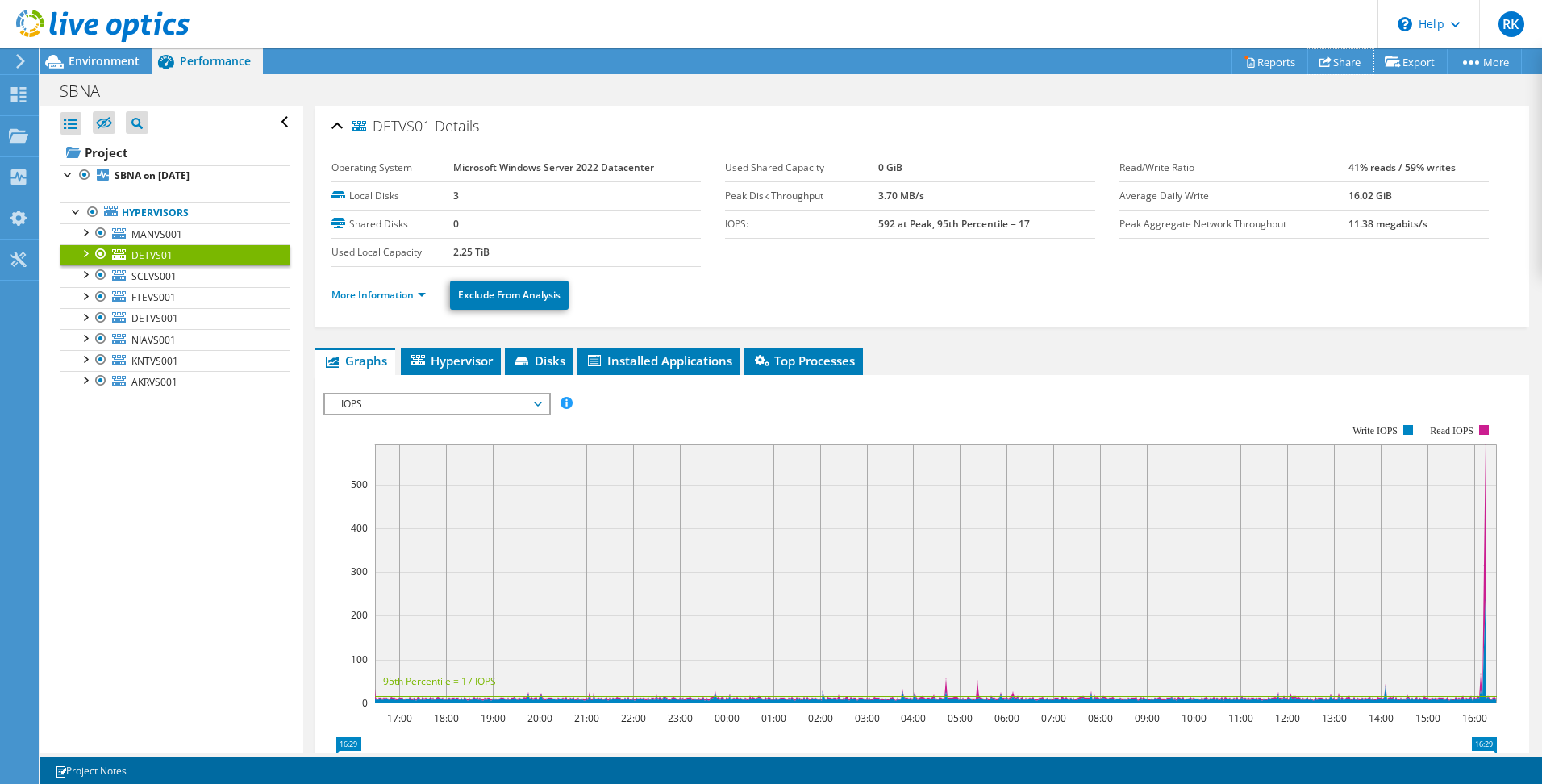
click at [1338, 65] on link "Share" at bounding box center [1341, 61] width 66 height 25
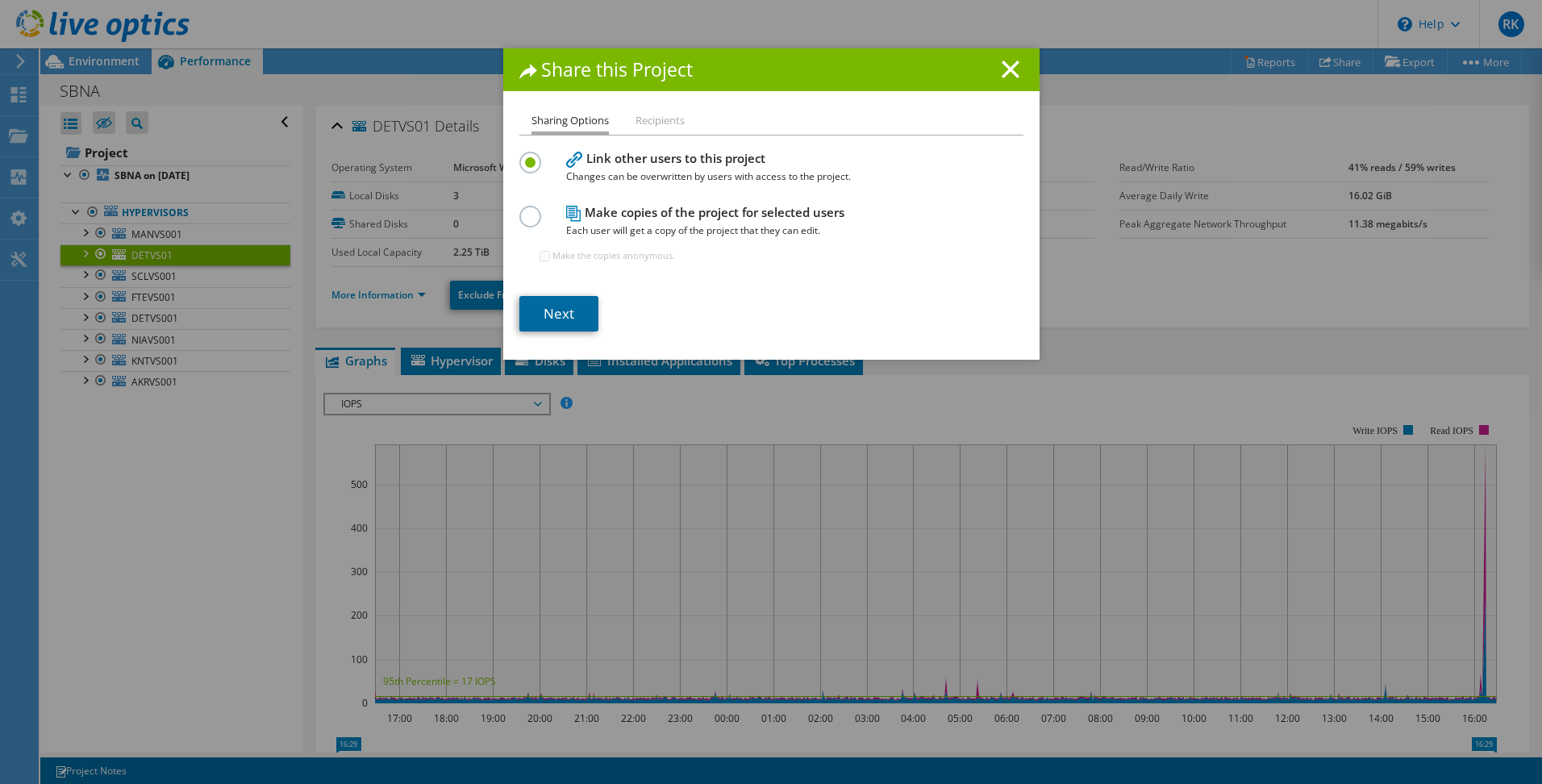
click at [566, 318] on link "Next" at bounding box center [559, 314] width 79 height 36
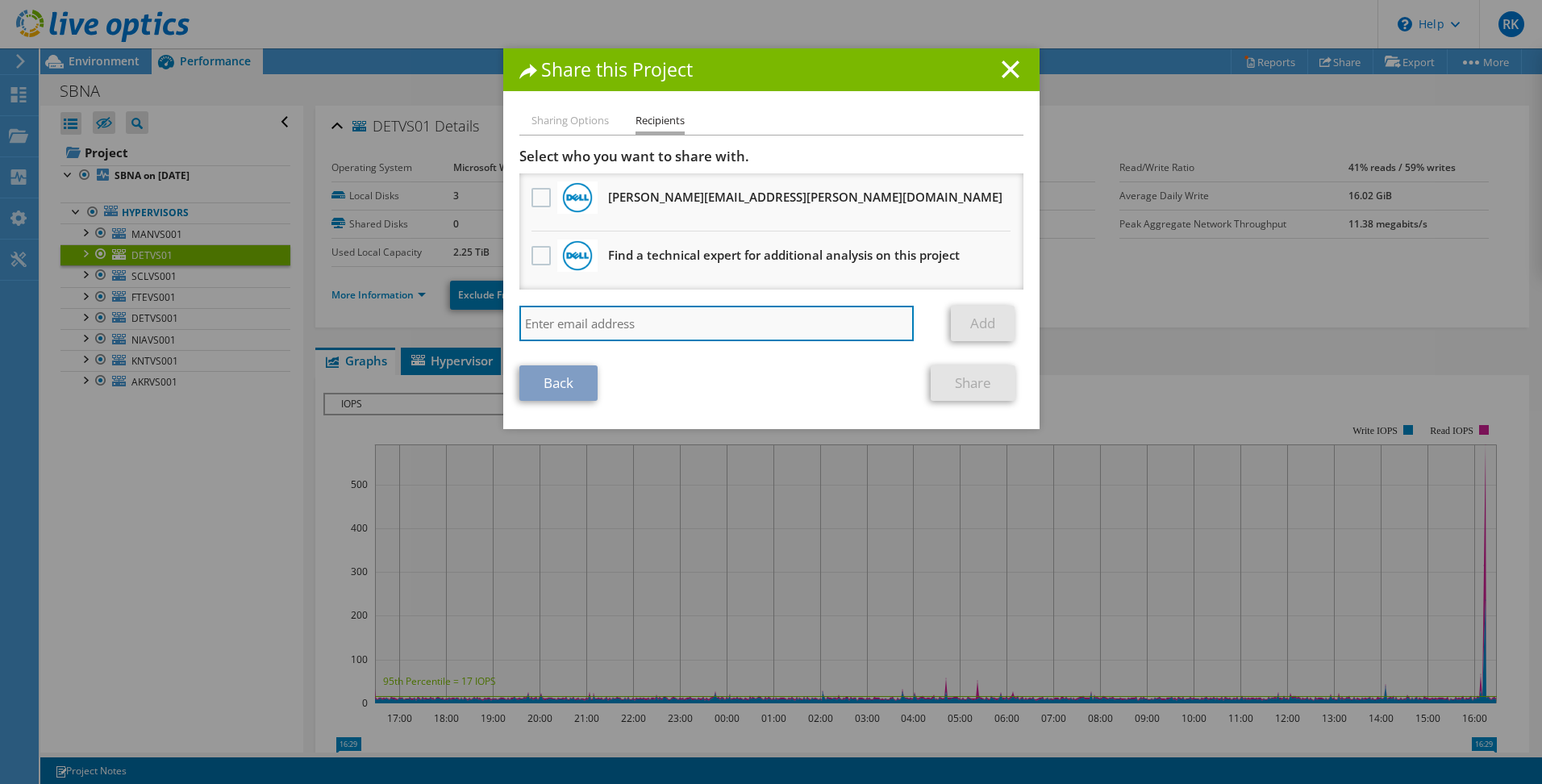
click at [725, 326] on input "search" at bounding box center [717, 323] width 395 height 36
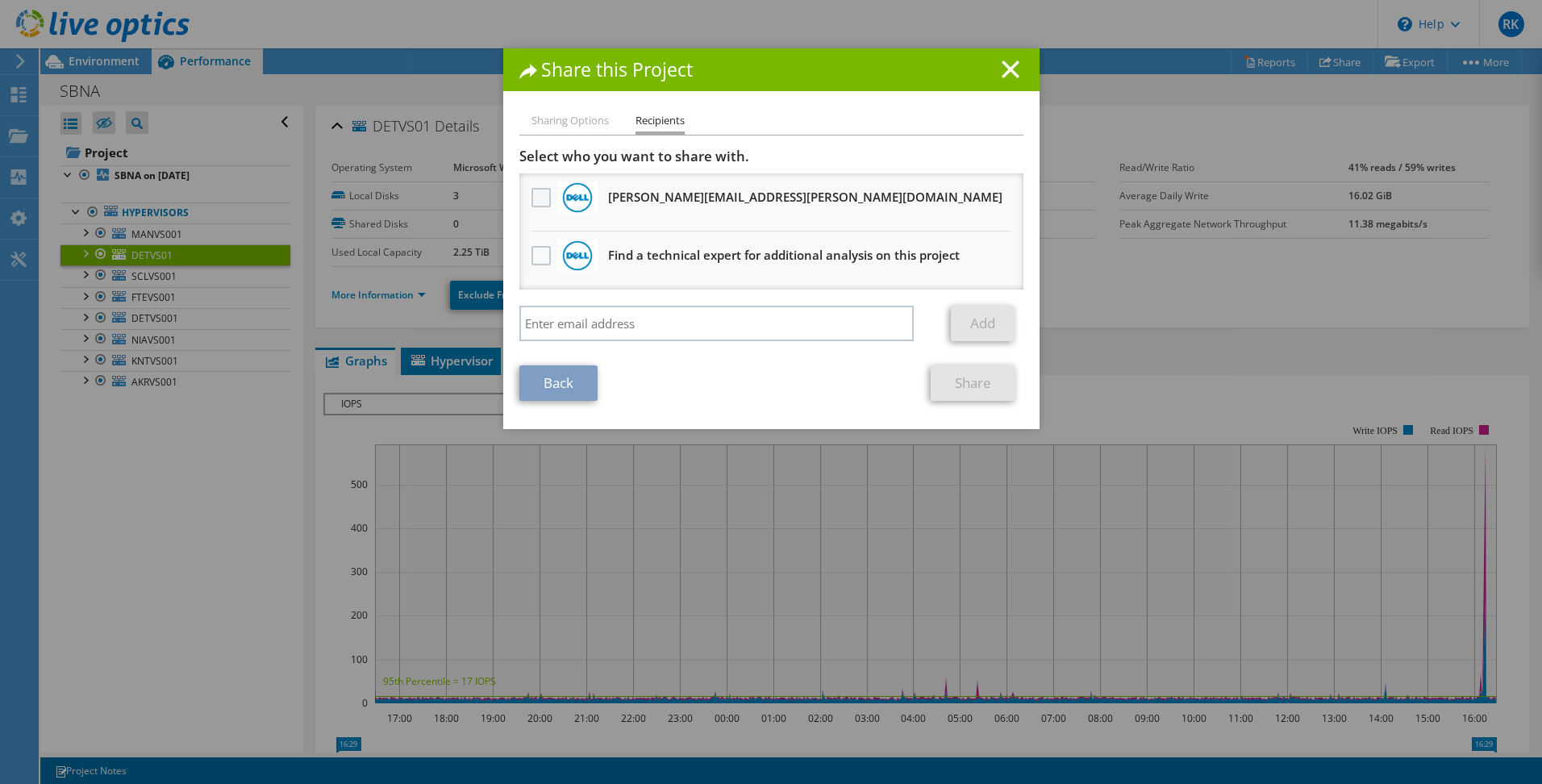
click at [538, 197] on label at bounding box center [543, 198] width 24 height 19
click at [0, 0] on input "checkbox" at bounding box center [0, 0] width 0 height 0
click at [964, 381] on link "Share" at bounding box center [973, 383] width 85 height 36
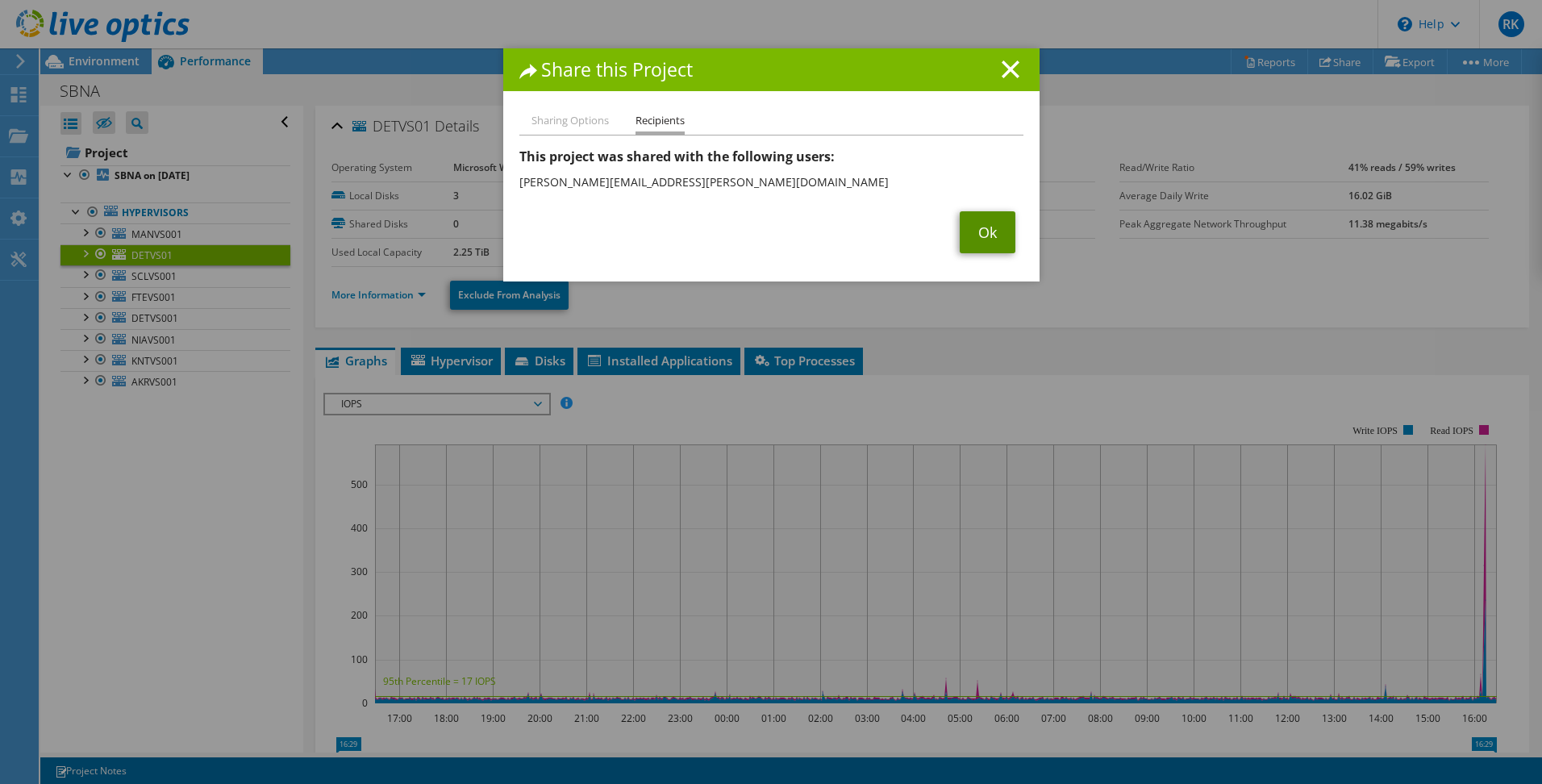
click at [986, 232] on link "Ok" at bounding box center [988, 232] width 56 height 42
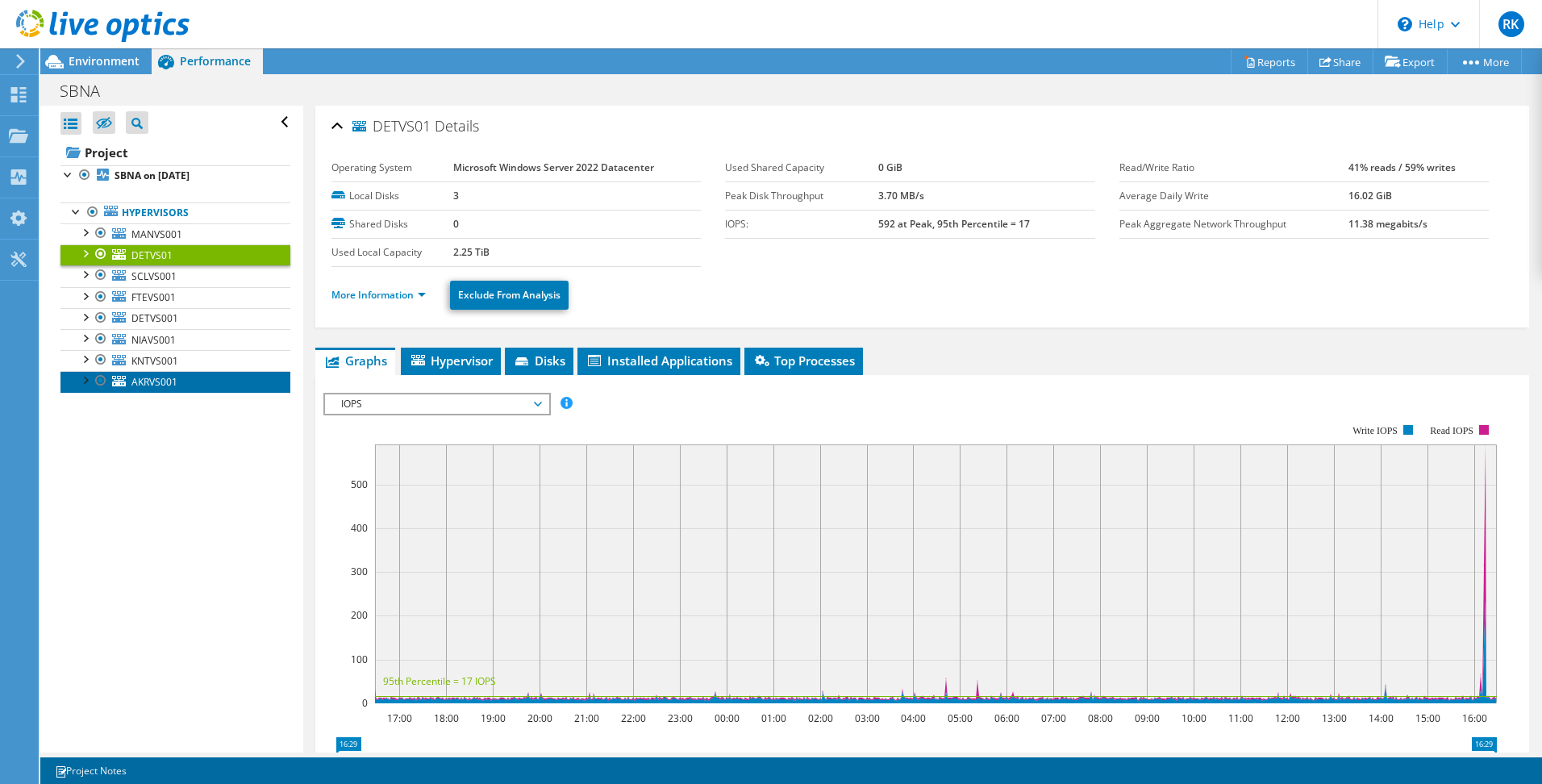
click at [205, 378] on link "AKRVS001" at bounding box center [175, 381] width 230 height 21
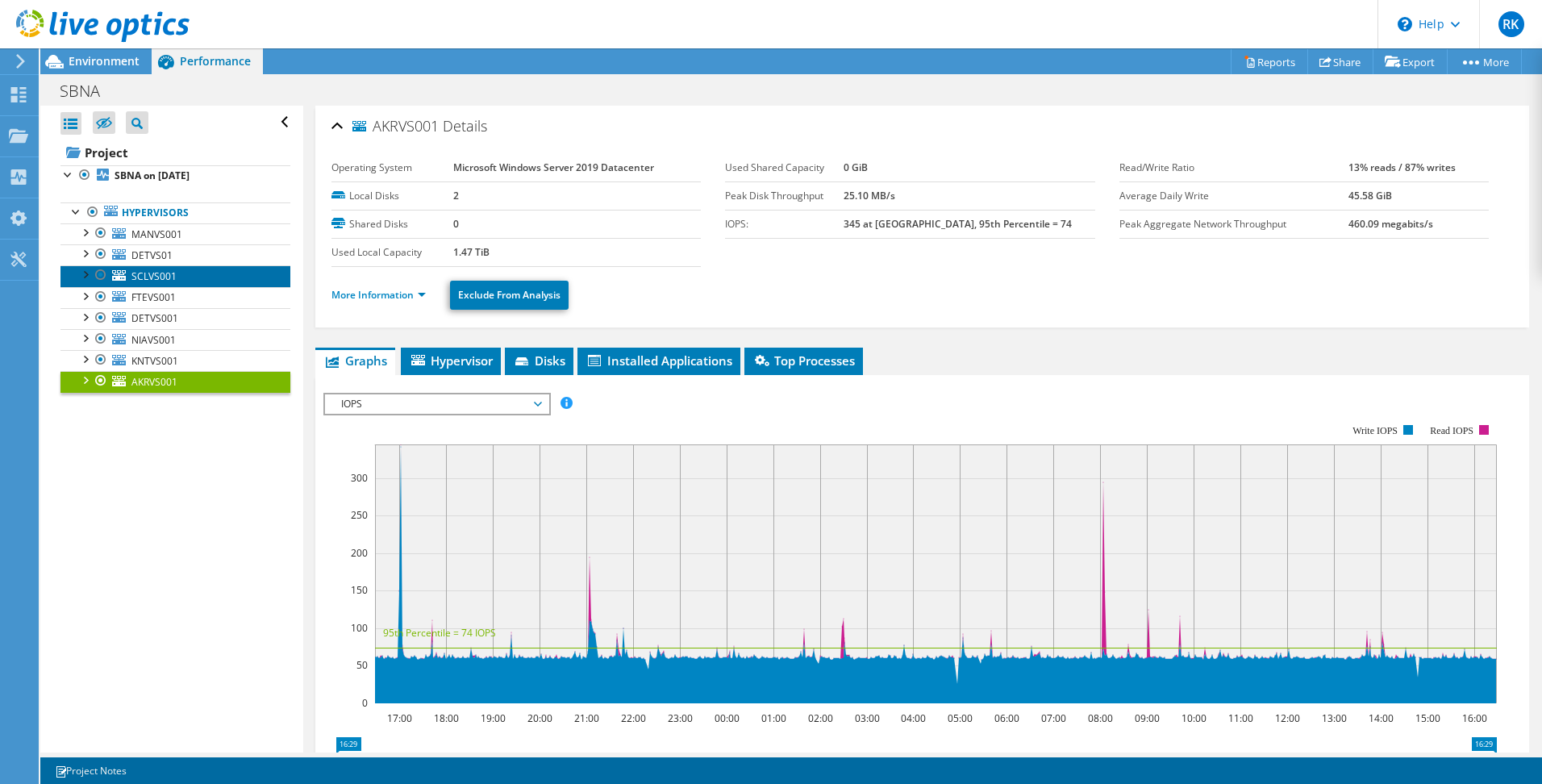
click at [184, 268] on link "SCLVS001" at bounding box center [175, 276] width 230 height 21
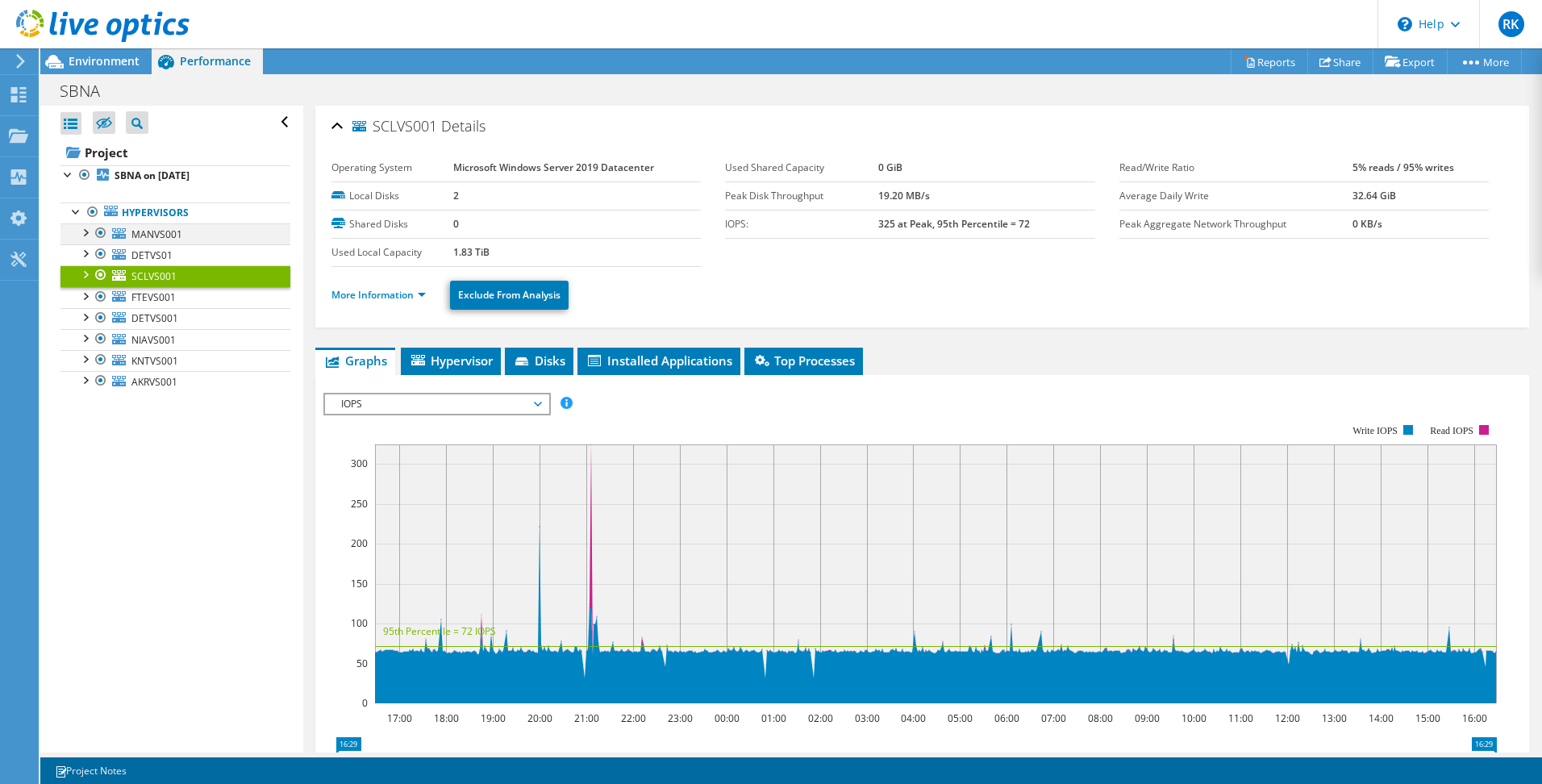
click at [87, 232] on div at bounding box center [85, 232] width 16 height 16
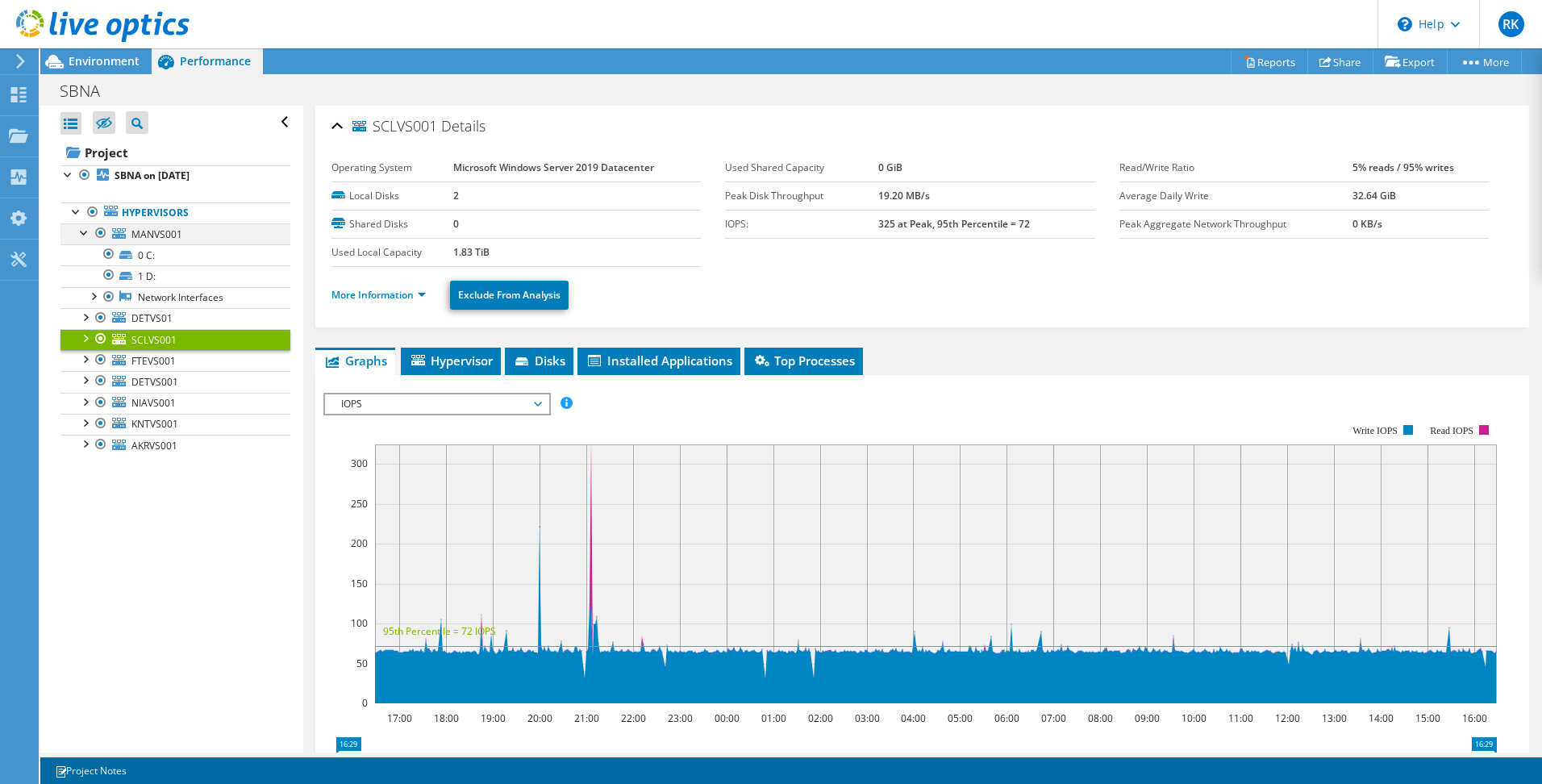
click at [87, 232] on div at bounding box center [85, 232] width 16 height 16
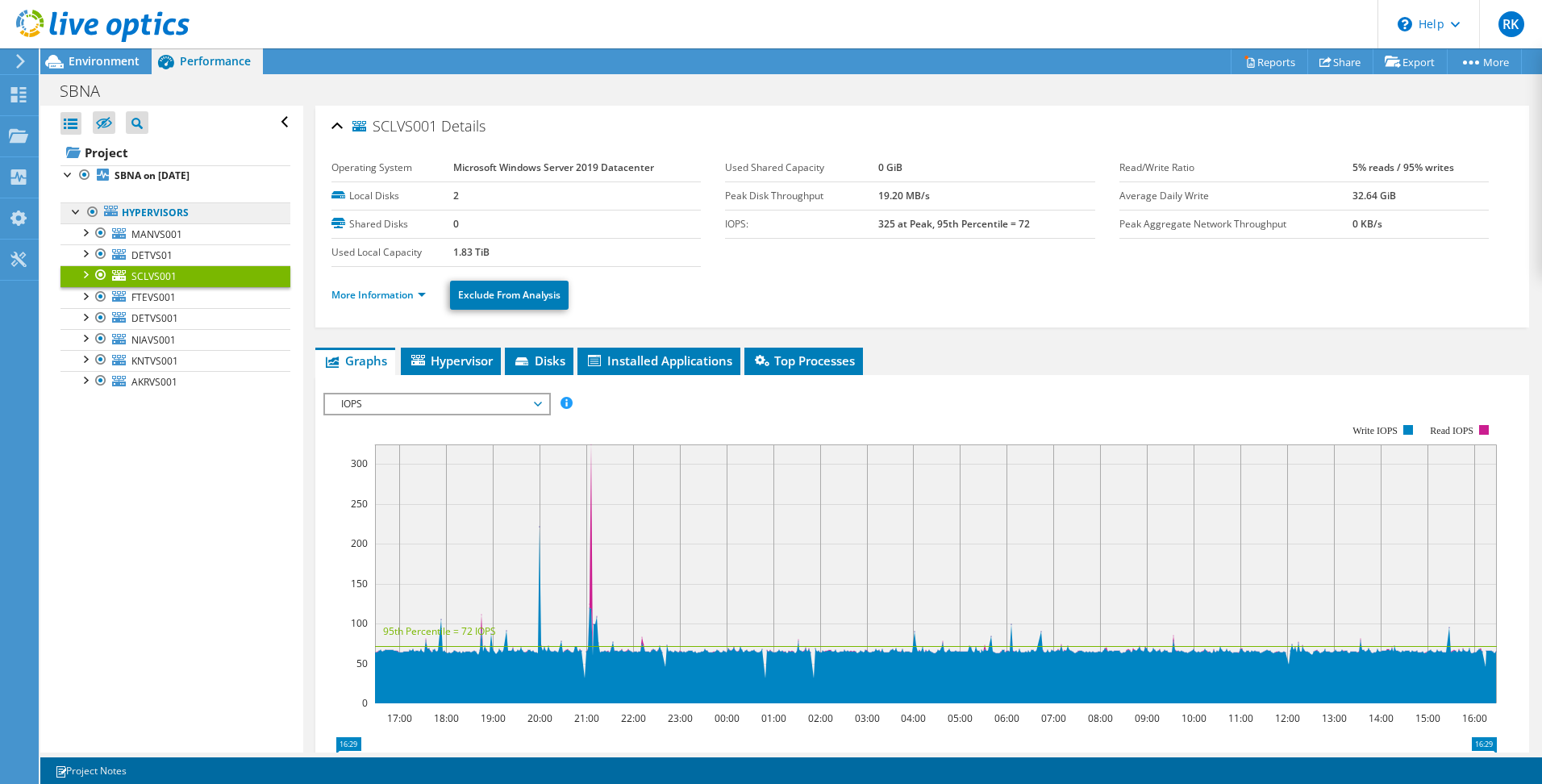
click at [205, 212] on link "Hypervisors" at bounding box center [175, 213] width 230 height 21
click at [183, 318] on link "DETVS001" at bounding box center [175, 318] width 230 height 21
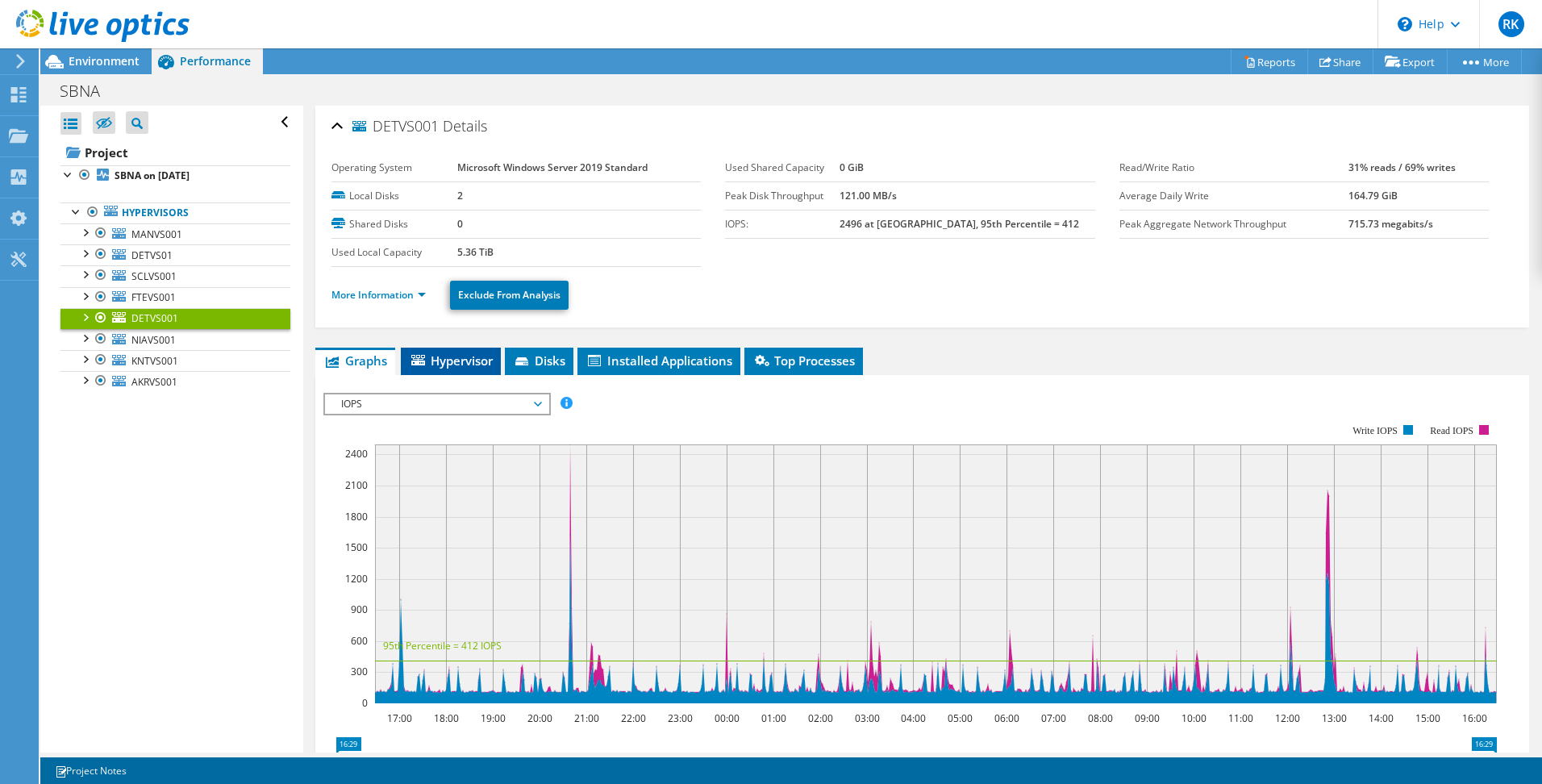
click at [469, 366] on span "Hypervisor" at bounding box center [451, 360] width 84 height 16
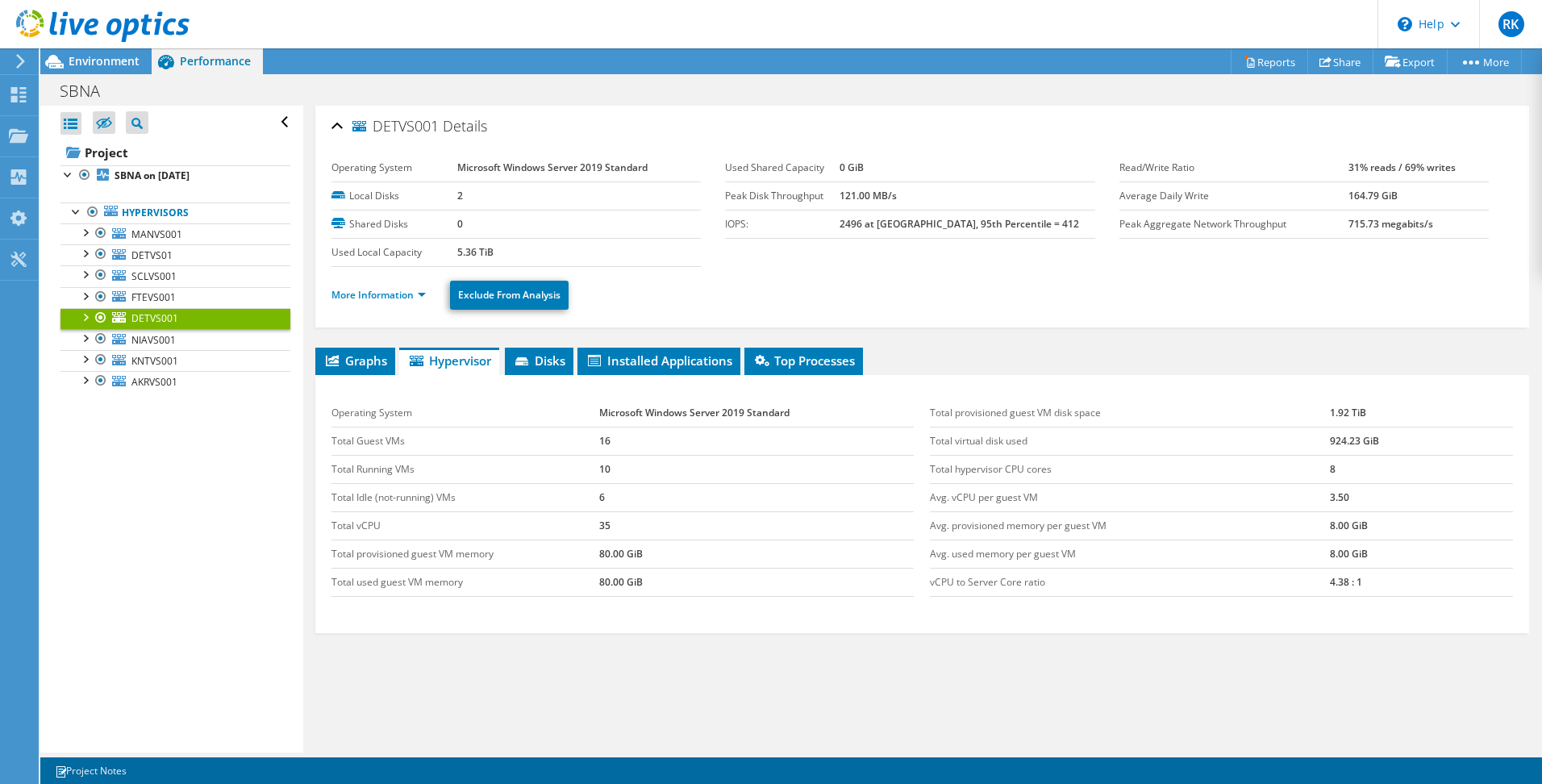
click at [979, 335] on div "DETVS001 Details Operating System Microsoft Windows Server 2019 Standard Local …" at bounding box center [922, 442] width 1238 height 673
click at [540, 357] on span "Disks" at bounding box center [539, 360] width 52 height 16
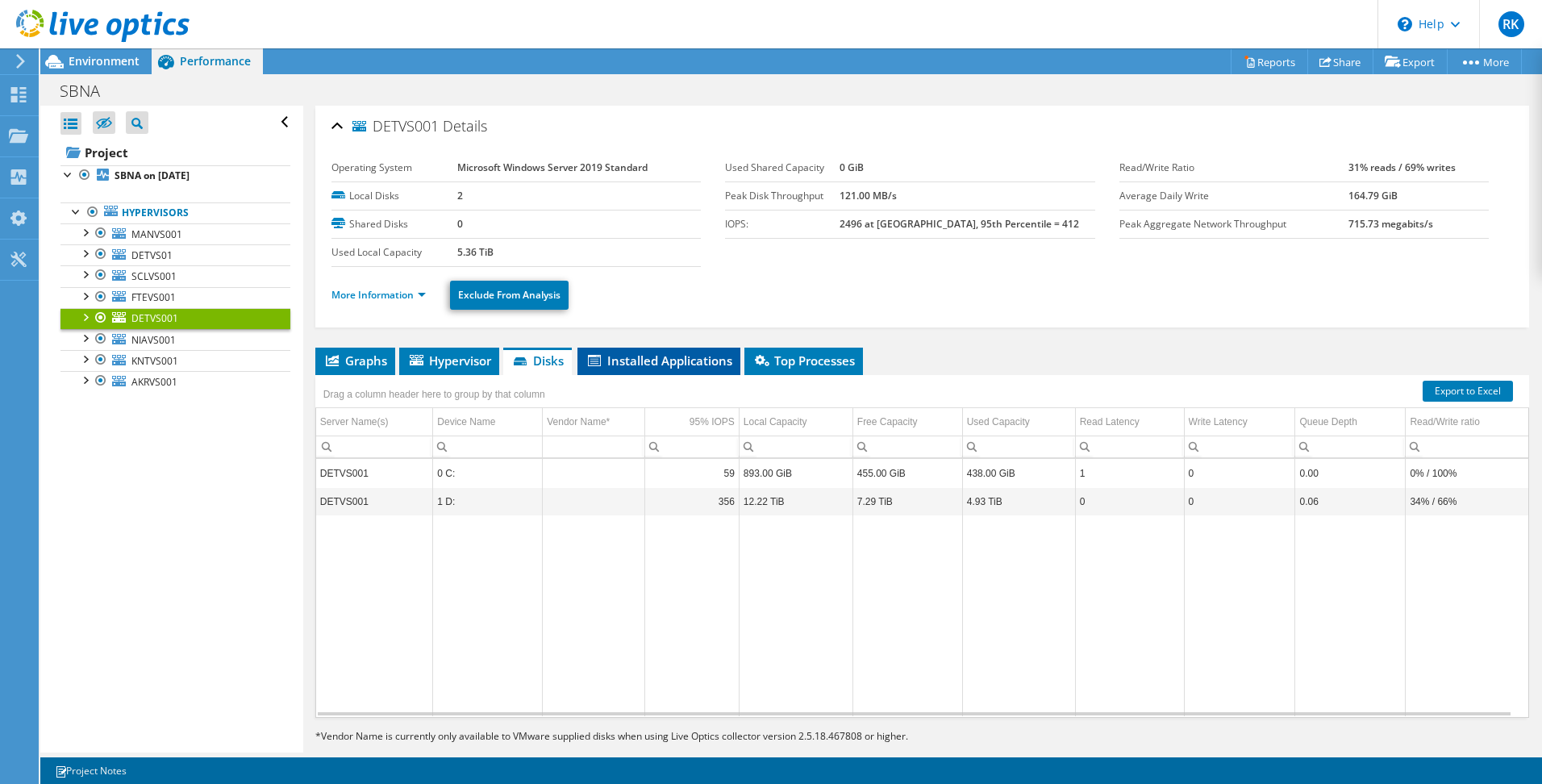
click at [687, 357] on span "Installed Applications" at bounding box center [659, 360] width 147 height 16
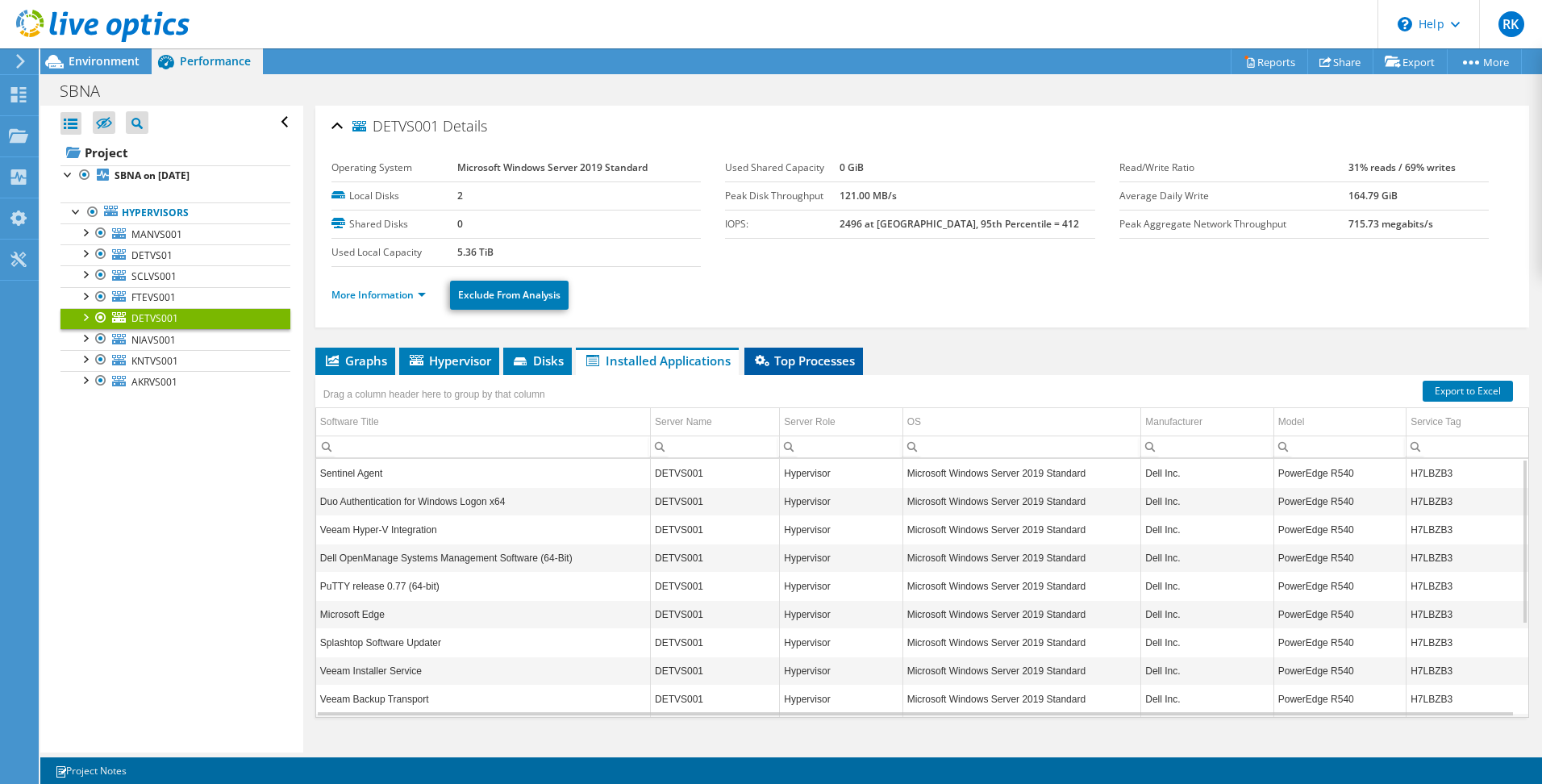
click at [828, 360] on span "Top Processes" at bounding box center [803, 360] width 102 height 16
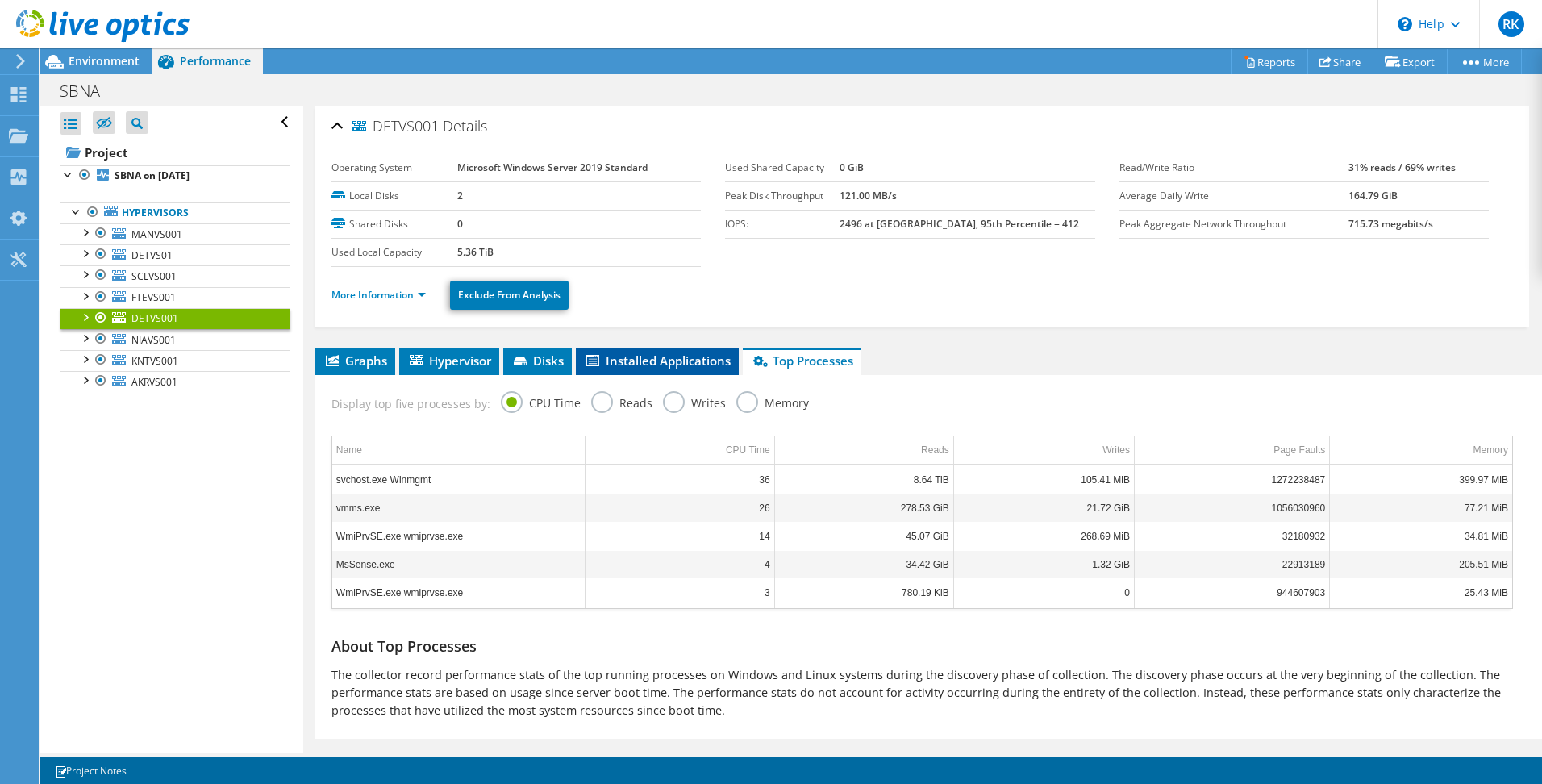
click at [646, 360] on span "Installed Applications" at bounding box center [657, 360] width 147 height 16
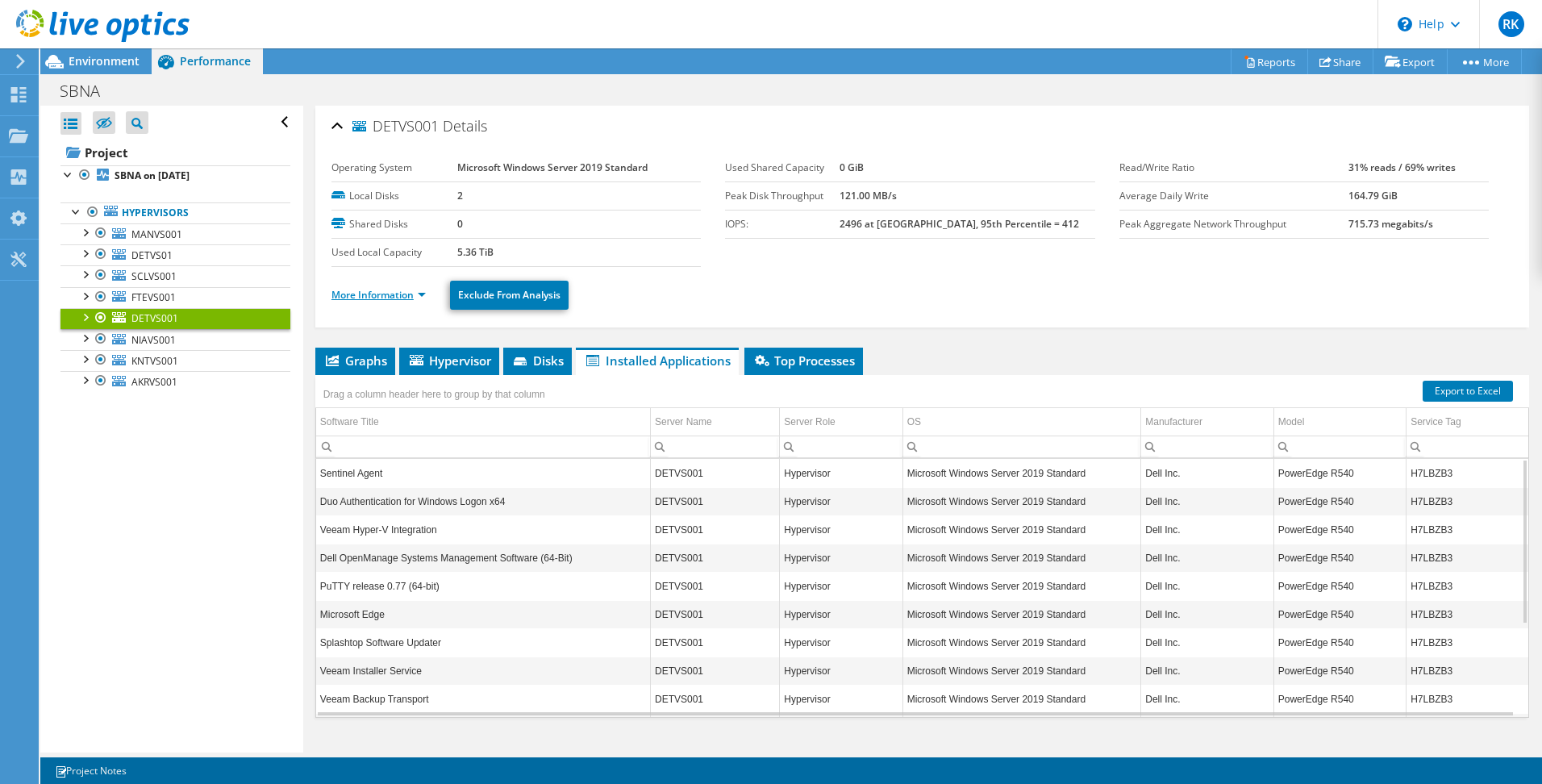
click at [426, 294] on link "More Information" at bounding box center [379, 295] width 94 height 14
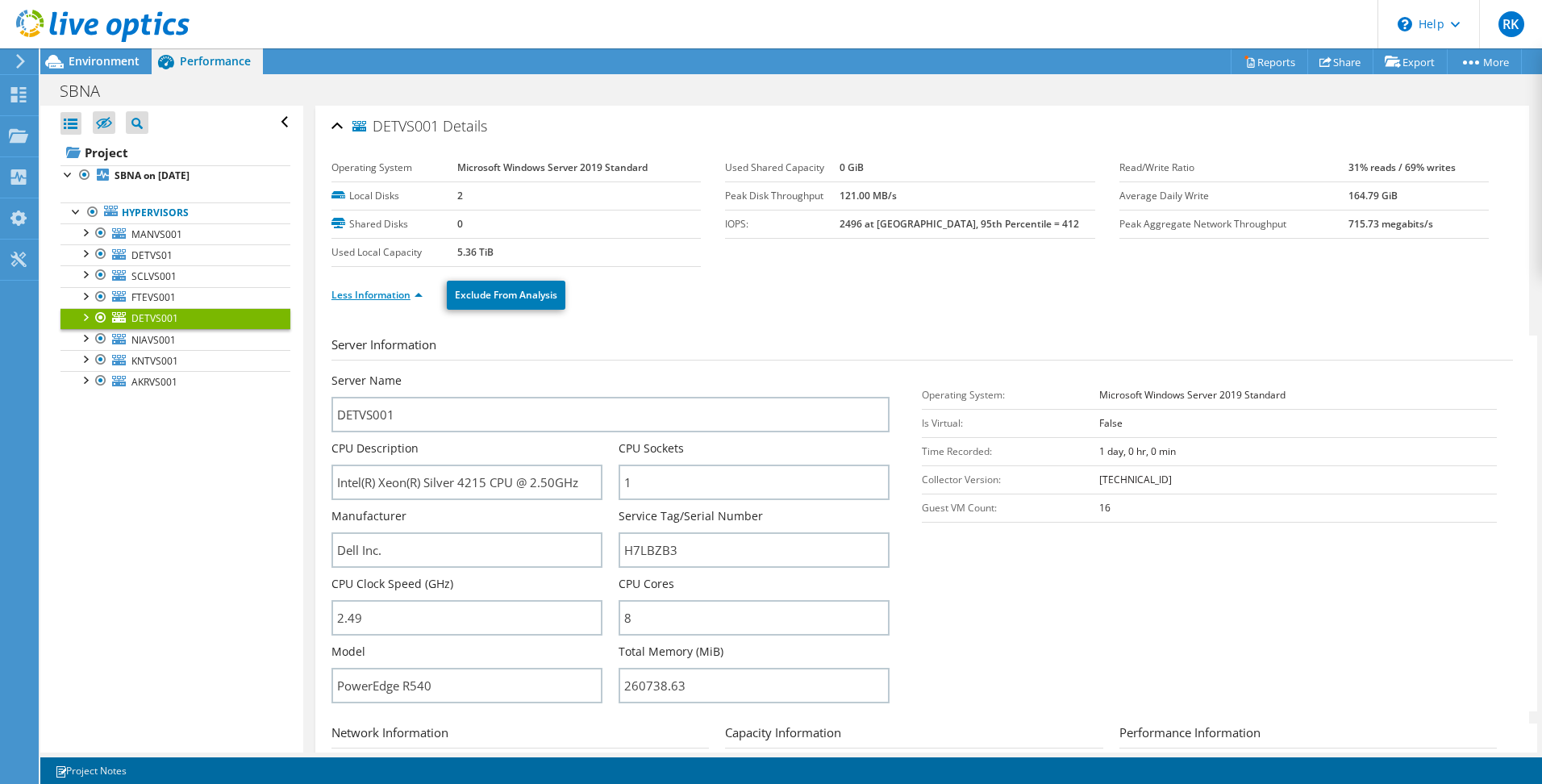
click at [412, 290] on link "Less Information" at bounding box center [377, 295] width 91 height 14
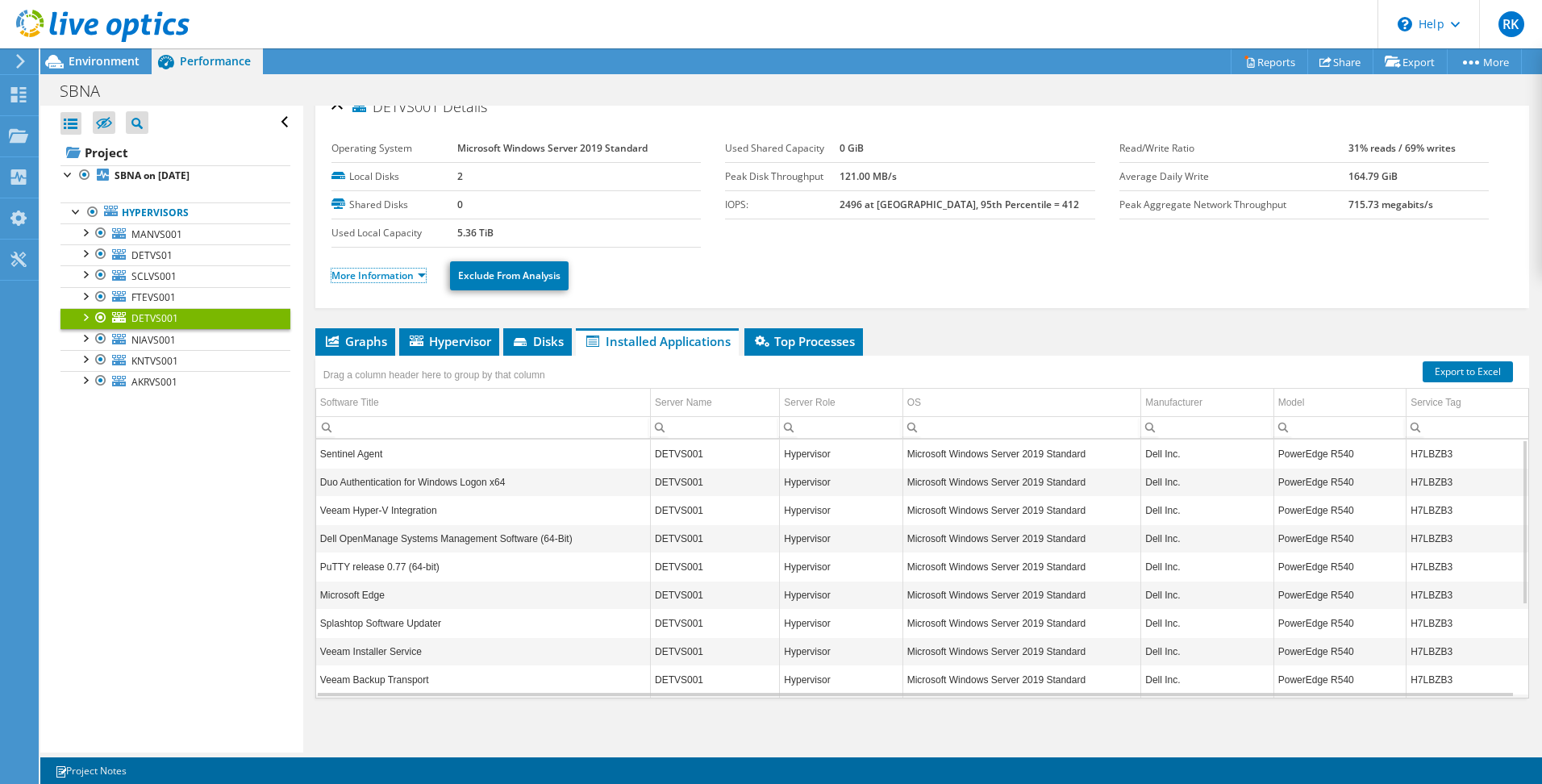
scroll to position [26, 0]
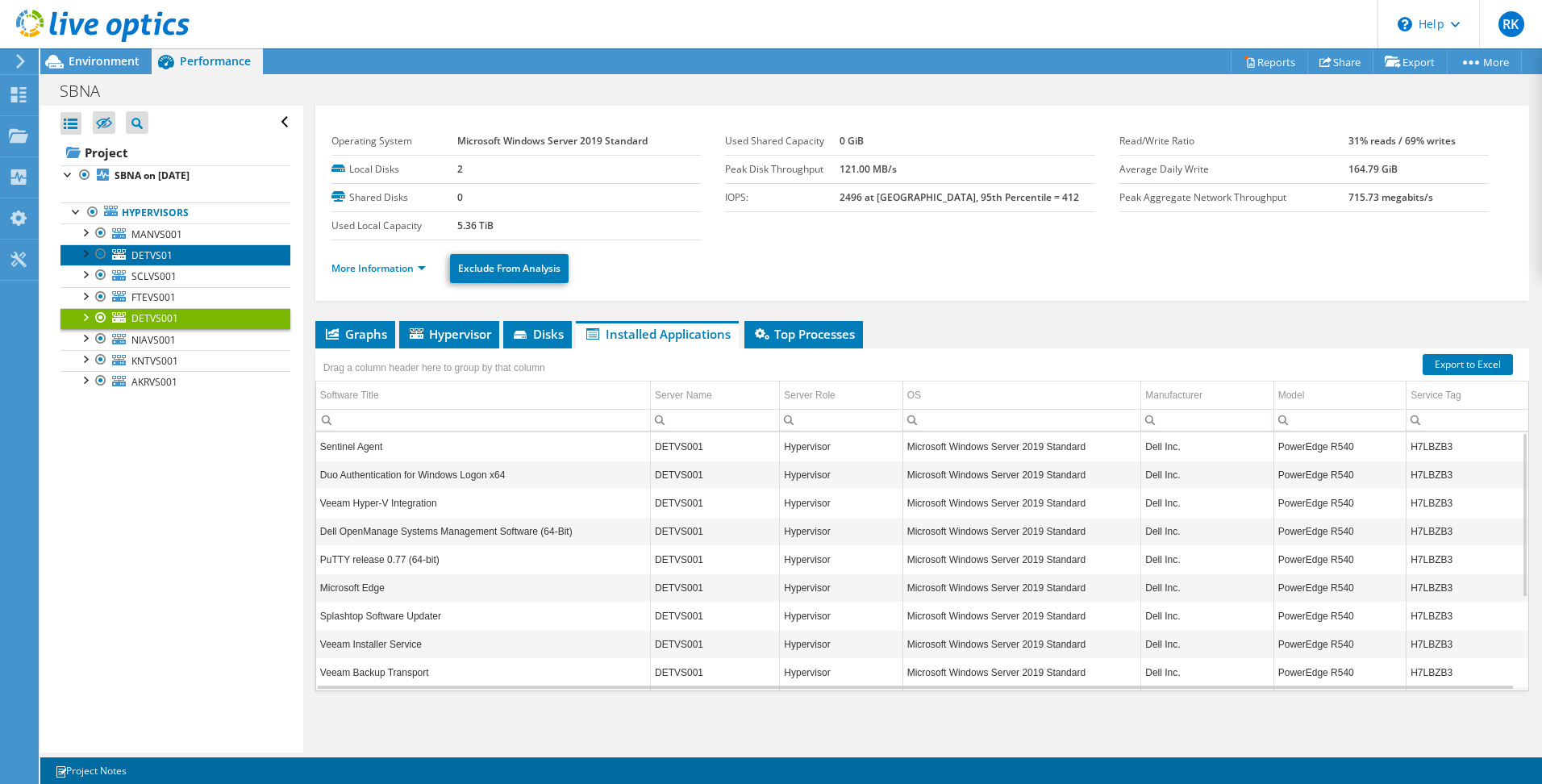
click at [151, 255] on span "DETVS01" at bounding box center [151, 255] width 41 height 14
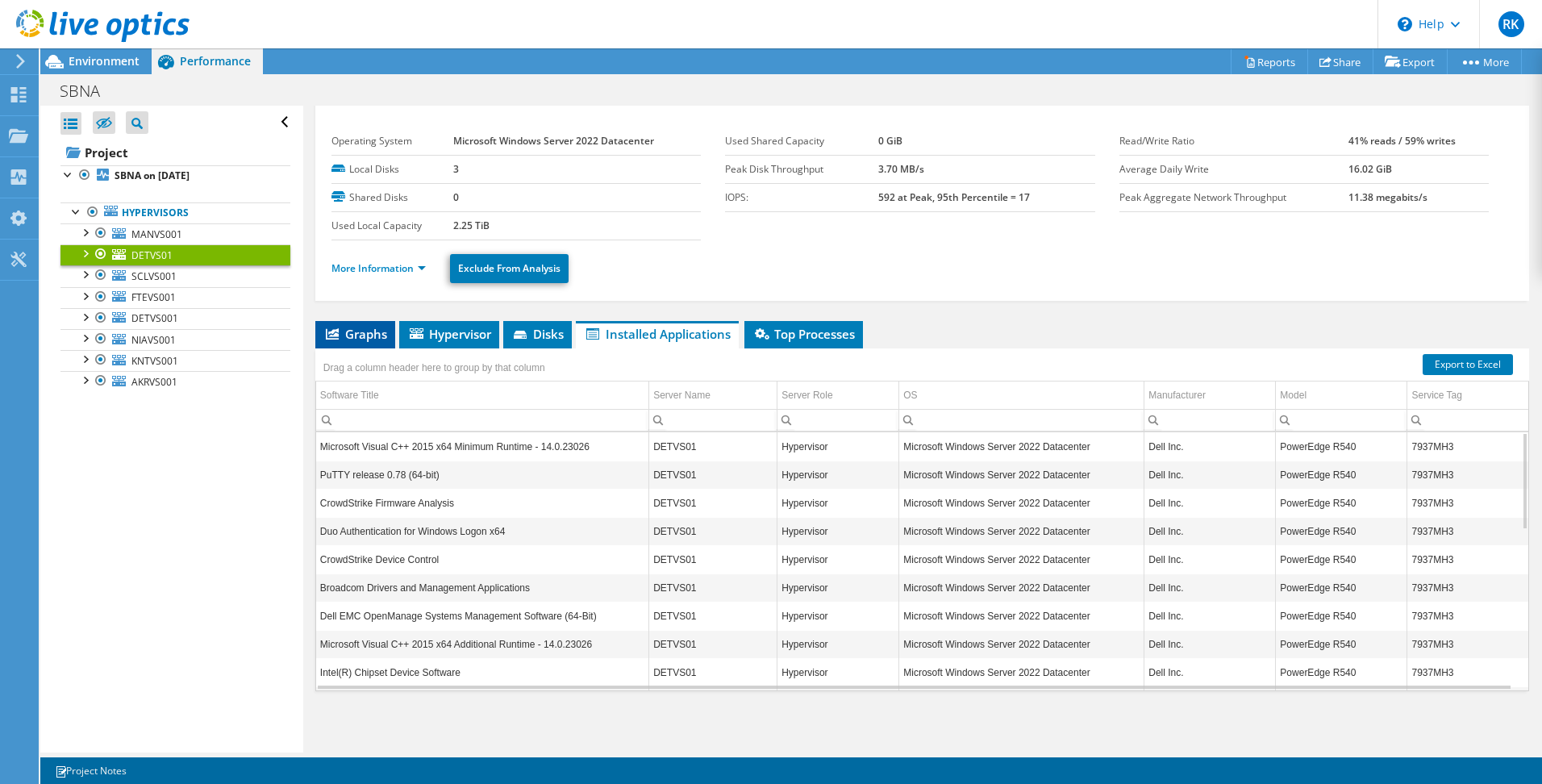
click at [354, 336] on span "Graphs" at bounding box center [355, 334] width 64 height 16
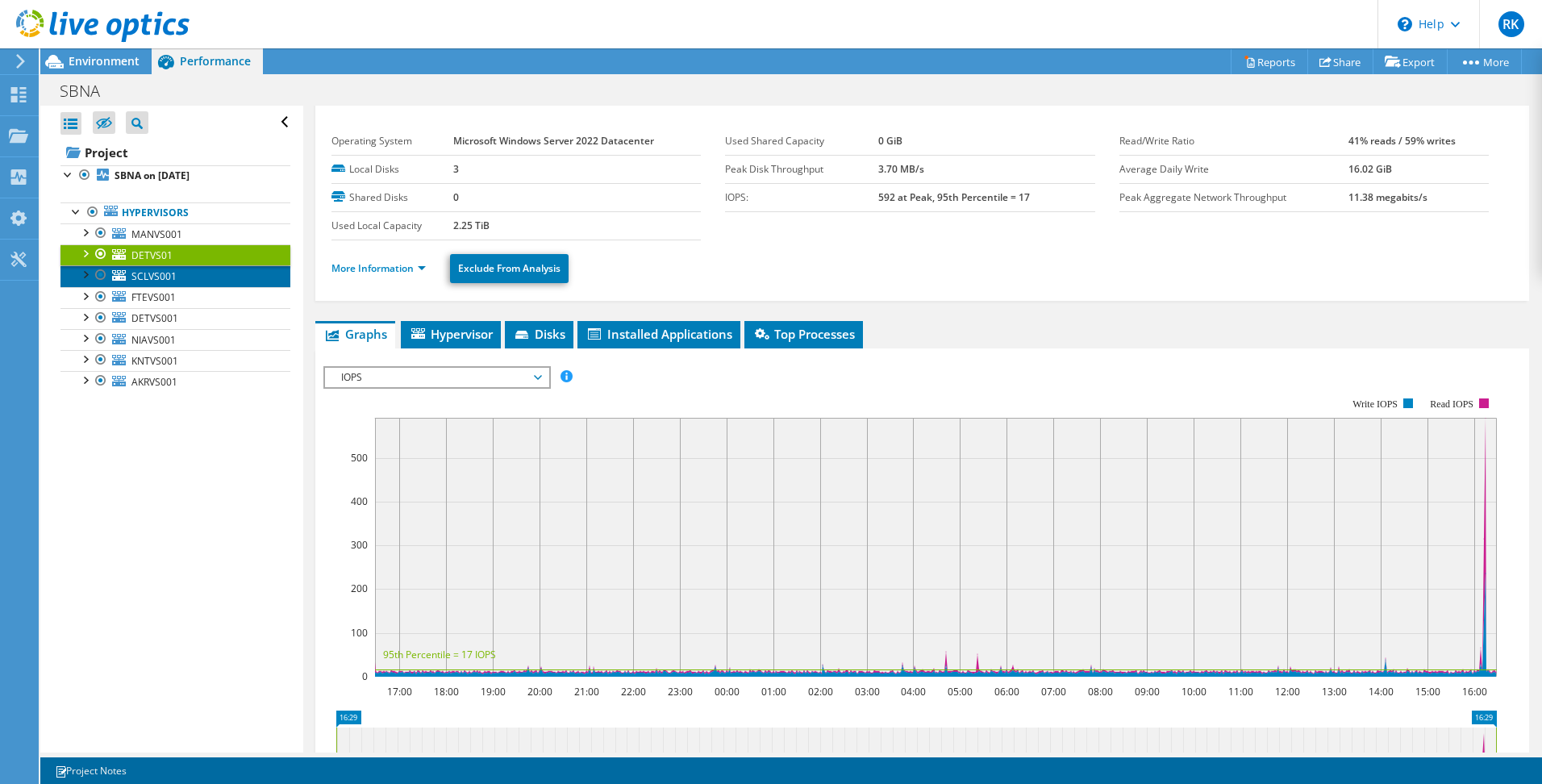
click at [162, 281] on span "SCLVS001" at bounding box center [154, 276] width 45 height 14
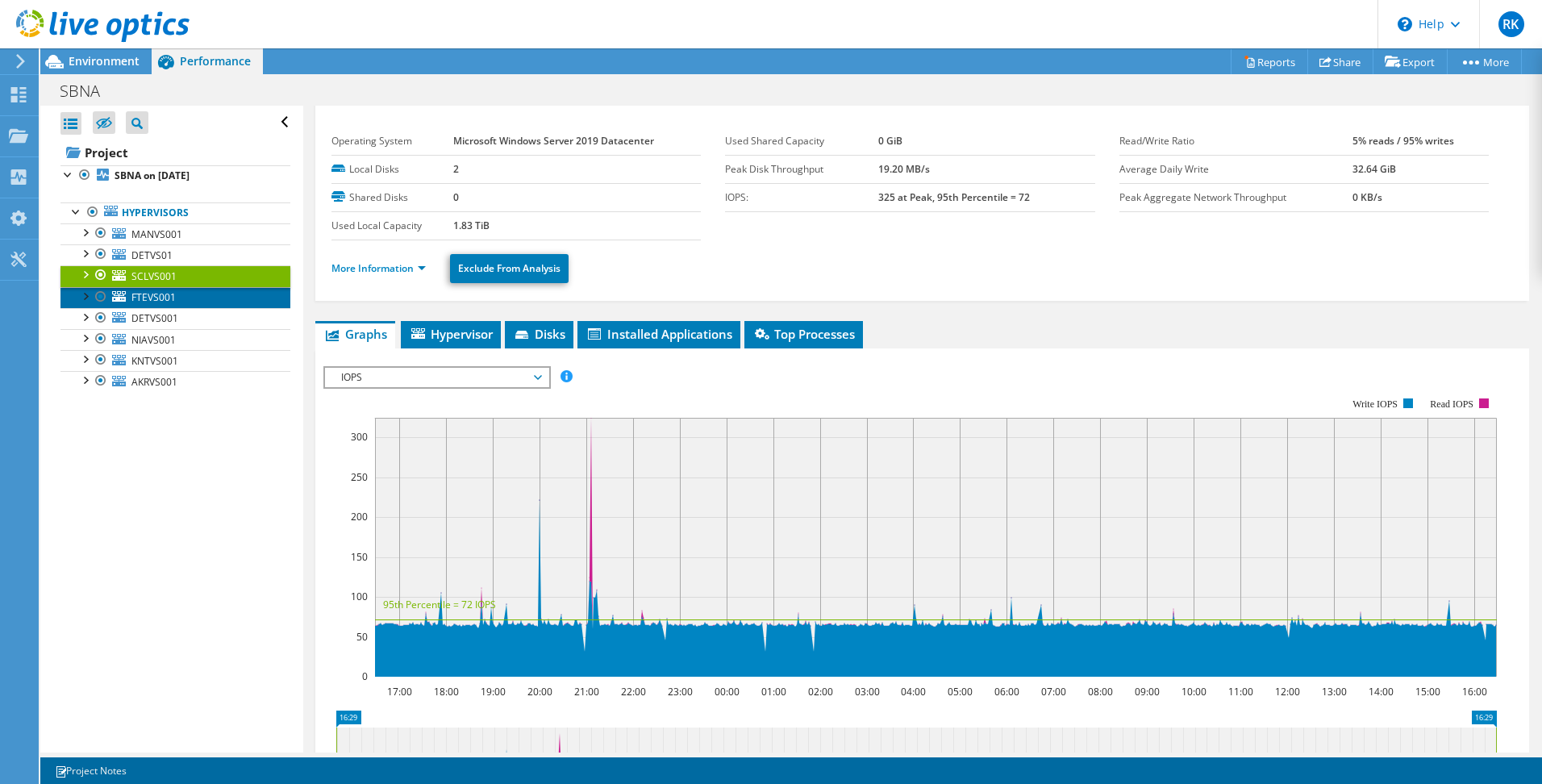
click at [169, 297] on span "FTEVS001" at bounding box center [153, 297] width 45 height 14
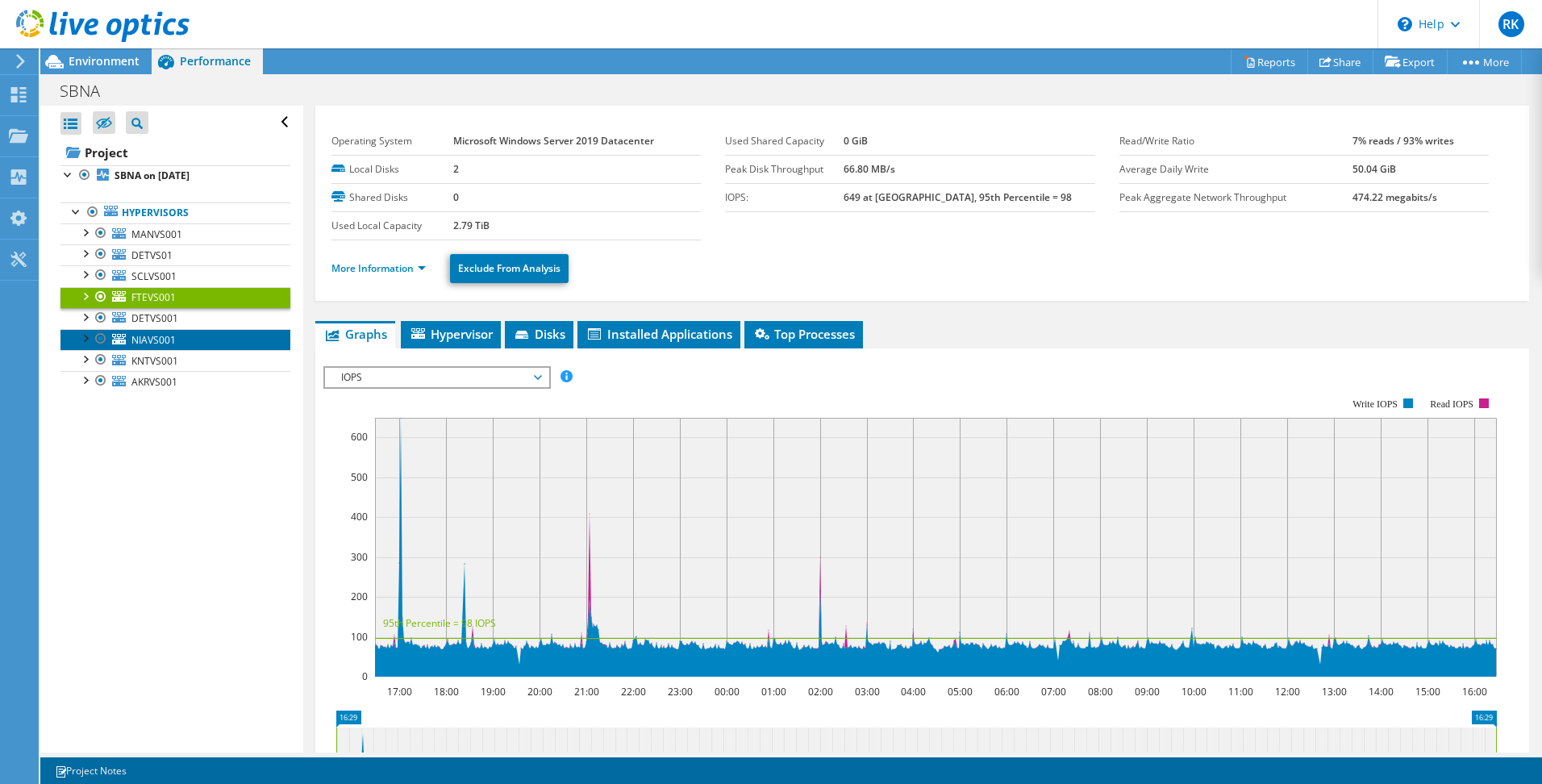
click at [166, 339] on span "NIAVS001" at bounding box center [153, 340] width 45 height 14
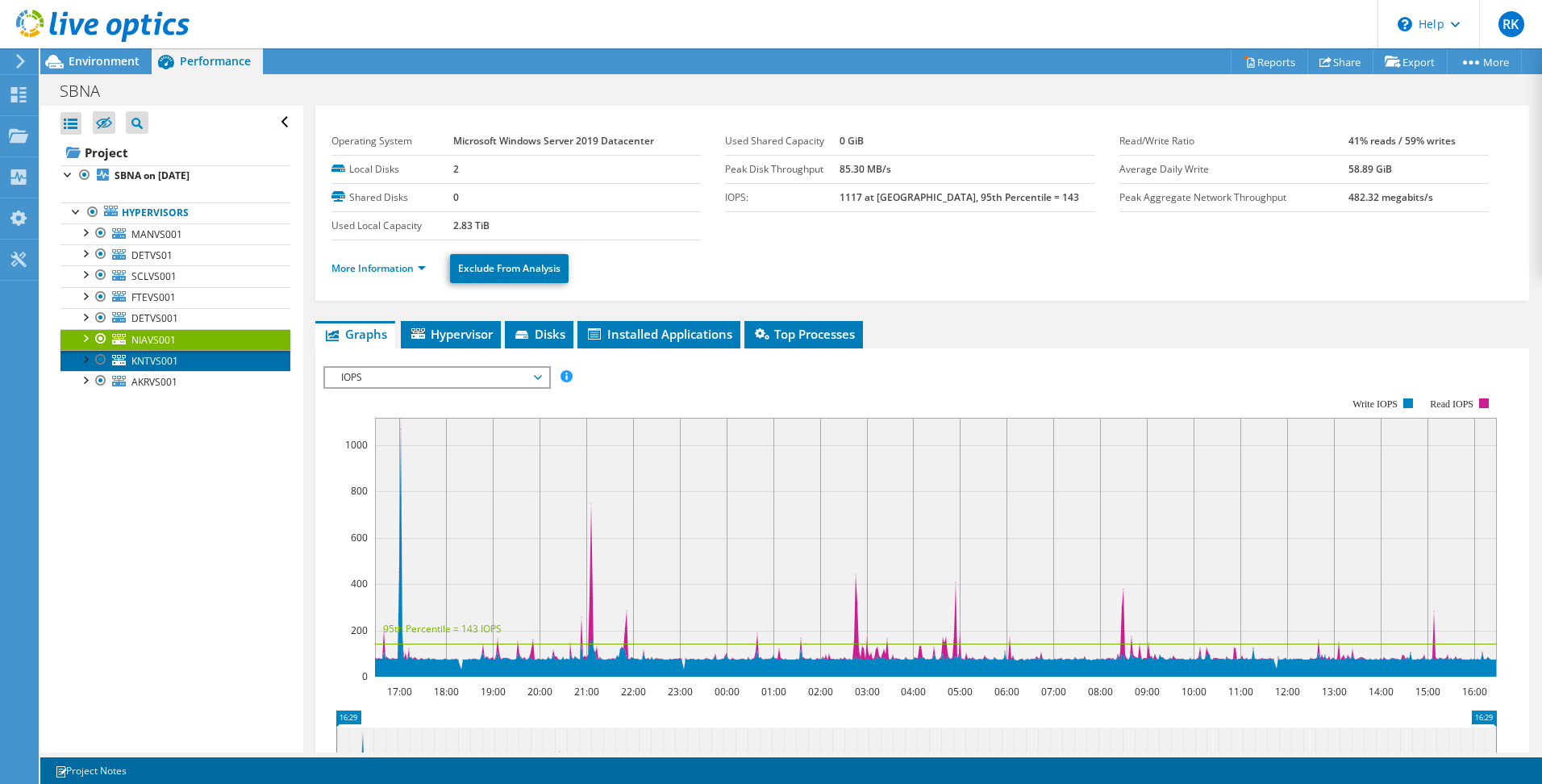
click at [184, 360] on link "KNTVS001" at bounding box center [175, 360] width 230 height 21
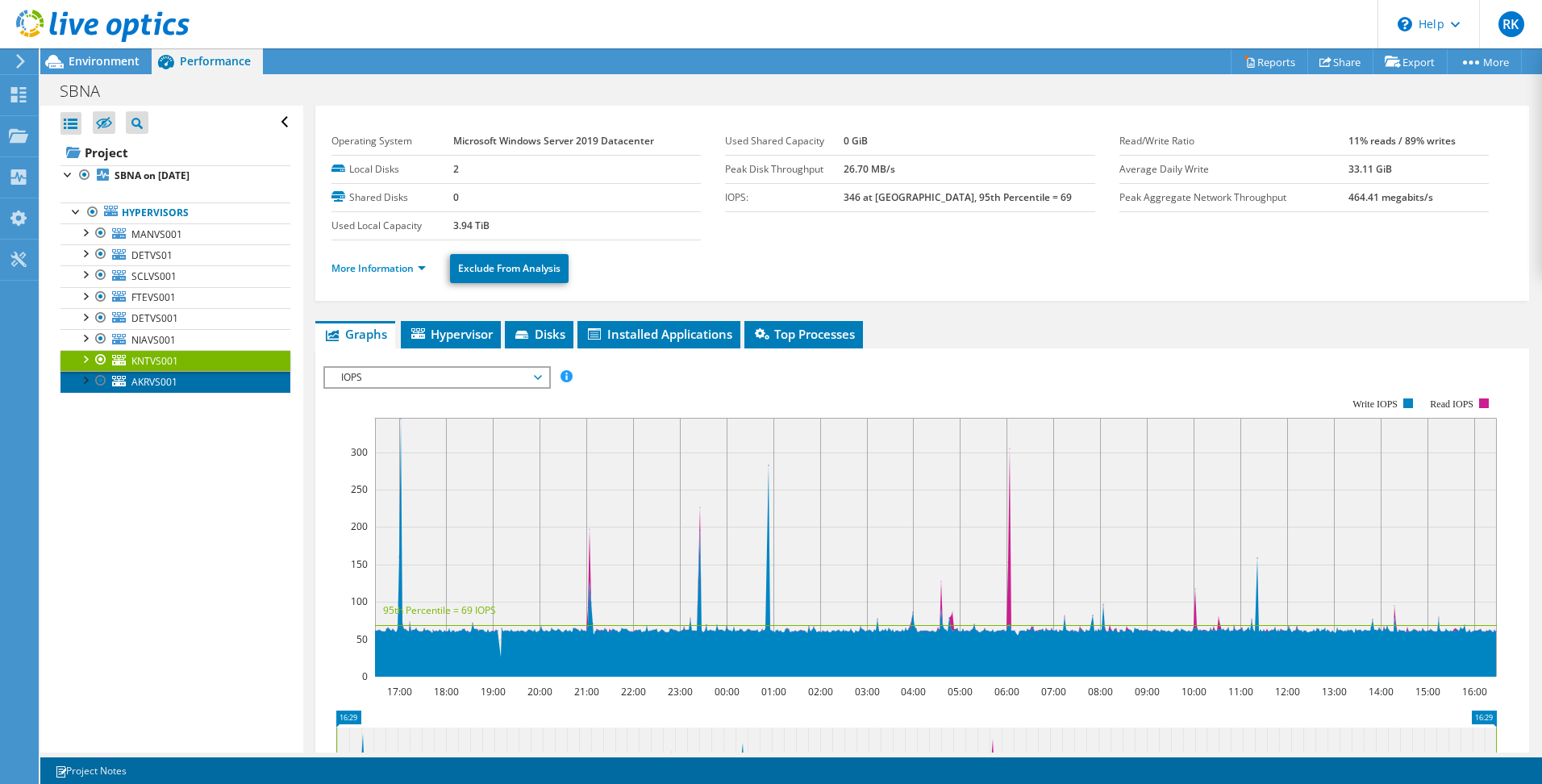
click at [196, 382] on link "AKRVS001" at bounding box center [175, 381] width 230 height 21
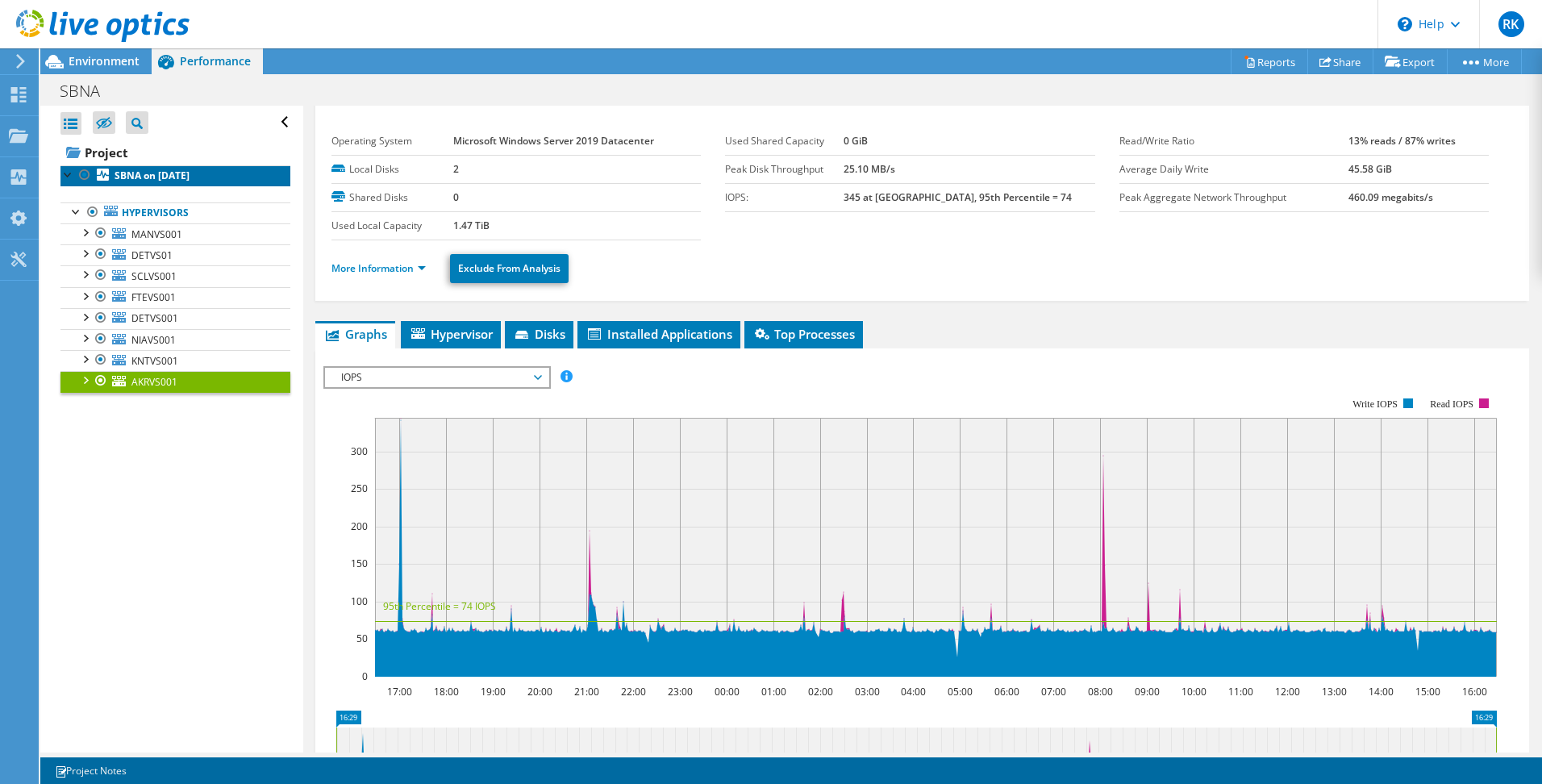
click at [169, 166] on link "SBNA on [DATE]" at bounding box center [175, 176] width 230 height 21
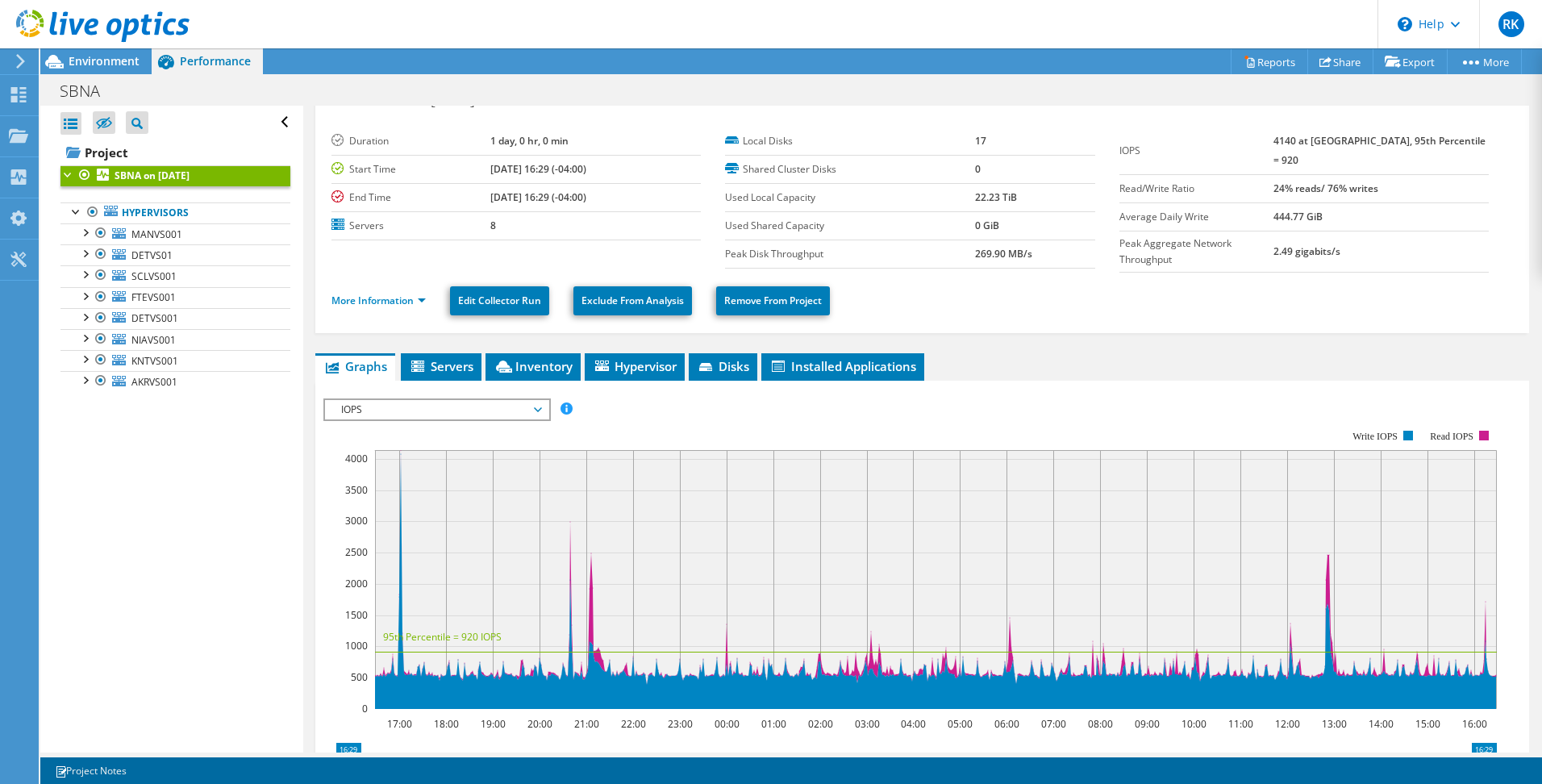
click at [1003, 68] on div "Project Actions Project Actions Reports Share Export vSAN ReadyNode Sizer" at bounding box center [791, 61] width 1502 height 26
click at [385, 94] on div "SBNA Print" at bounding box center [791, 91] width 1502 height 30
click at [1073, 320] on div "More Information Edit Collector Run Exclude From Analysis Remove From Project" at bounding box center [922, 301] width 1182 height 57
click at [399, 294] on link "More Information" at bounding box center [379, 301] width 94 height 14
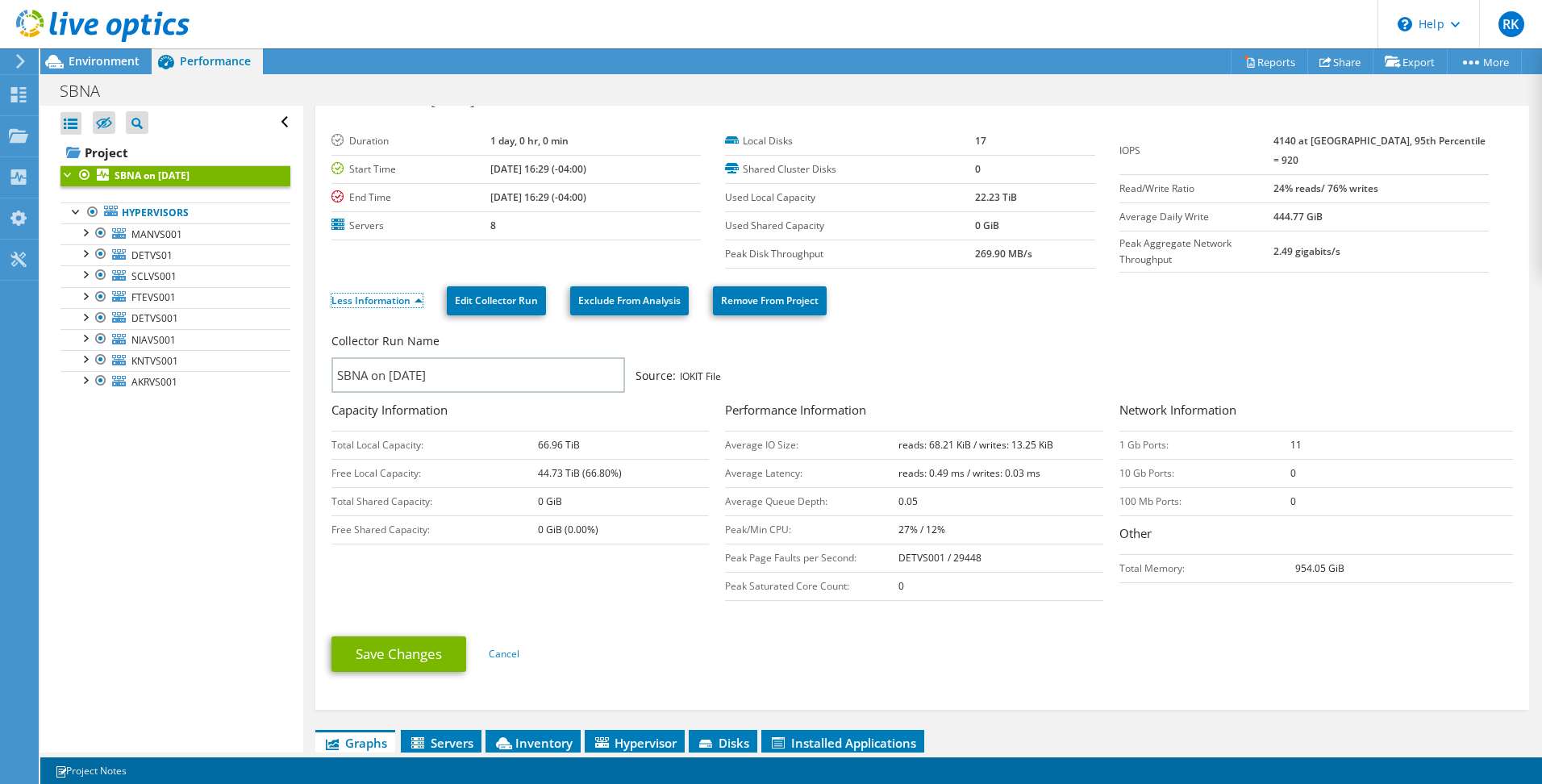
scroll to position [0, 0]
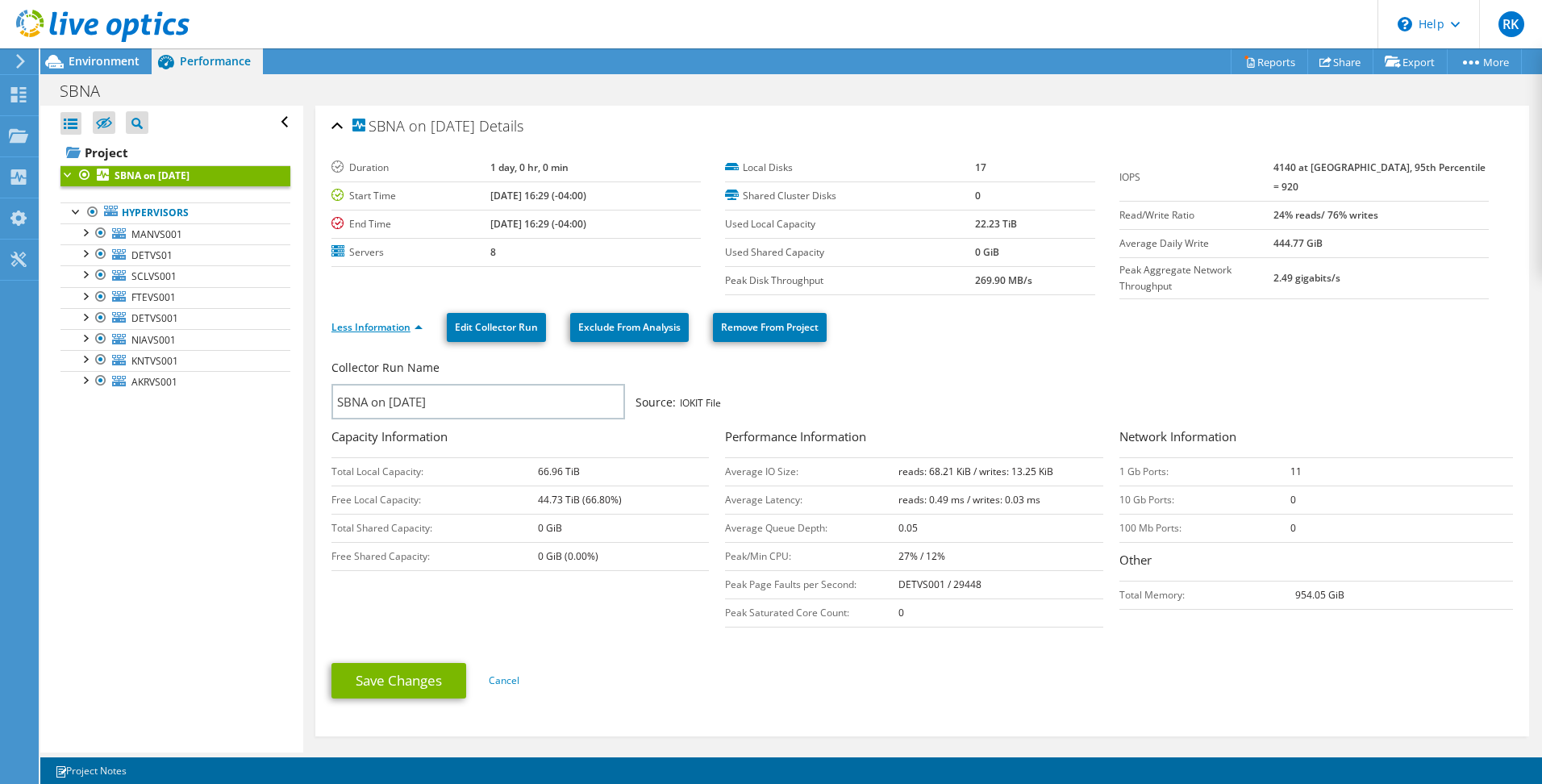
click at [407, 320] on link "Less Information" at bounding box center [377, 327] width 91 height 14
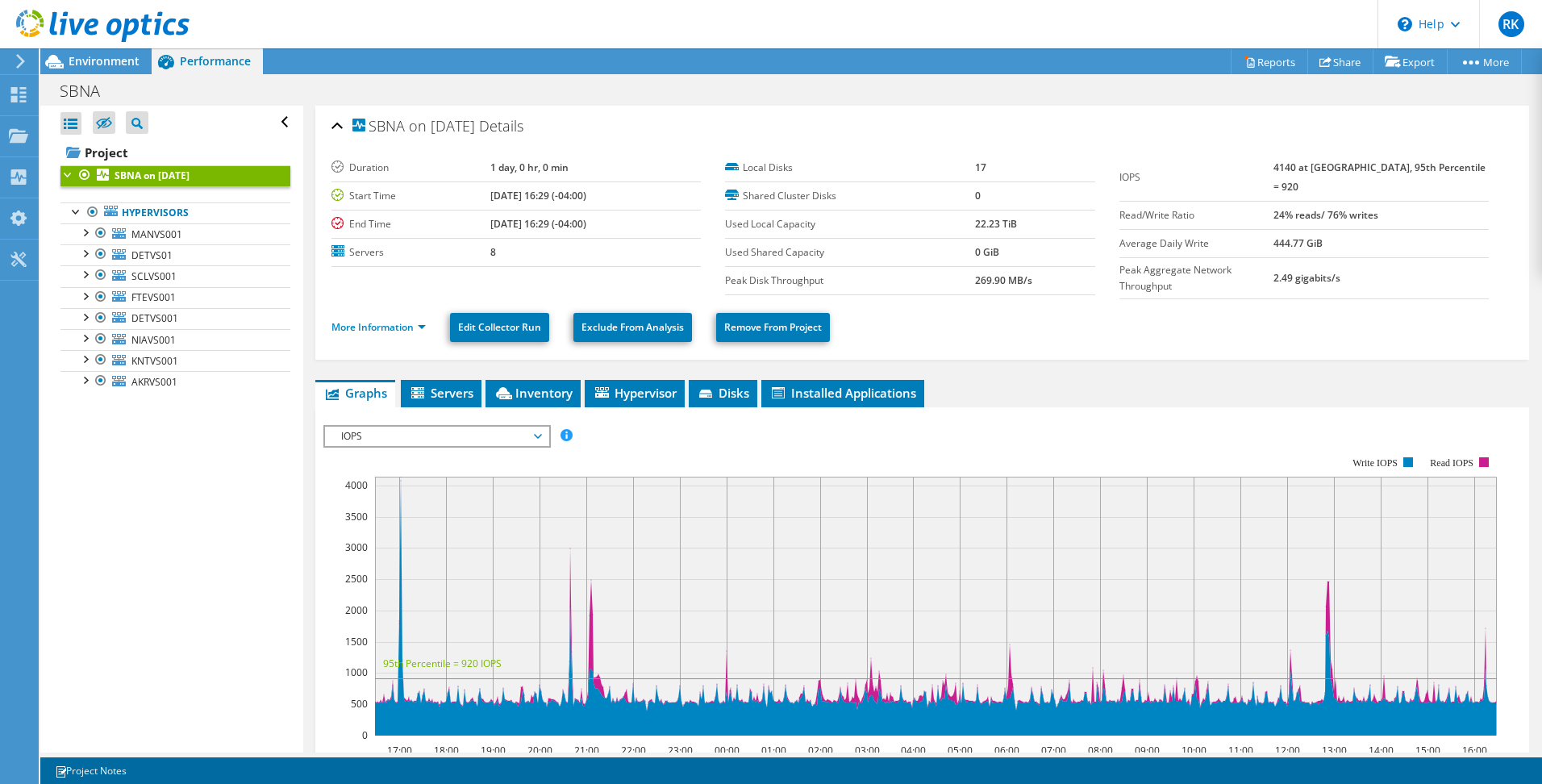
click at [1018, 392] on ul "Graphs Servers Inventory Hypervisor Disks Cluster Disks Installed Applications" at bounding box center [922, 393] width 1214 height 27
click at [934, 20] on header "RK End User [PERSON_NAME] [EMAIL_ADDRESS][DOMAIN_NAME] SUMITOMO BAKELITE NA INC…" at bounding box center [771, 24] width 1542 height 48
click at [1521, 17] on span "RK" at bounding box center [1511, 24] width 26 height 26
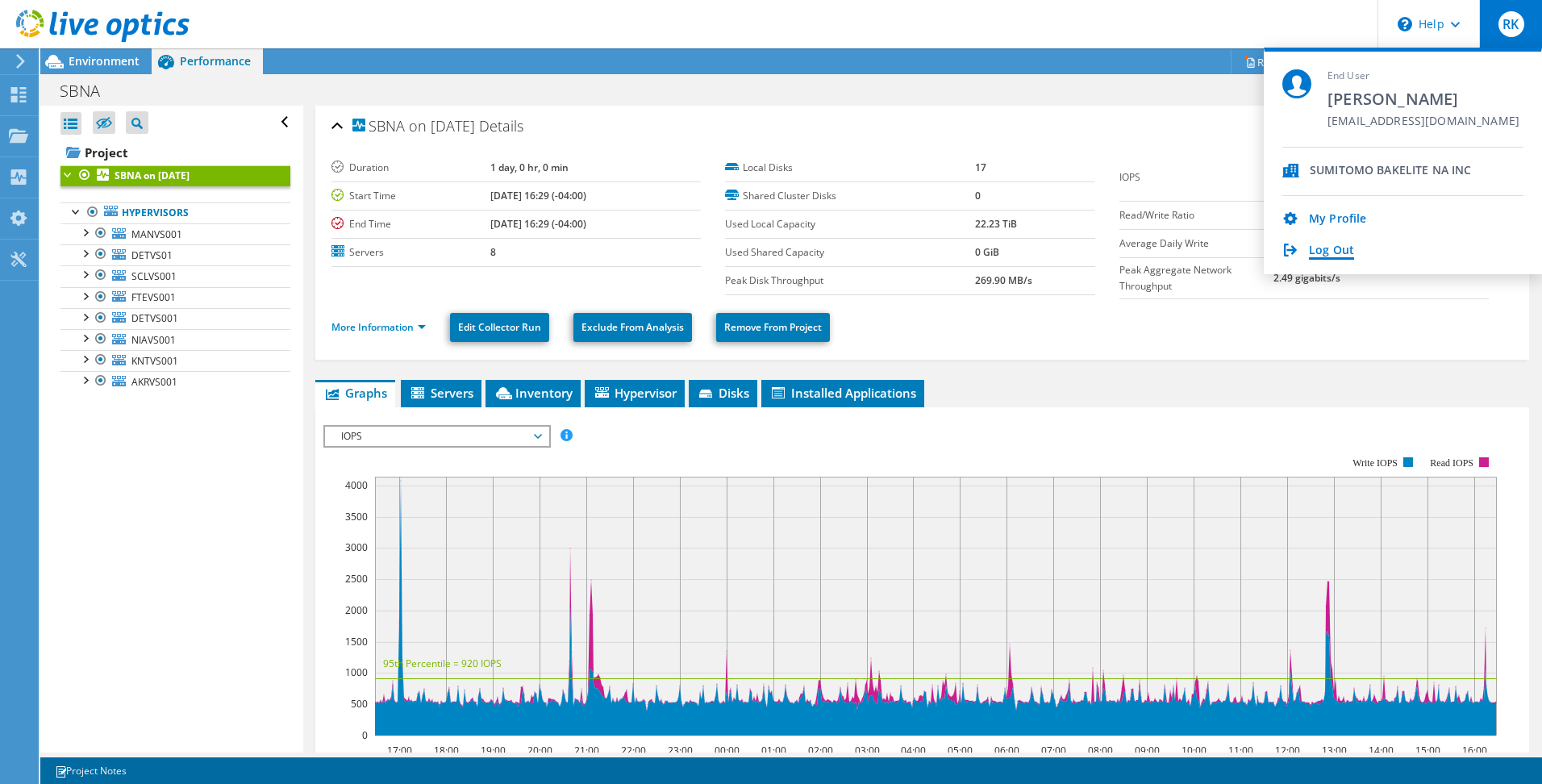
click at [1343, 249] on link "Log Out" at bounding box center [1332, 252] width 45 height 16
